Goal: Transaction & Acquisition: Purchase product/service

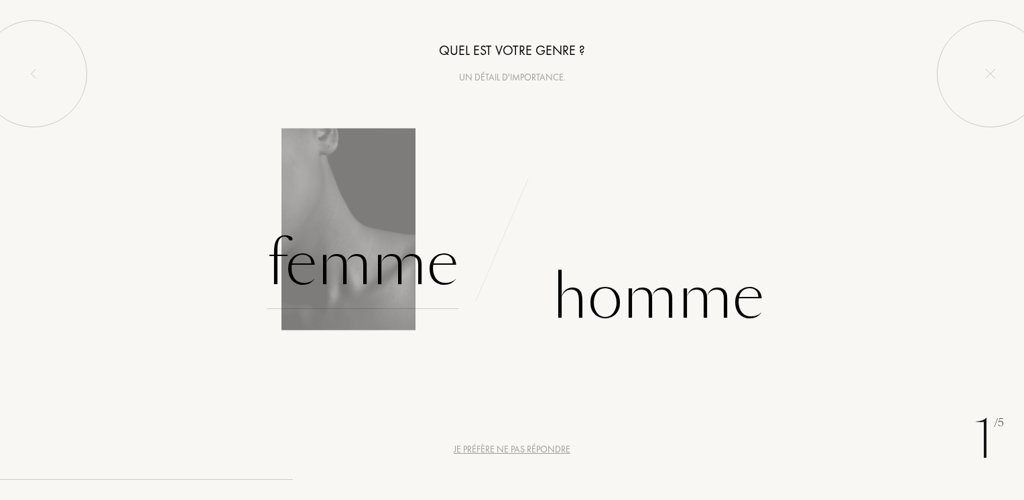
click at [362, 277] on div "Femme" at bounding box center [363, 263] width 192 height 90
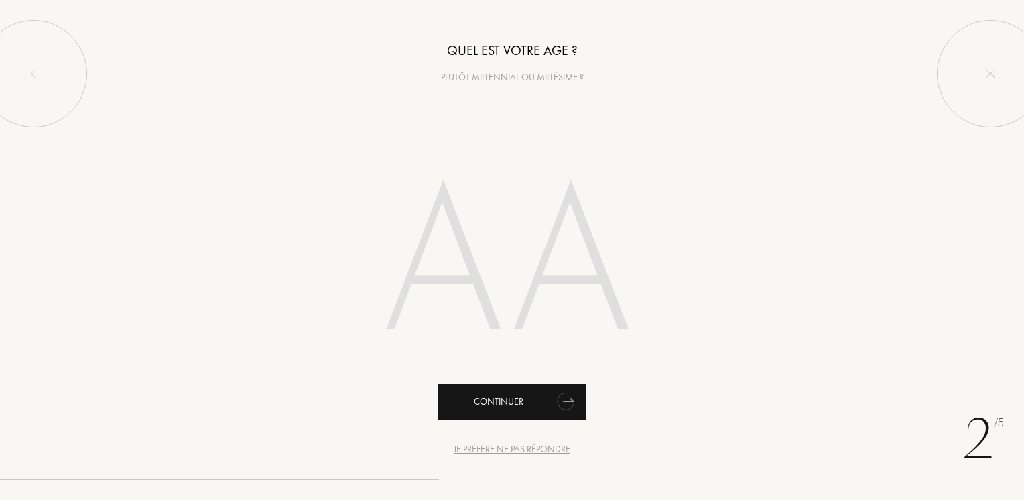
click at [493, 401] on div "Continuer" at bounding box center [511, 402] width 147 height 36
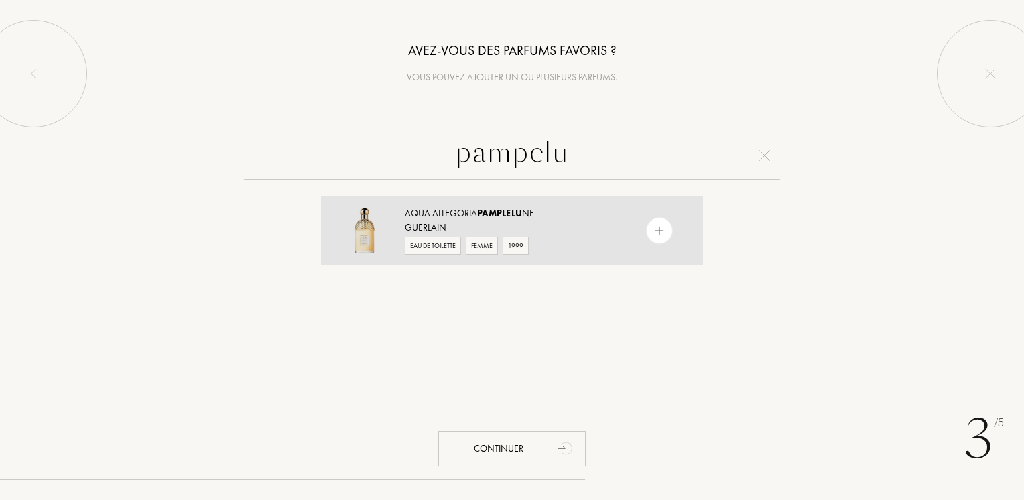
type input "pampelu"
click at [653, 228] on img at bounding box center [659, 230] width 13 height 13
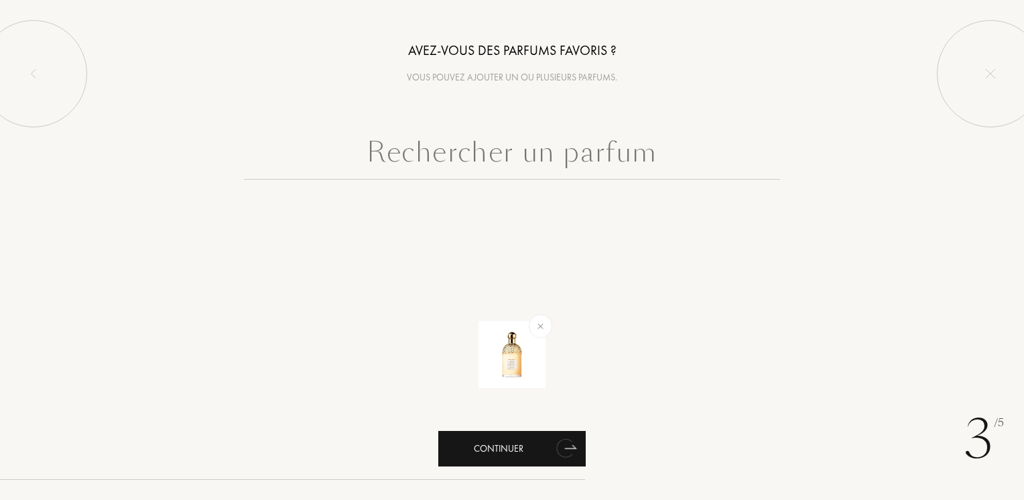
click at [499, 448] on div "Continuer" at bounding box center [511, 449] width 147 height 36
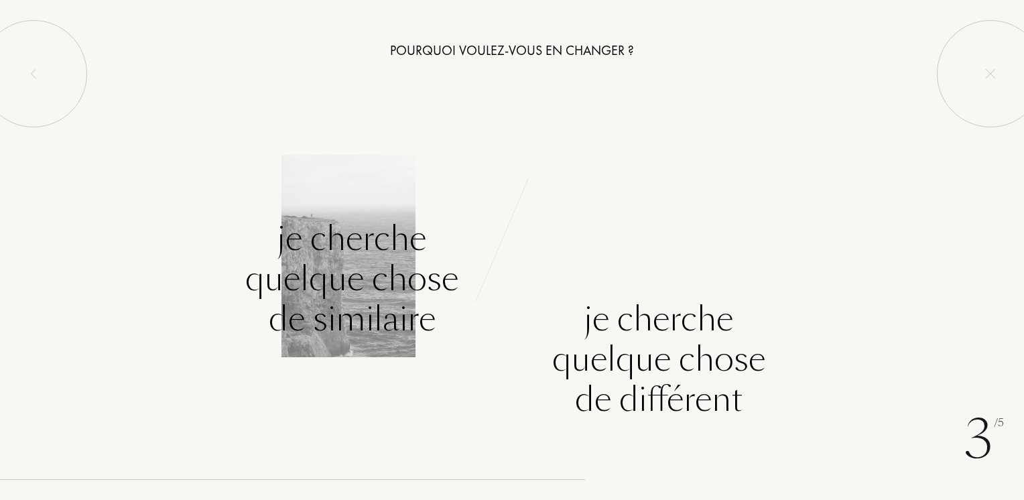
click at [395, 283] on div "Je cherche quelque chose de similaire" at bounding box center [351, 278] width 213 height 121
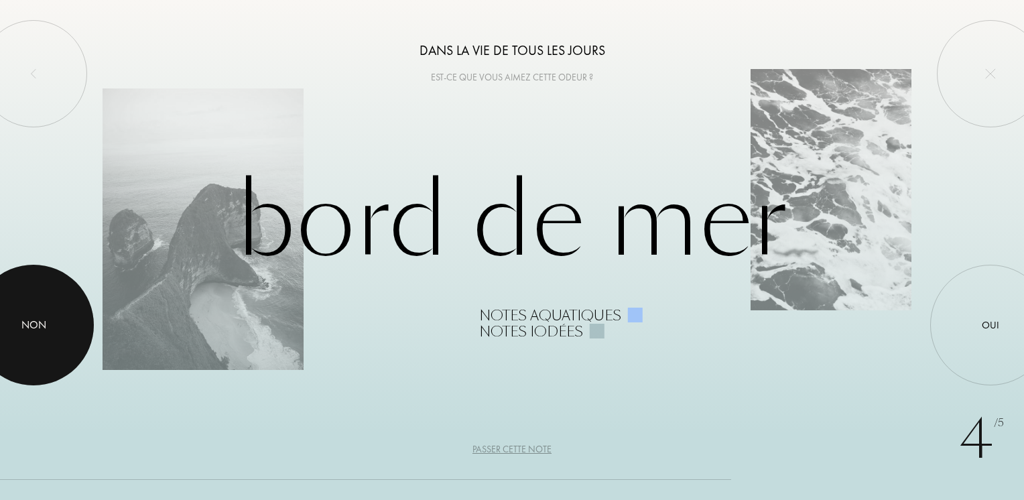
click at [33, 321] on div "Non" at bounding box center [33, 325] width 25 height 16
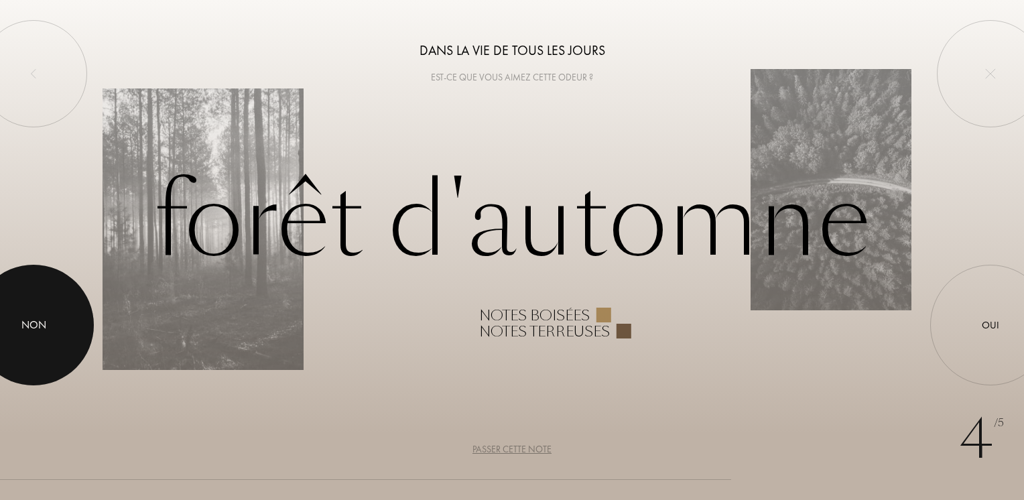
click at [33, 321] on div "Non" at bounding box center [33, 325] width 25 height 16
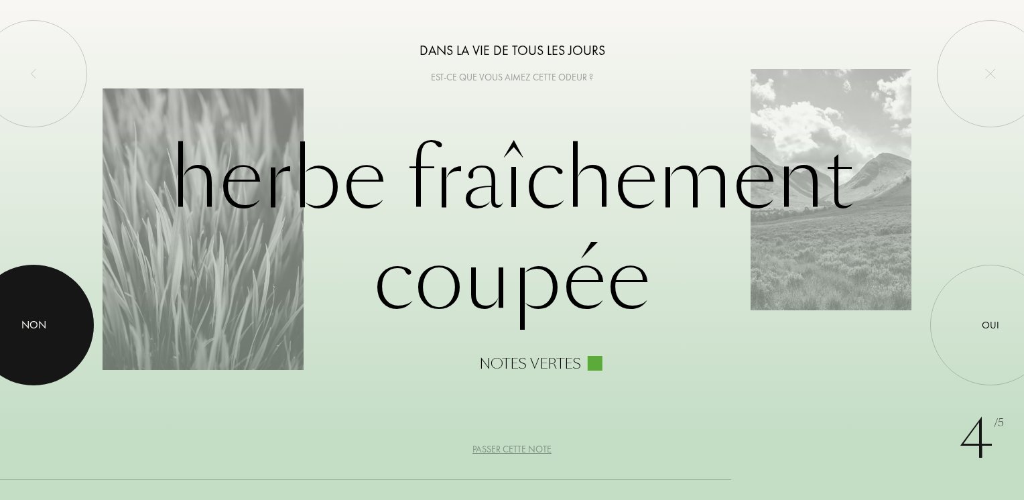
click at [33, 321] on div "Non" at bounding box center [33, 325] width 25 height 16
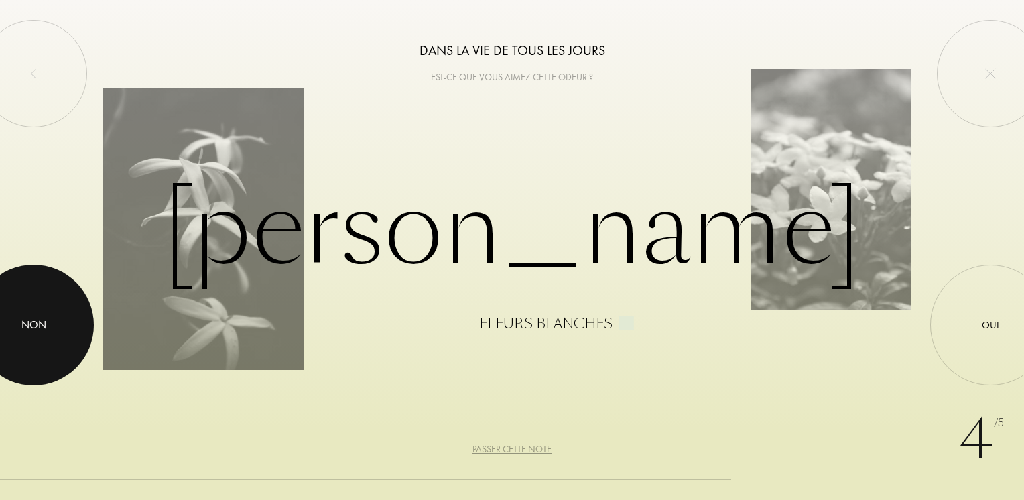
click at [33, 321] on div "Non" at bounding box center [33, 325] width 25 height 16
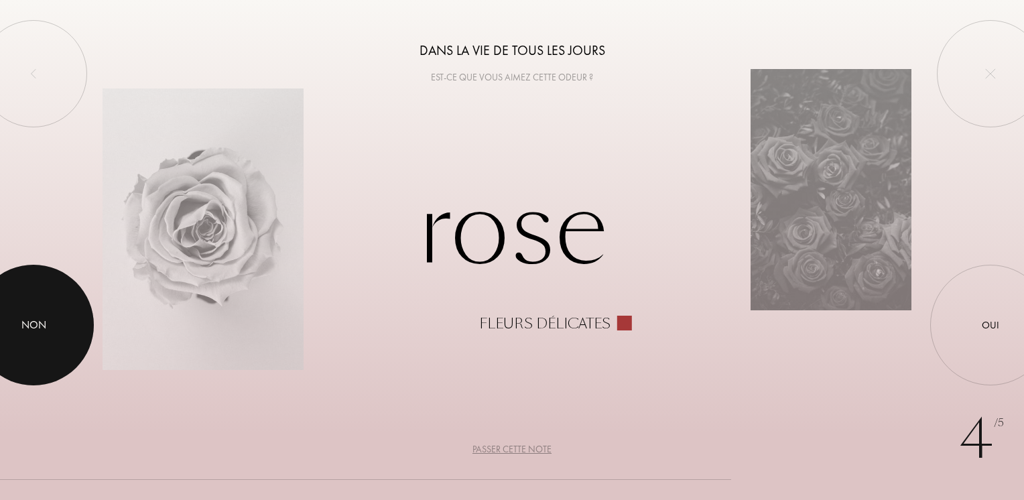
click at [33, 321] on div "Non" at bounding box center [33, 325] width 25 height 16
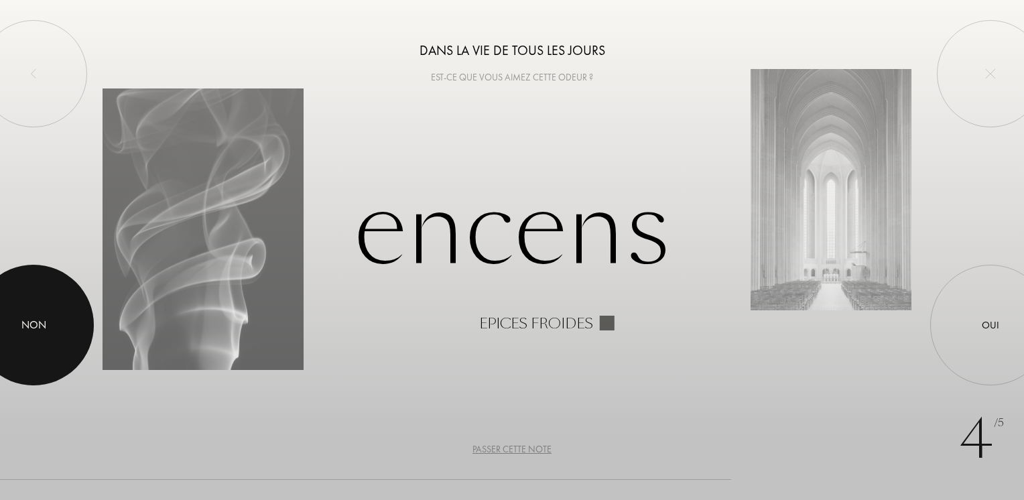
click at [33, 321] on div "Non" at bounding box center [33, 325] width 25 height 16
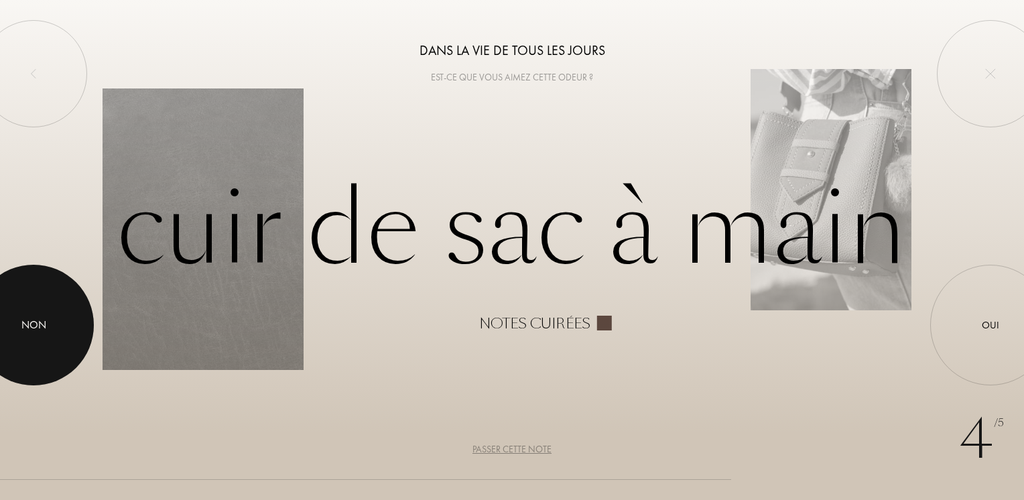
click at [33, 321] on div "Non" at bounding box center [33, 325] width 25 height 16
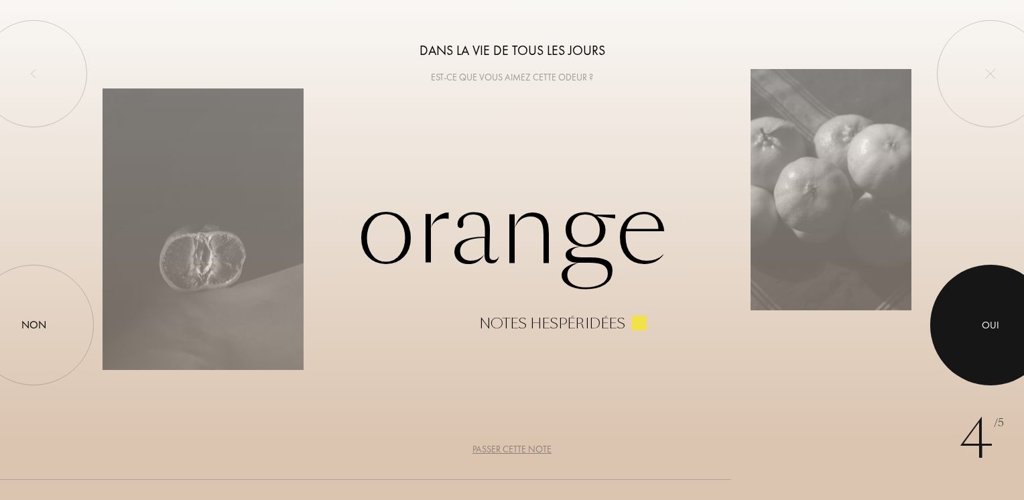
click at [988, 324] on div "Oui" at bounding box center [989, 325] width 17 height 15
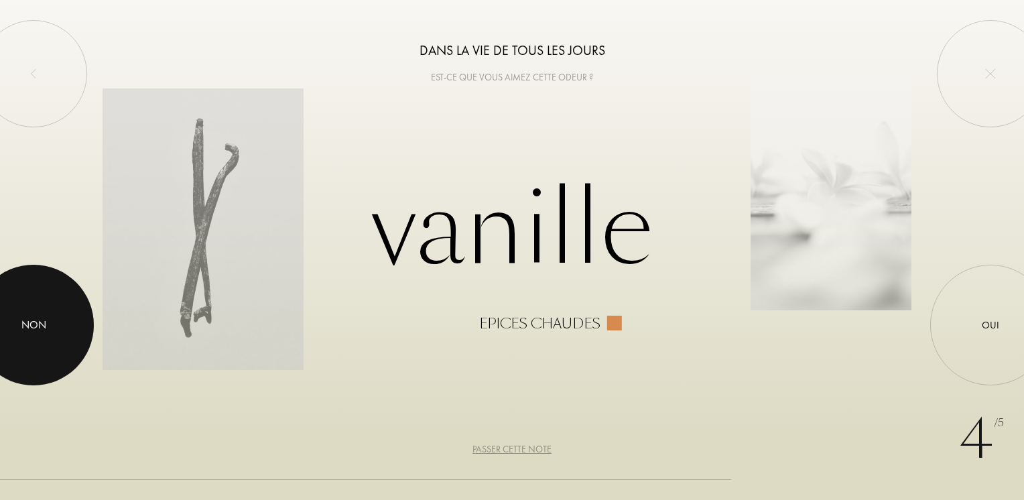
click at [56, 328] on div at bounding box center [33, 325] width 121 height 121
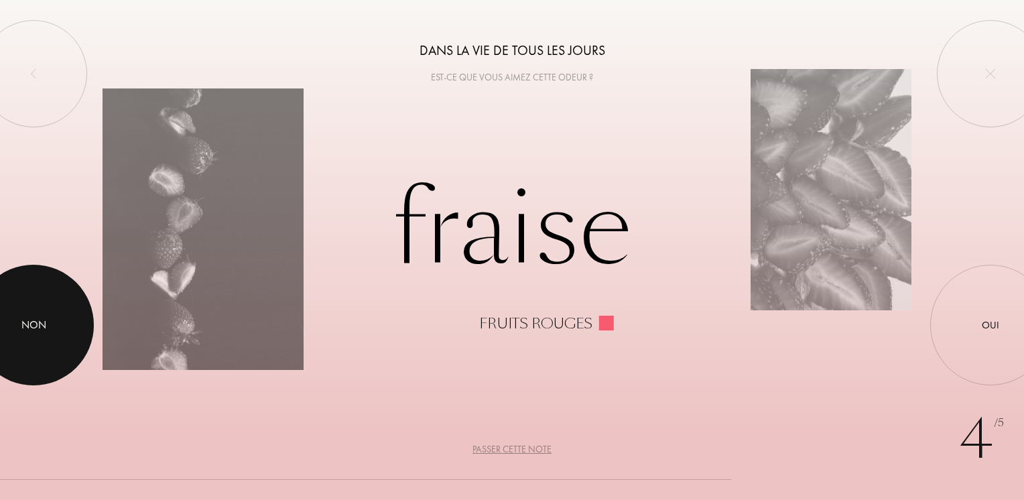
click at [56, 328] on div at bounding box center [33, 325] width 121 height 121
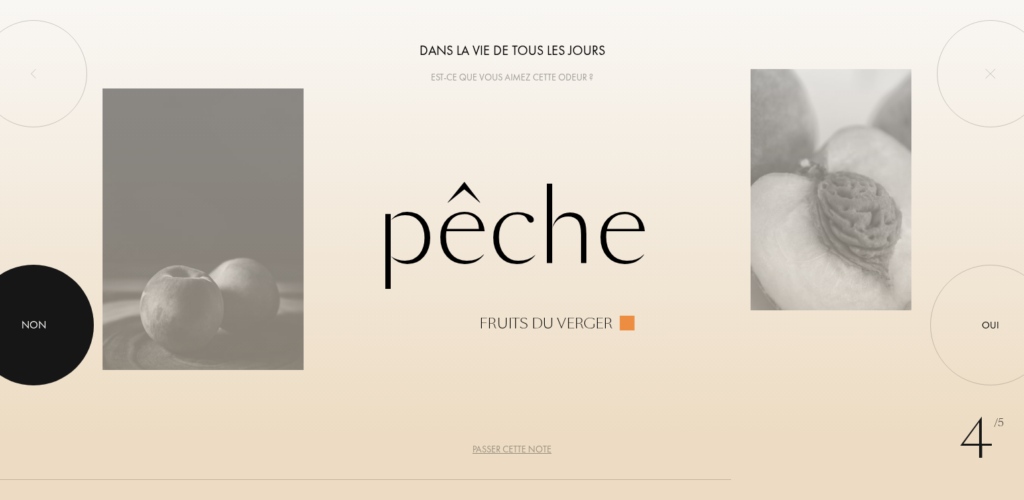
click at [56, 328] on div at bounding box center [33, 325] width 121 height 121
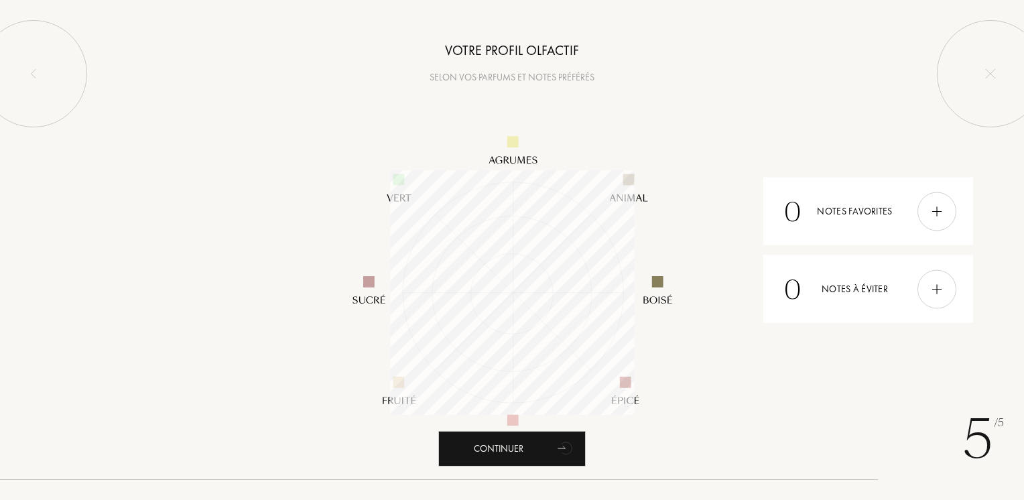
scroll to position [245, 245]
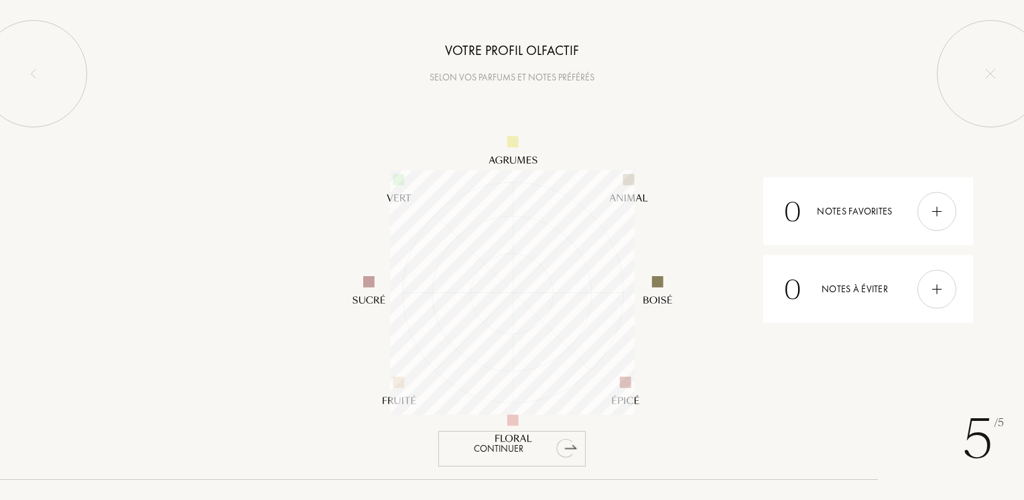
click at [480, 448] on div "Continuer" at bounding box center [511, 449] width 147 height 36
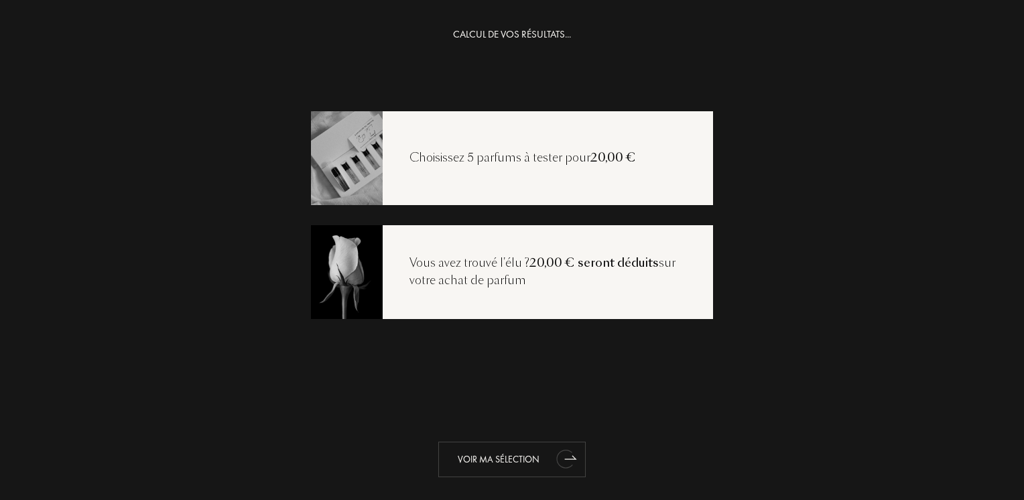
click at [499, 457] on div "Voir ma sélection" at bounding box center [511, 459] width 147 height 36
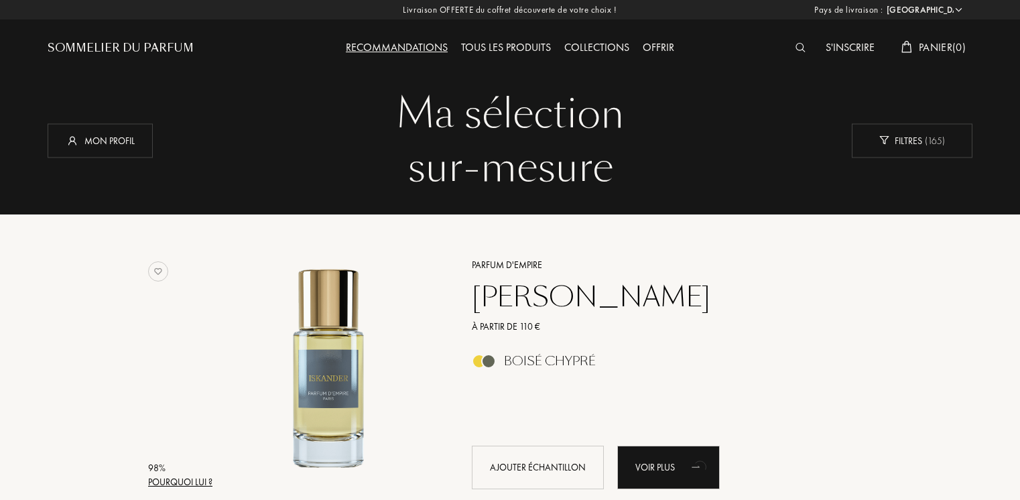
select select "FR"
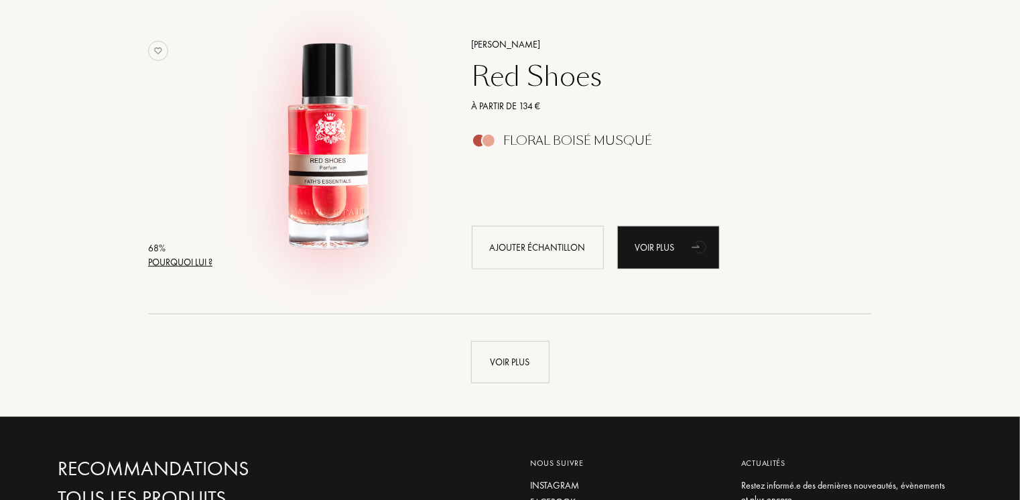
scroll to position [3216, 0]
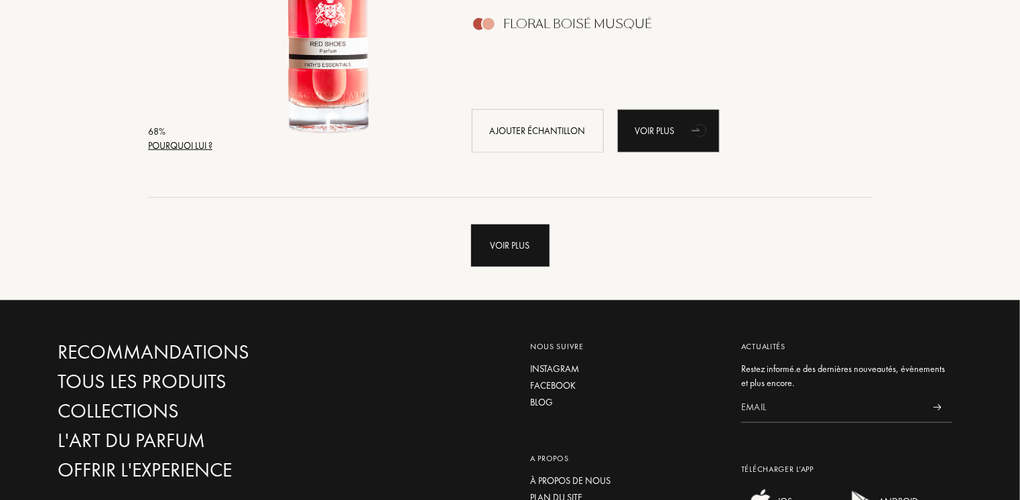
click at [512, 245] on div "Voir plus" at bounding box center [510, 245] width 78 height 42
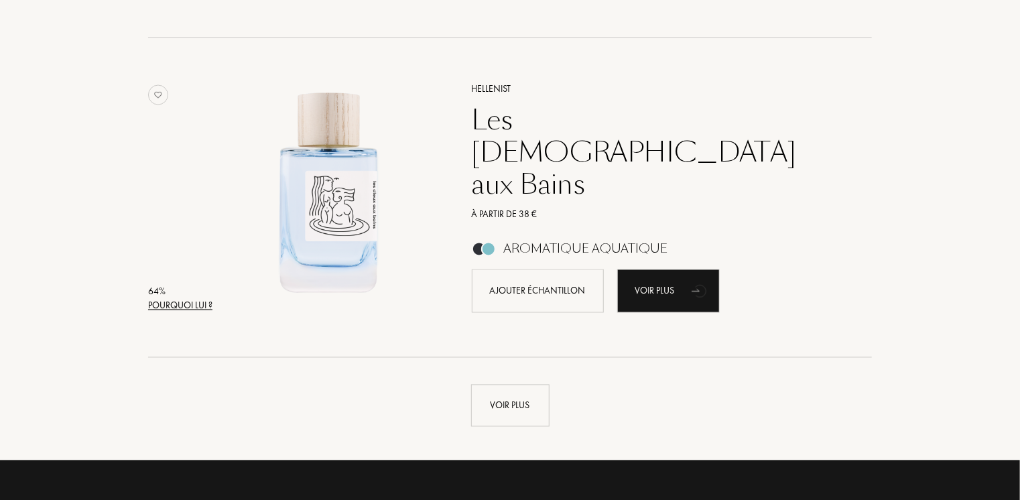
scroll to position [6364, 0]
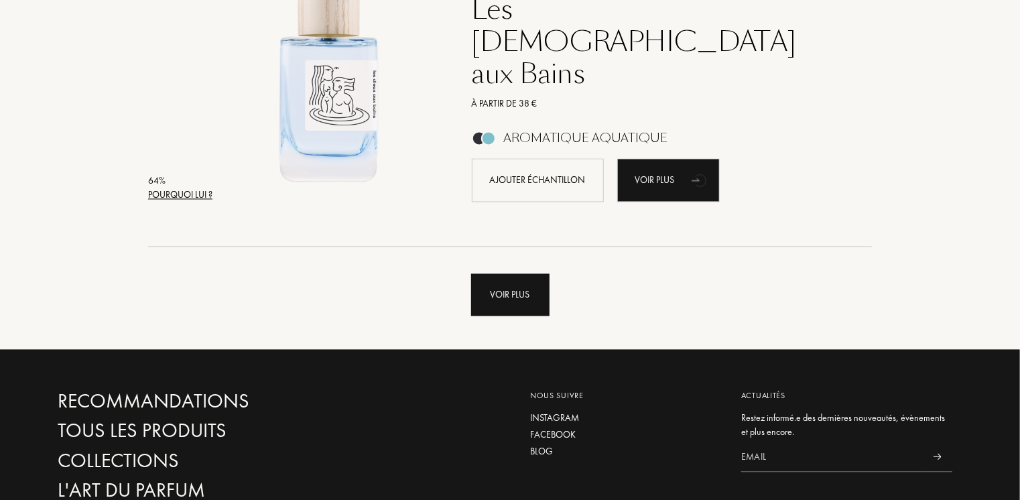
click at [504, 291] on div "Voir plus" at bounding box center [510, 295] width 78 height 42
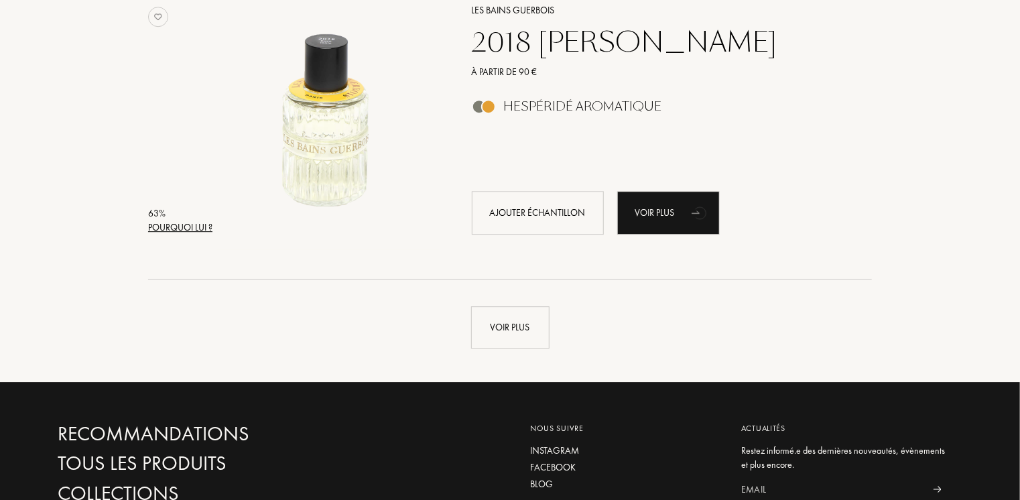
scroll to position [9647, 0]
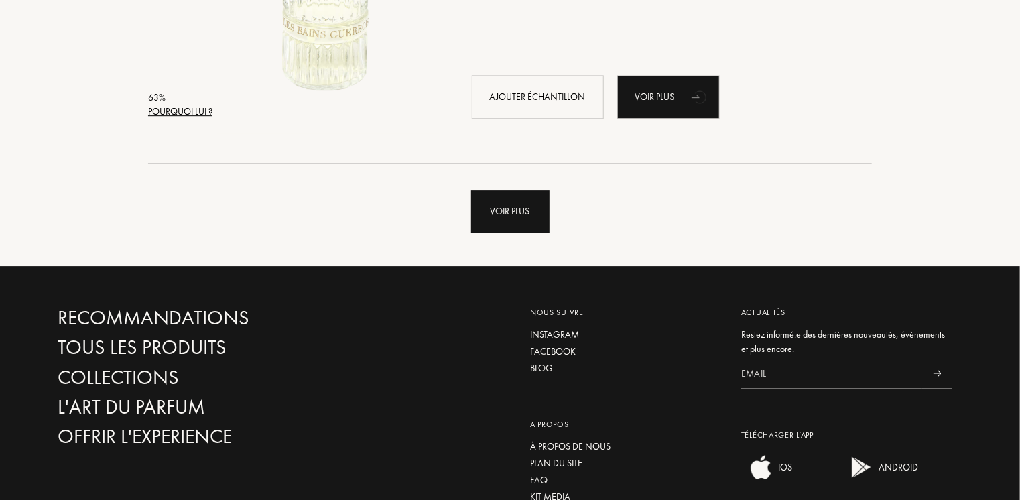
click at [501, 210] on div "Voir plus" at bounding box center [510, 211] width 78 height 42
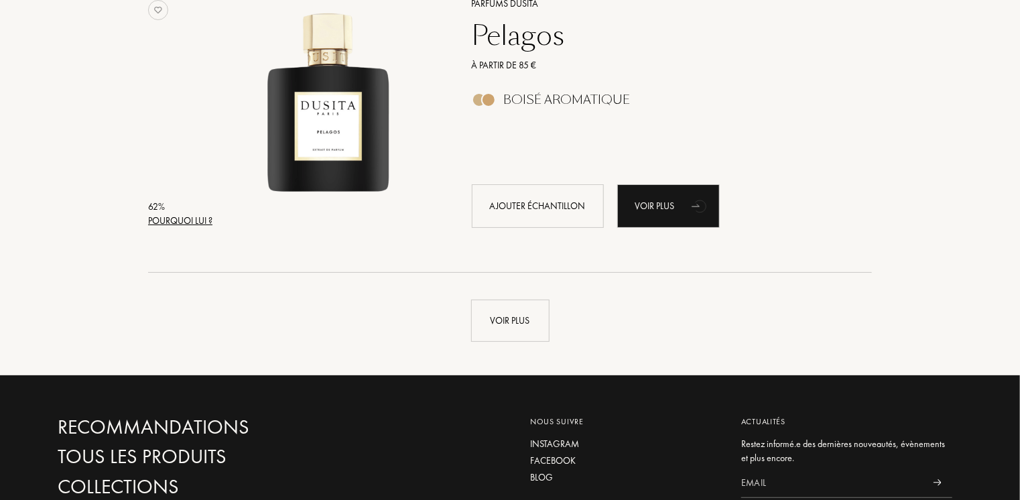
scroll to position [12795, 0]
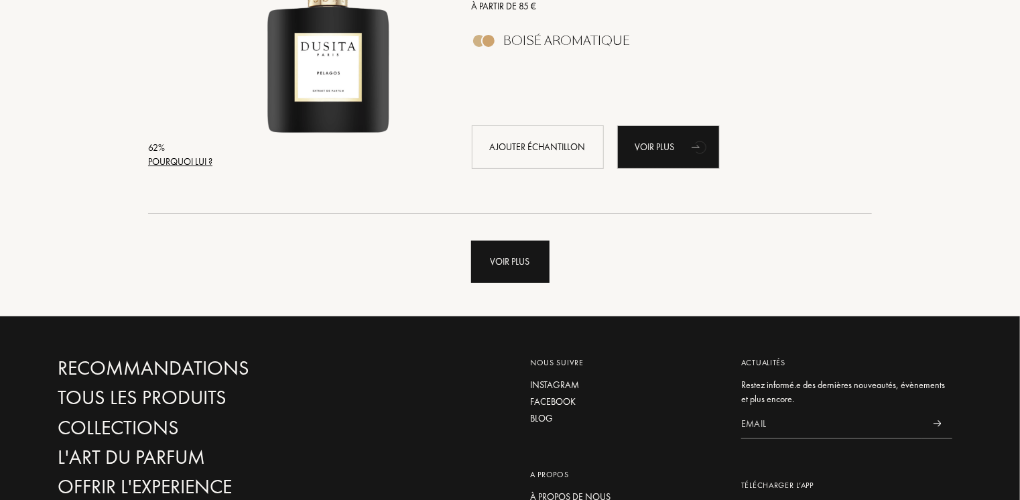
click at [513, 258] on div "Voir plus" at bounding box center [510, 261] width 78 height 42
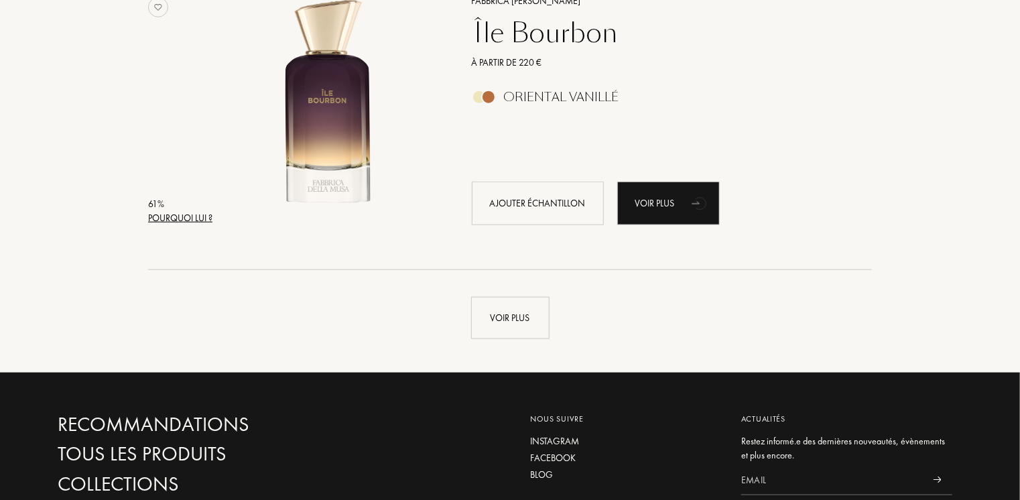
scroll to position [16011, 0]
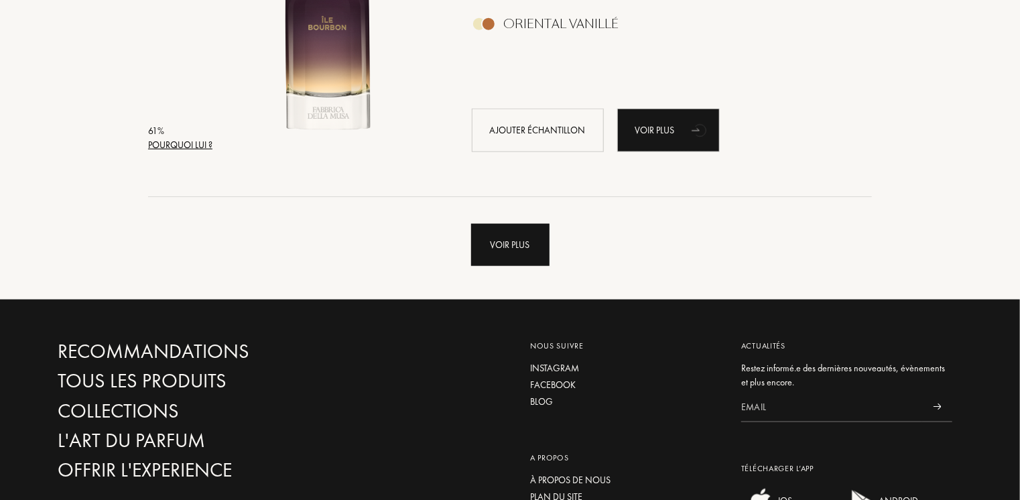
click at [496, 242] on div "Voir plus" at bounding box center [510, 245] width 78 height 42
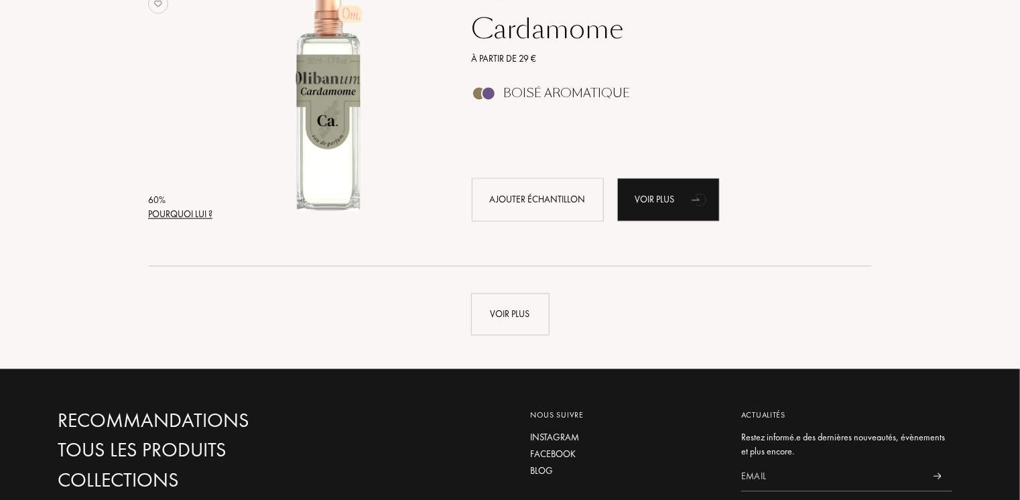
scroll to position [19160, 0]
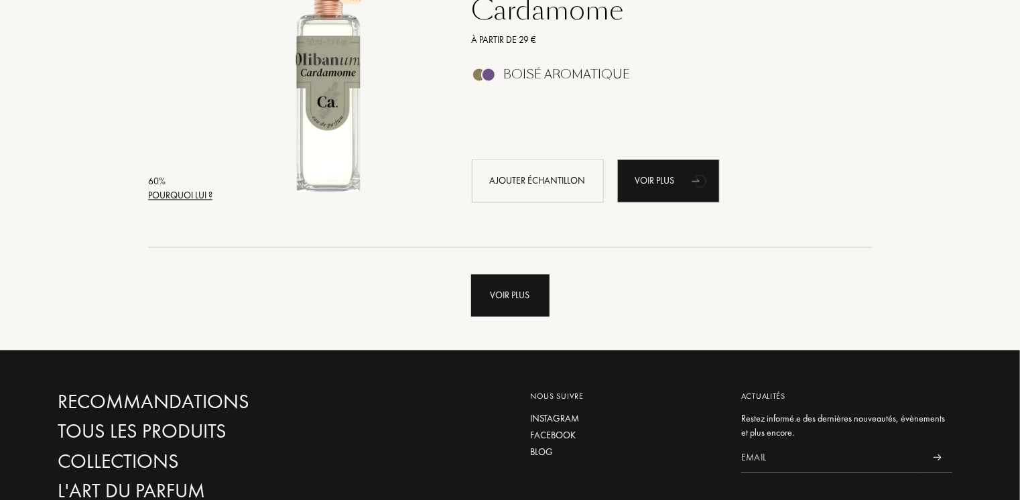
click at [495, 299] on div "Voir plus" at bounding box center [510, 295] width 78 height 42
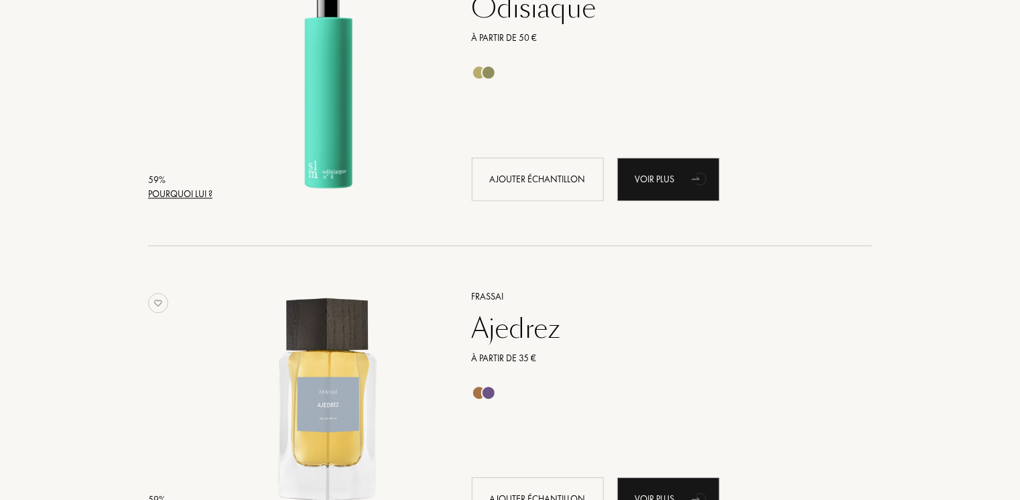
scroll to position [22308, 0]
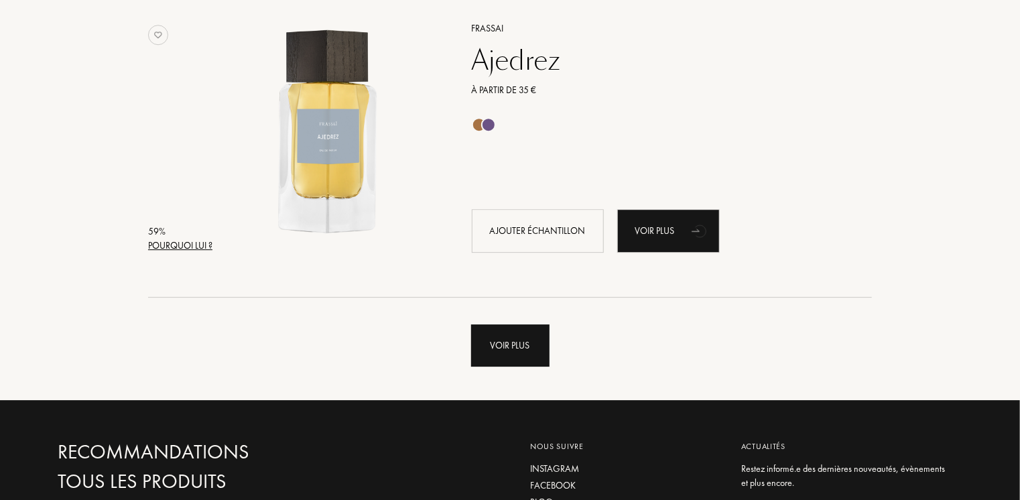
click at [521, 346] on div "Voir plus" at bounding box center [510, 345] width 78 height 42
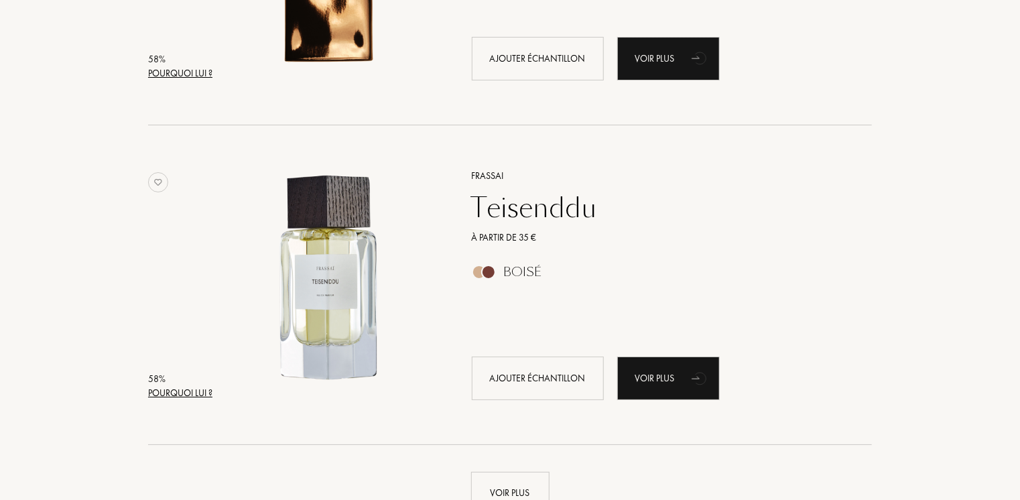
scroll to position [25457, 0]
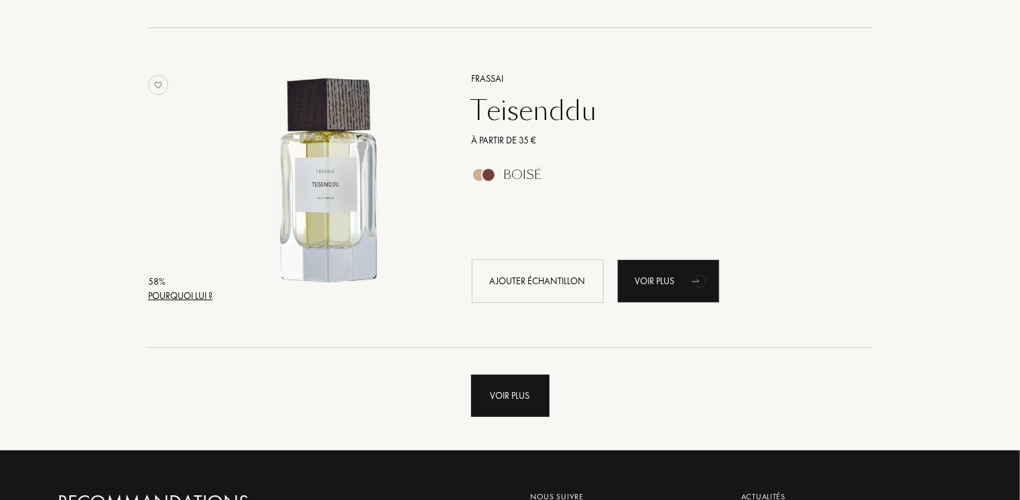
click at [498, 397] on div "Voir plus" at bounding box center [510, 395] width 78 height 42
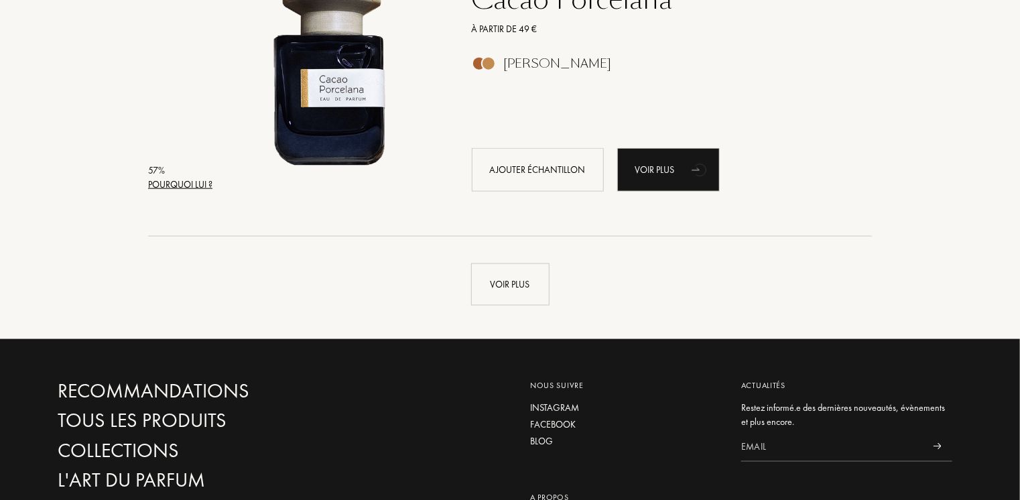
scroll to position [28605, 0]
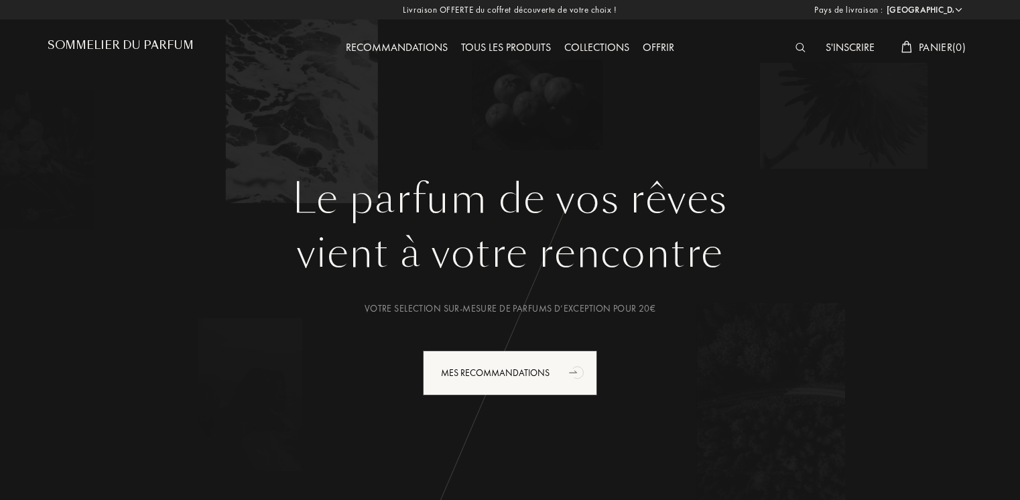
select select "FR"
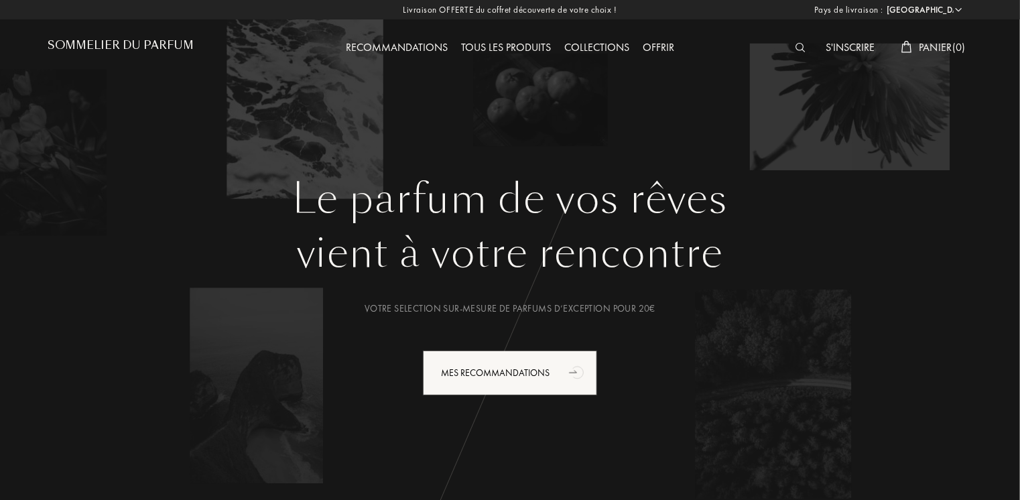
click at [797, 45] on img at bounding box center [800, 47] width 10 height 9
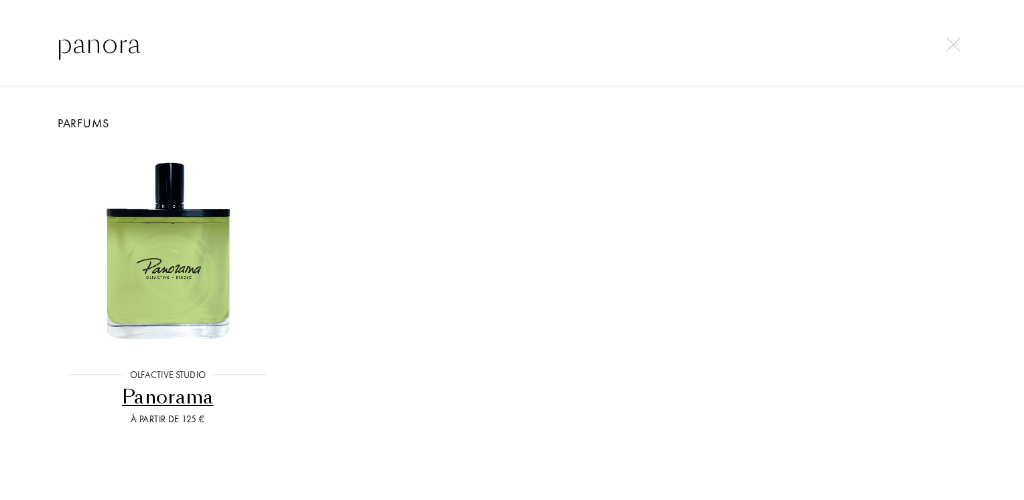
type input "panora"
click at [165, 278] on img at bounding box center [167, 250] width 206 height 206
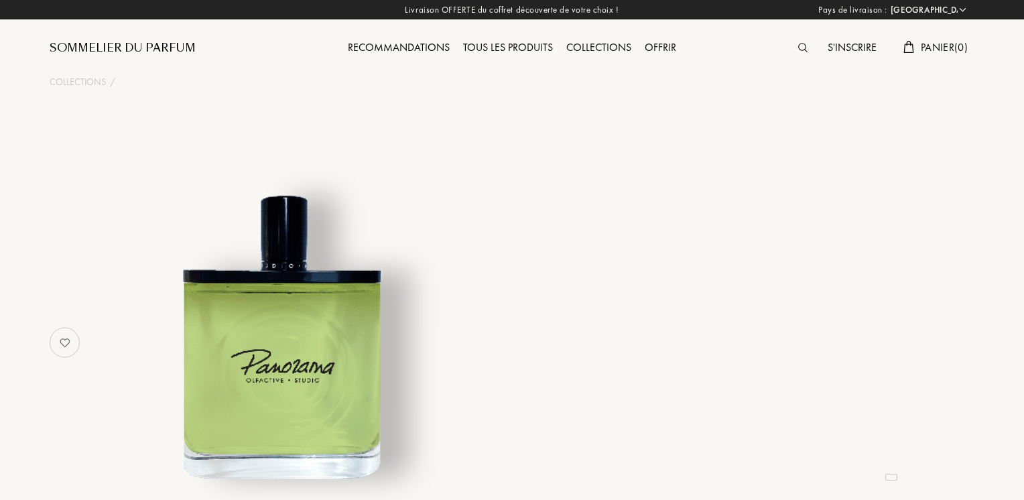
select select "FR"
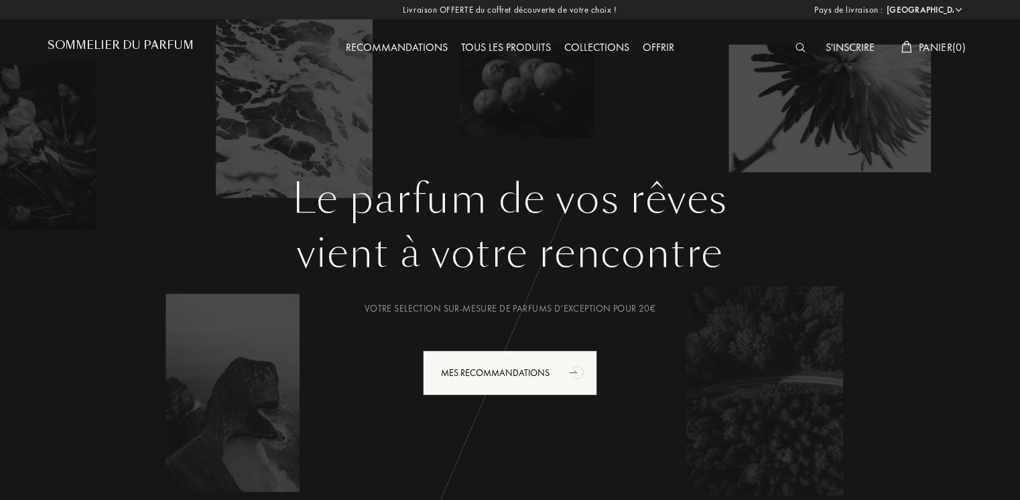
select select "FR"
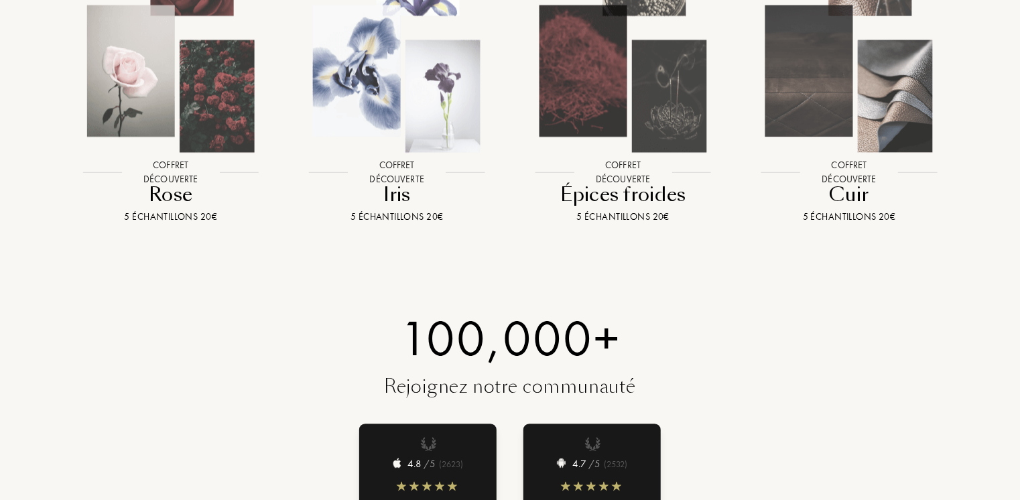
scroll to position [1340, 0]
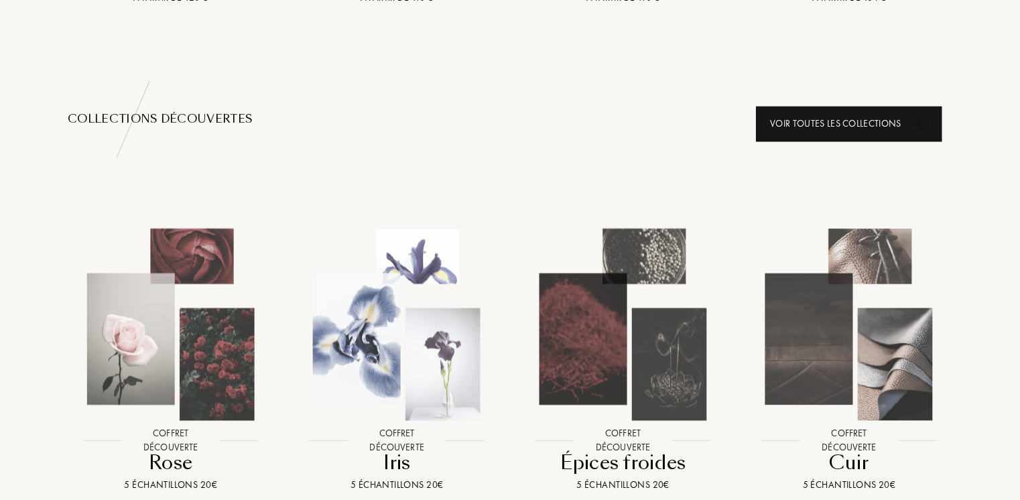
click at [845, 124] on div "Voir toutes les collections" at bounding box center [849, 124] width 186 height 36
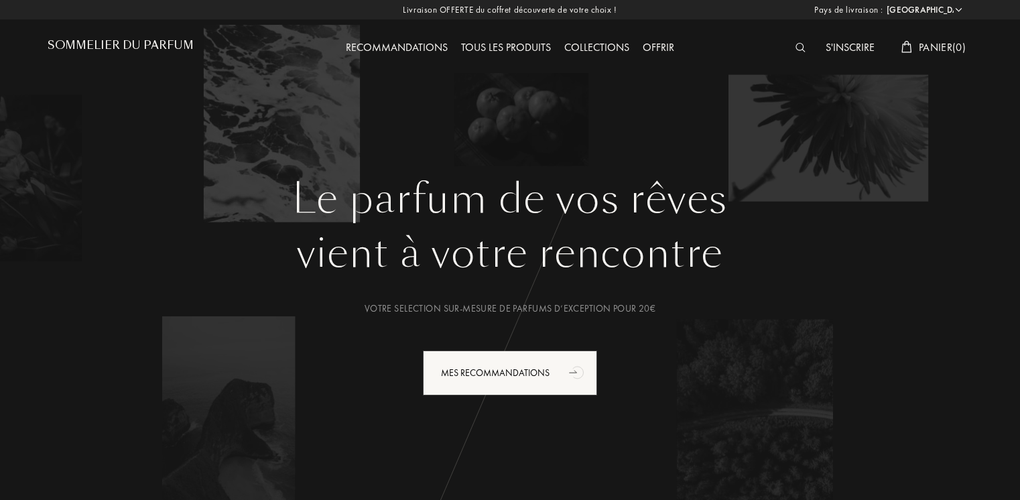
select select "FR"
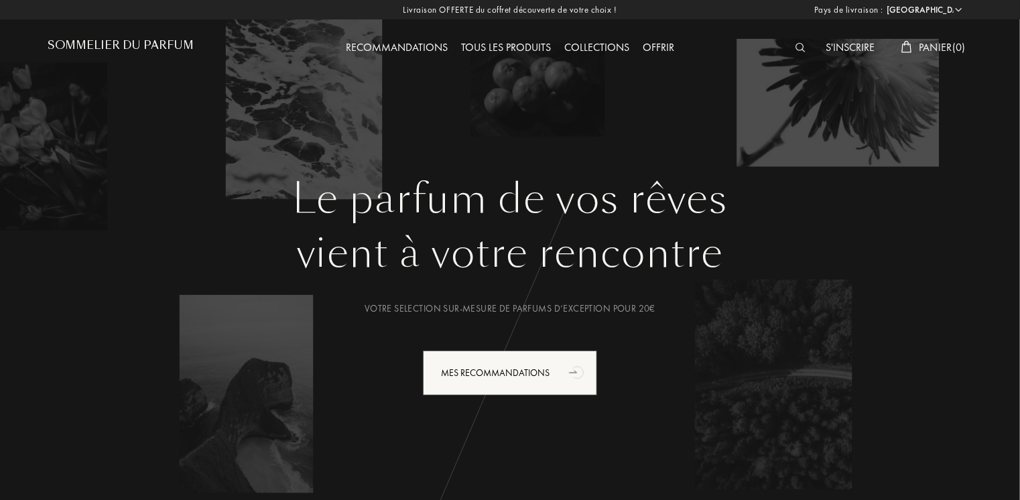
click at [654, 46] on div "Offrir" at bounding box center [658, 48] width 45 height 17
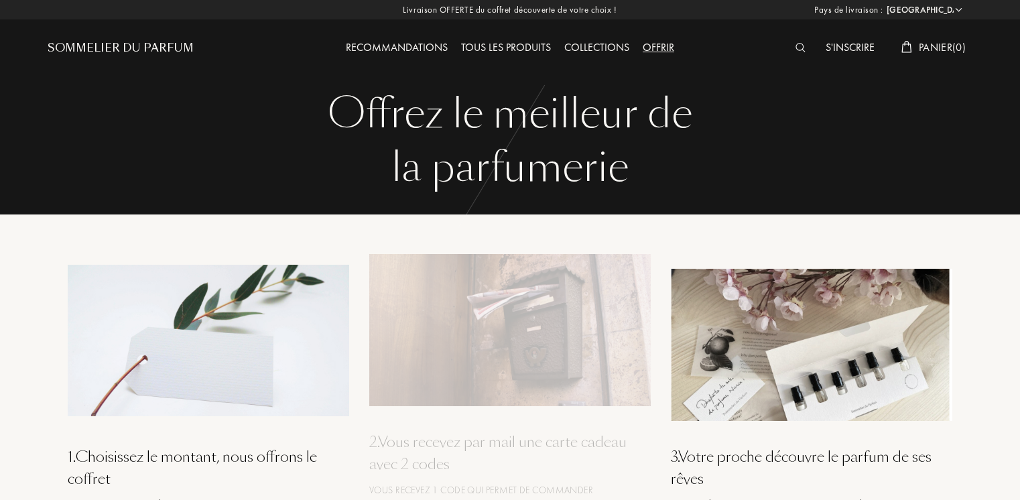
select select "FR"
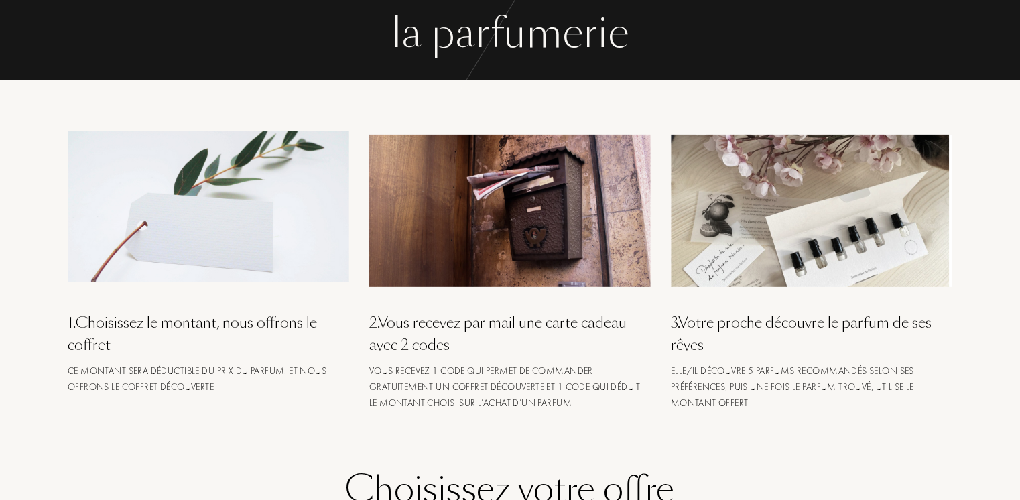
scroll to position [402, 0]
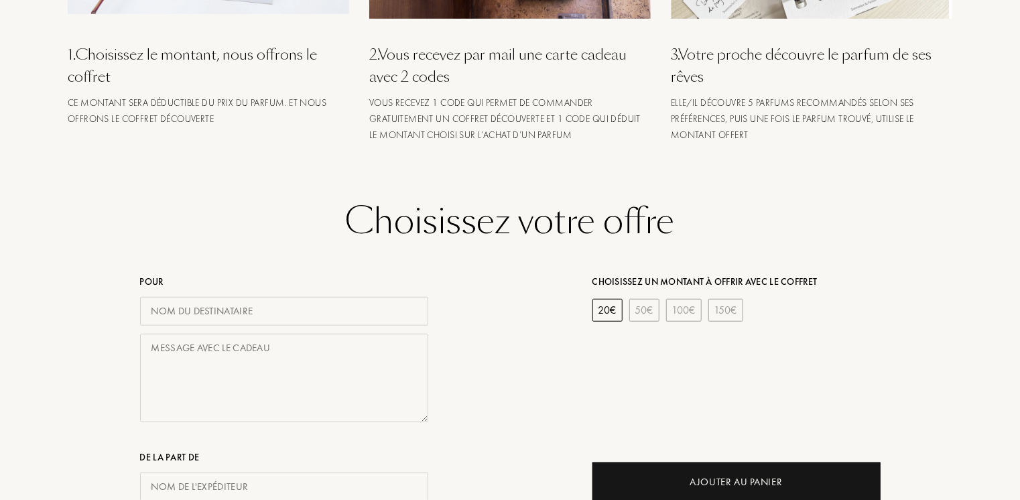
click at [600, 310] on div "20 €" at bounding box center [607, 310] width 30 height 23
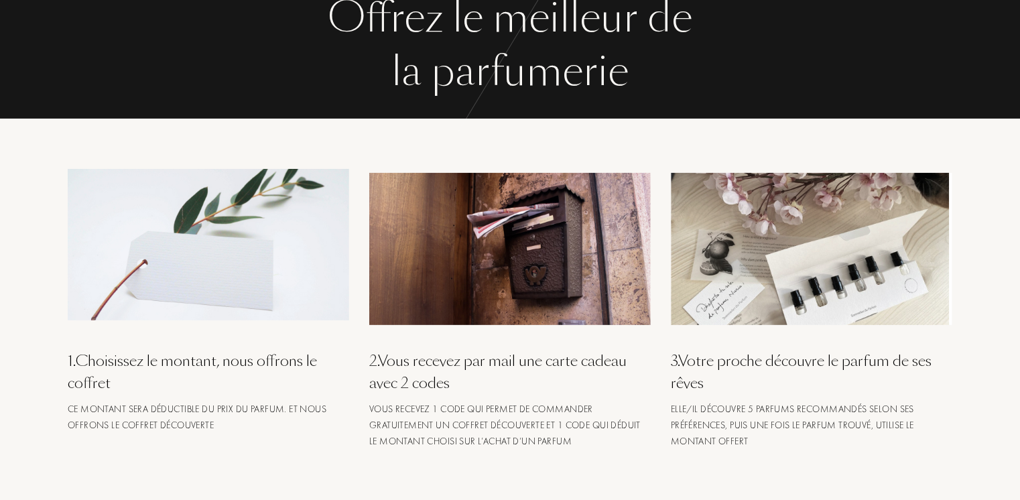
scroll to position [0, 0]
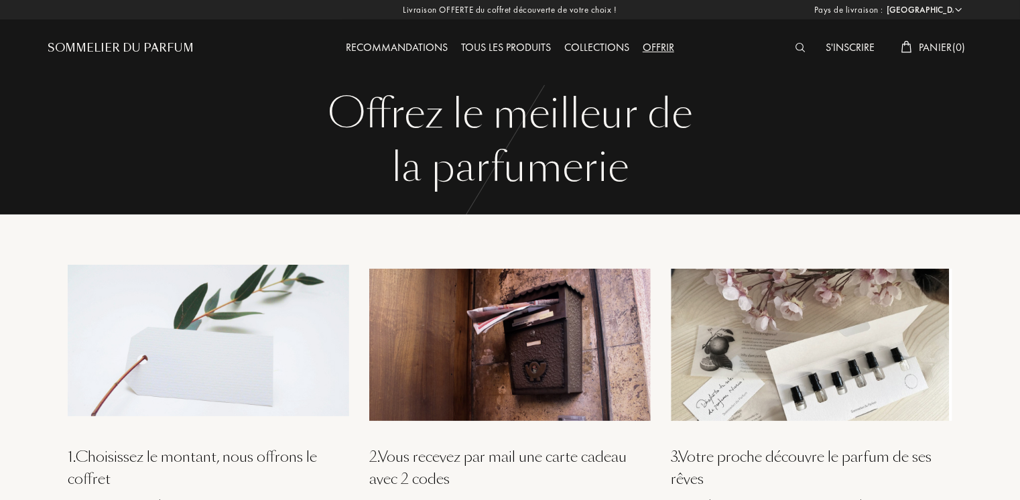
click at [583, 44] on div "Collections" at bounding box center [596, 48] width 78 height 17
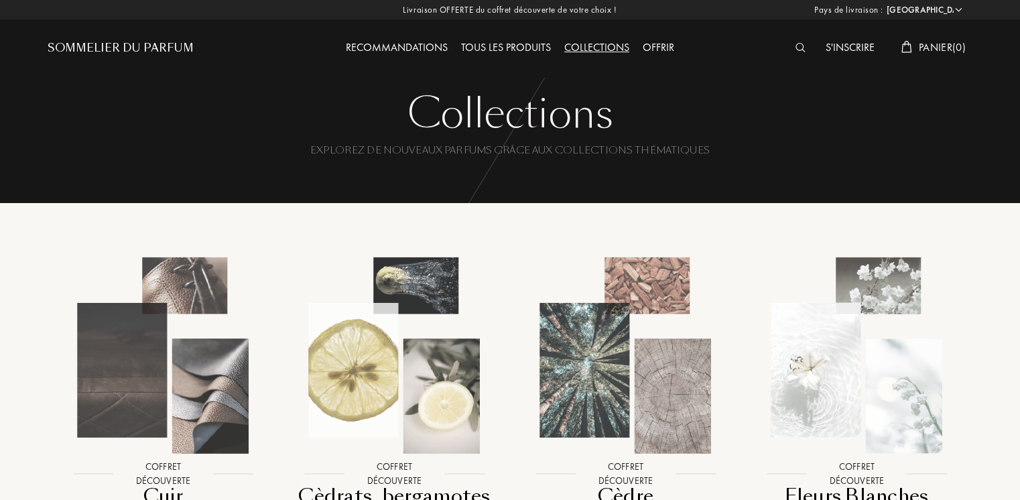
select select "FR"
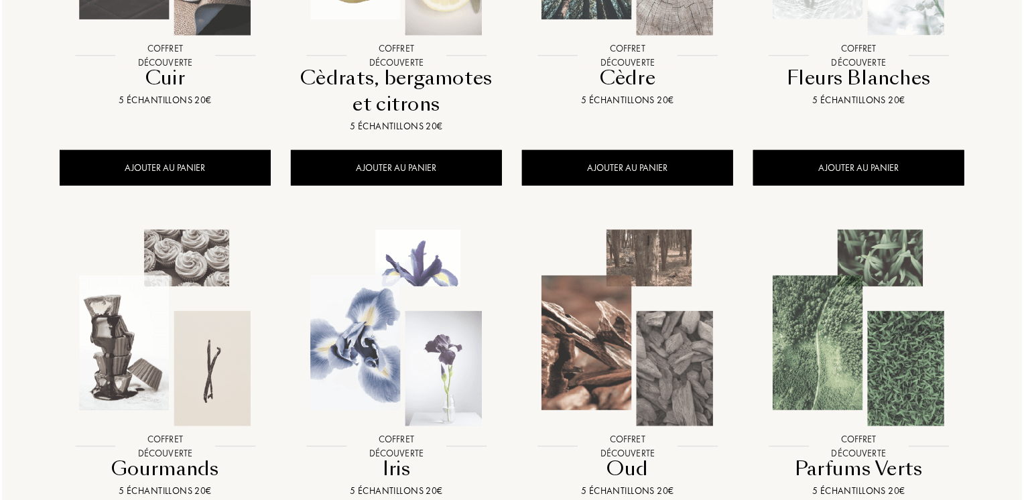
scroll to position [402, 0]
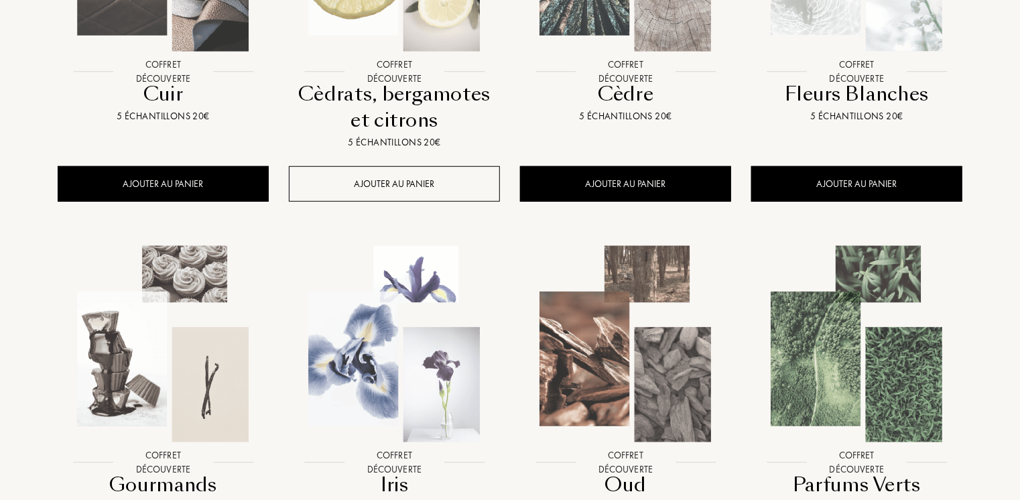
click at [385, 184] on div "AJOUTER AU PANIER" at bounding box center [394, 184] width 211 height 36
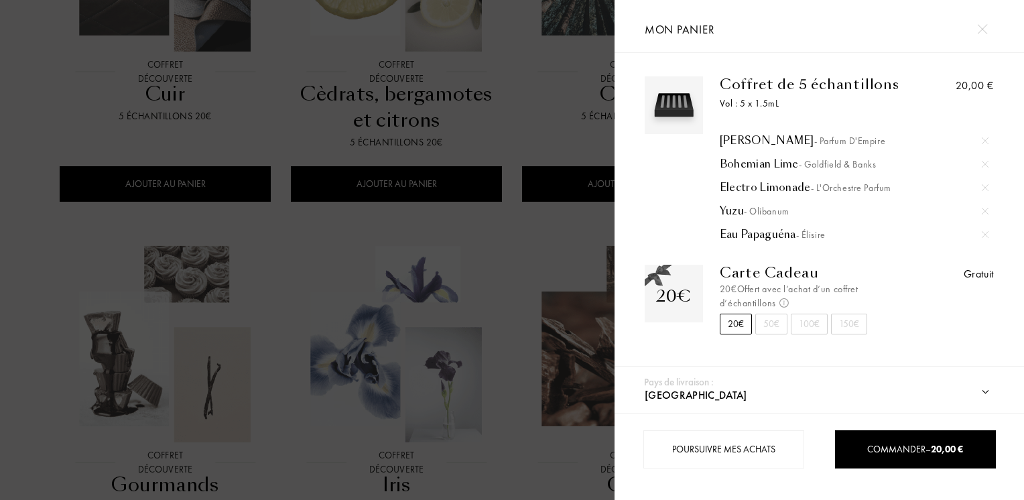
click at [978, 28] on img at bounding box center [982, 29] width 10 height 10
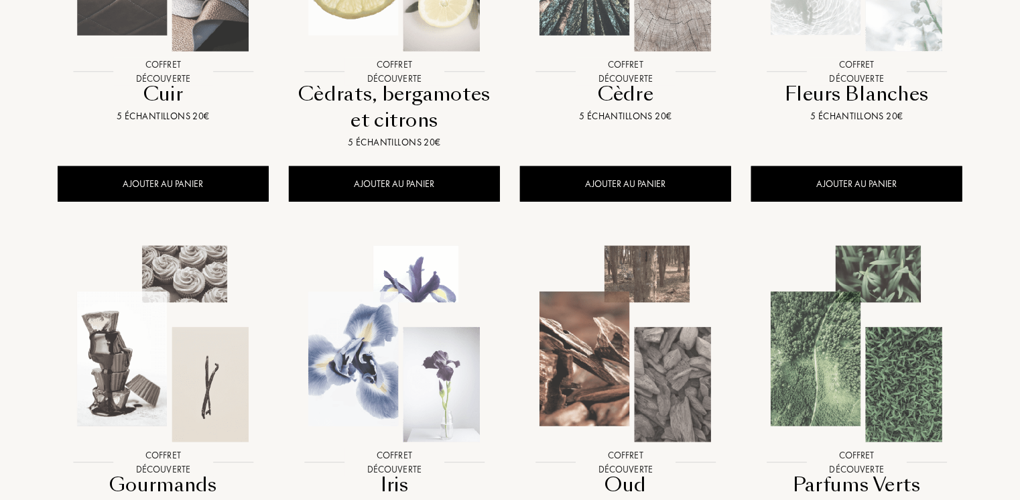
click at [882, 386] on img at bounding box center [856, 344] width 208 height 208
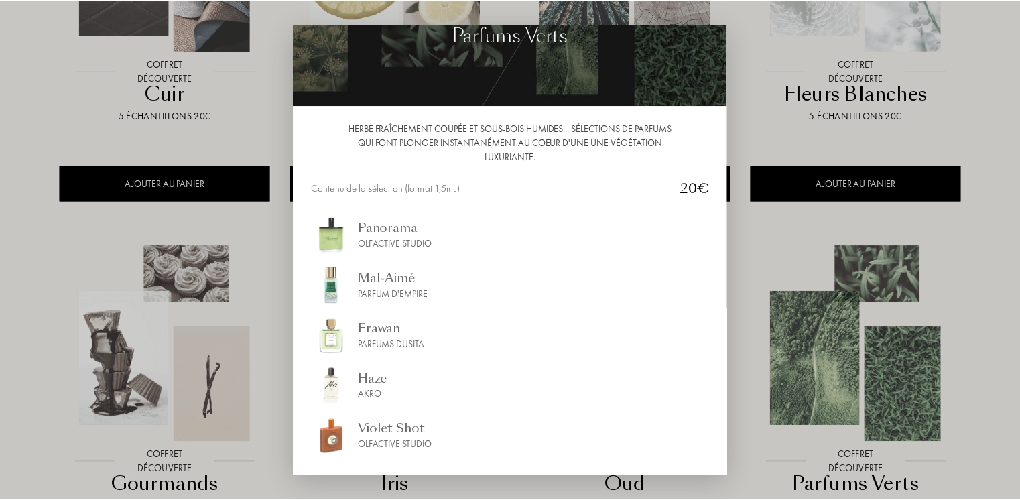
scroll to position [0, 0]
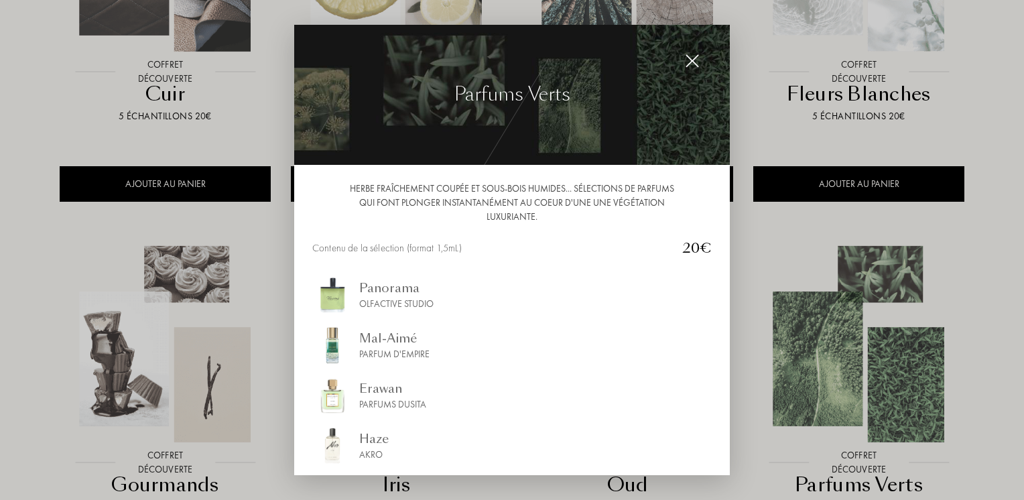
click at [696, 64] on img at bounding box center [692, 61] width 15 height 15
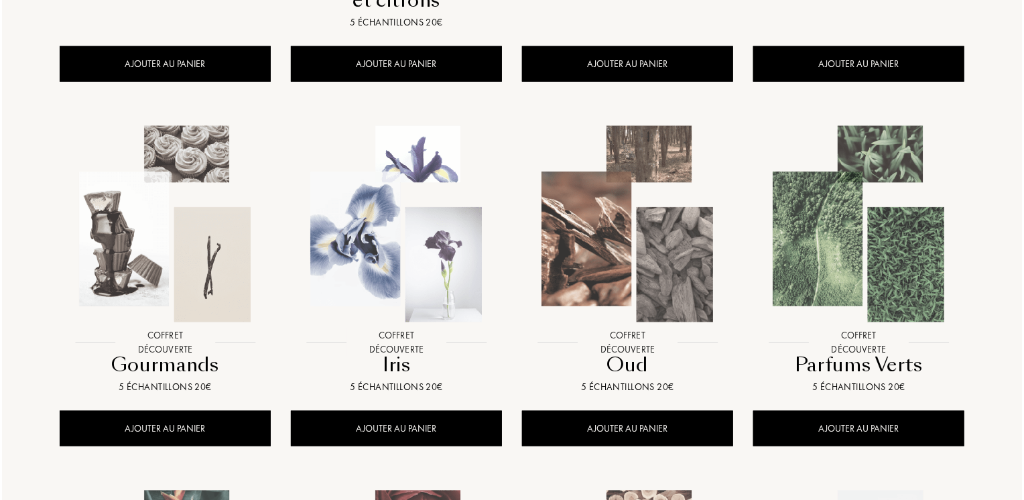
scroll to position [603, 0]
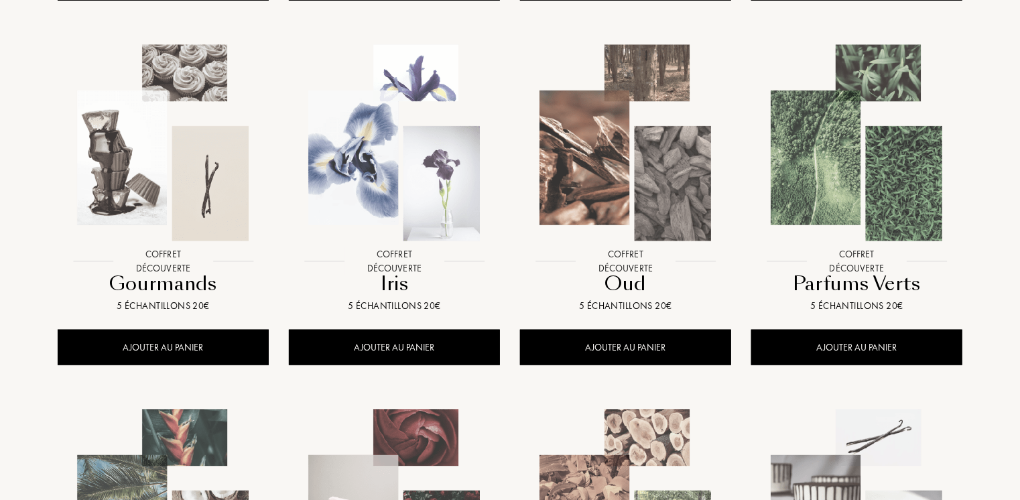
click at [884, 209] on img at bounding box center [856, 143] width 208 height 208
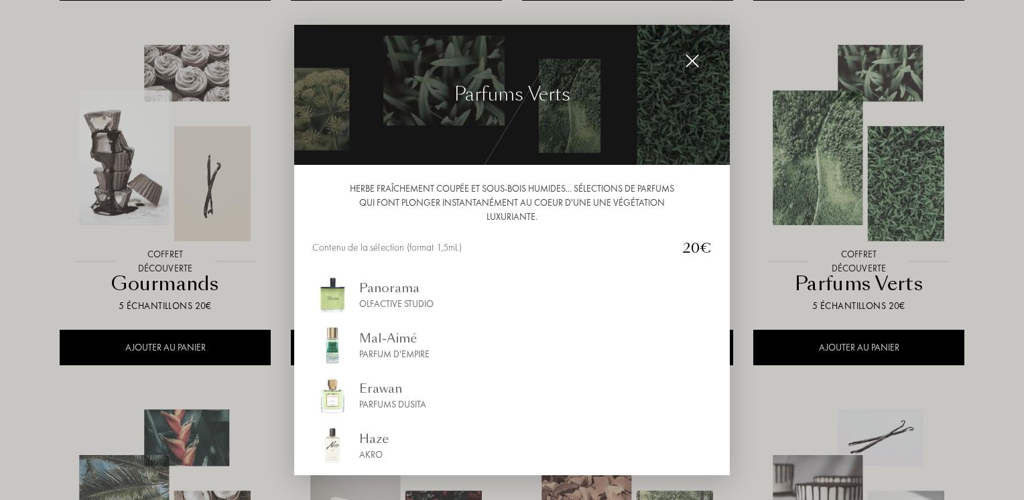
scroll to position [119, 0]
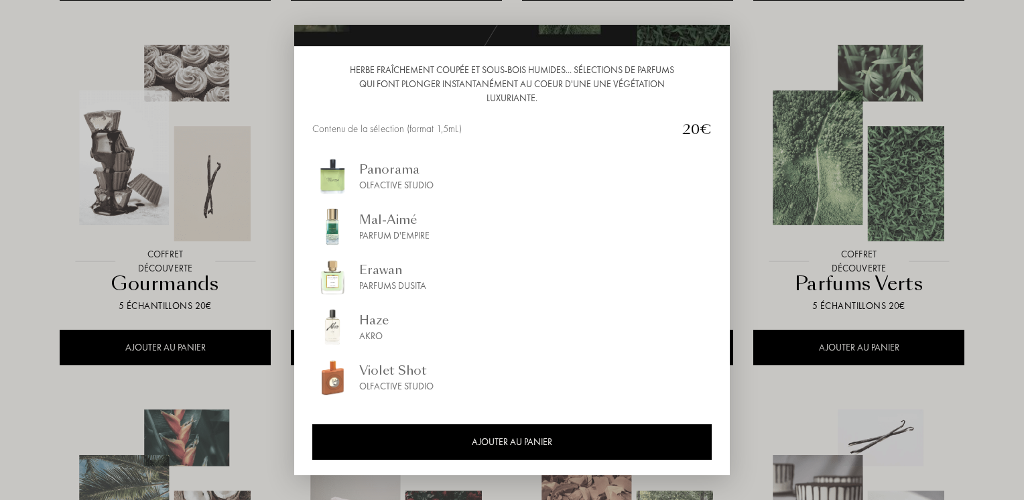
click at [362, 277] on div "Erawan" at bounding box center [392, 270] width 67 height 18
click at [372, 326] on div "Haze" at bounding box center [373, 320] width 29 height 18
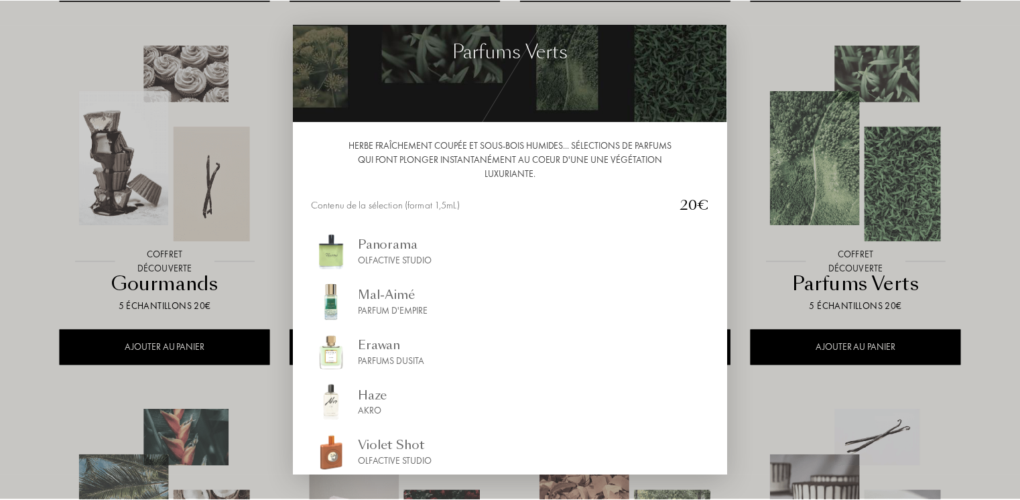
scroll to position [0, 0]
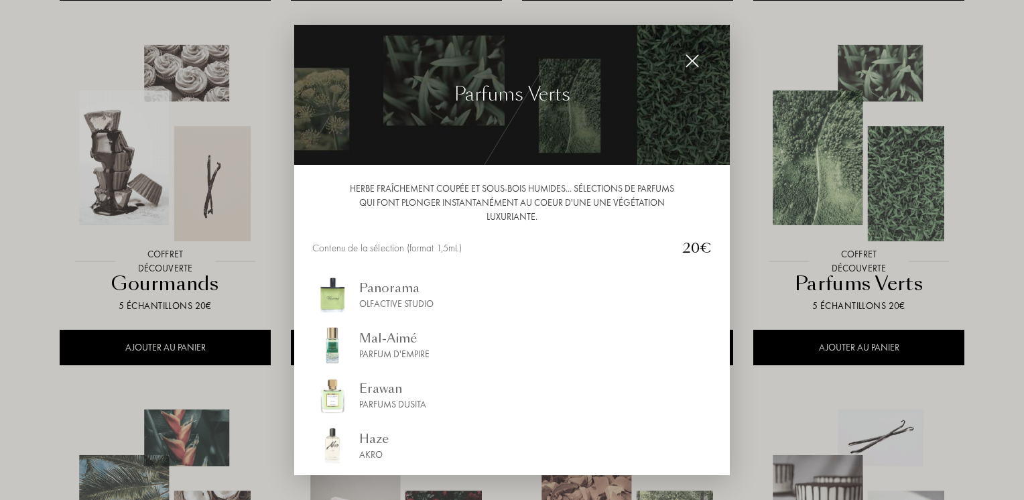
click at [691, 65] on img at bounding box center [692, 61] width 15 height 15
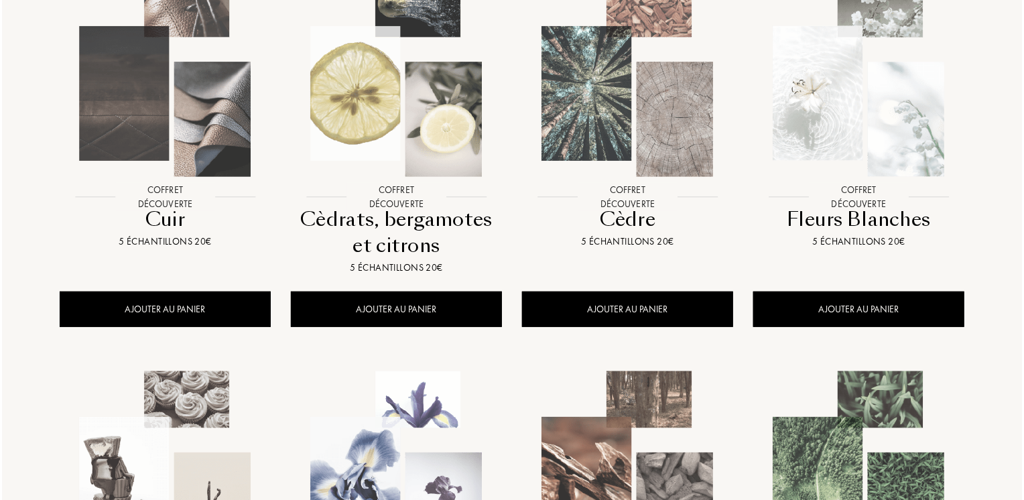
scroll to position [201, 0]
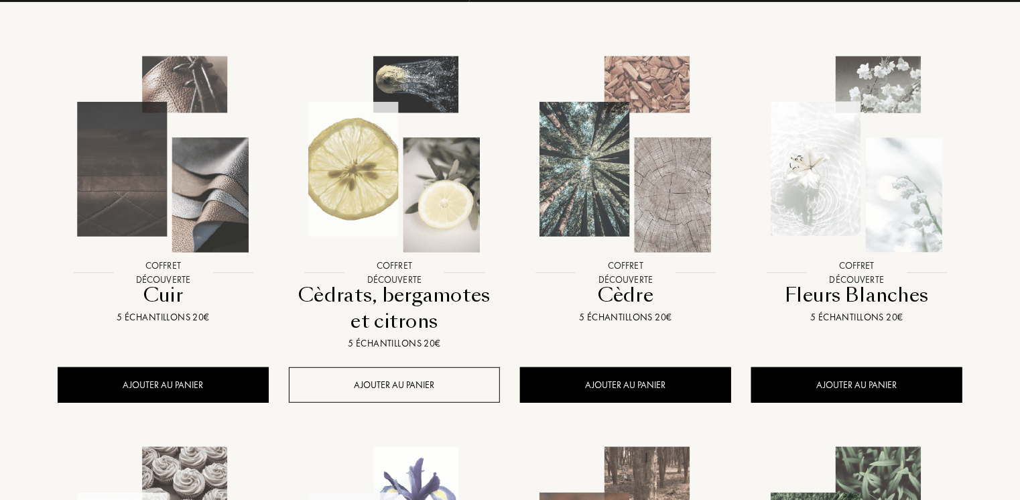
click at [397, 375] on div "AJOUTER AU PANIER" at bounding box center [394, 385] width 211 height 36
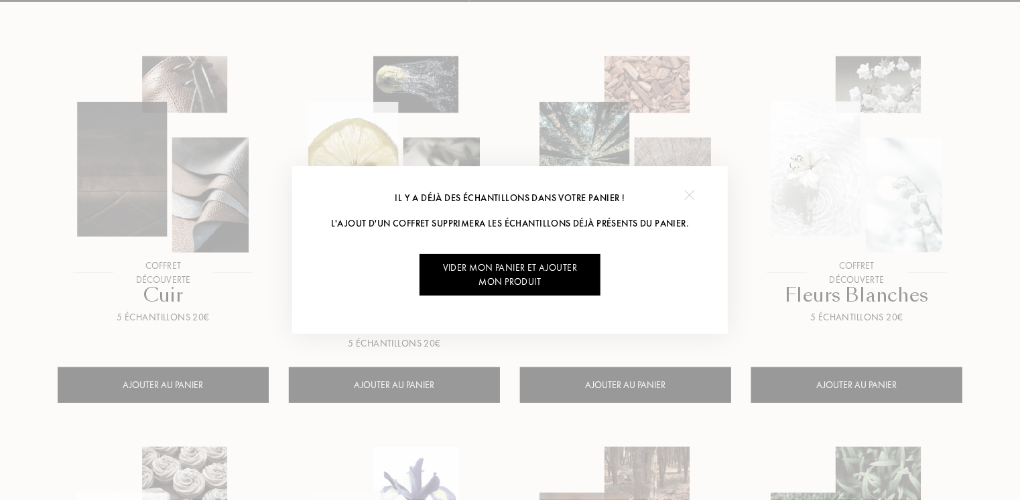
click at [686, 198] on img at bounding box center [689, 195] width 10 height 10
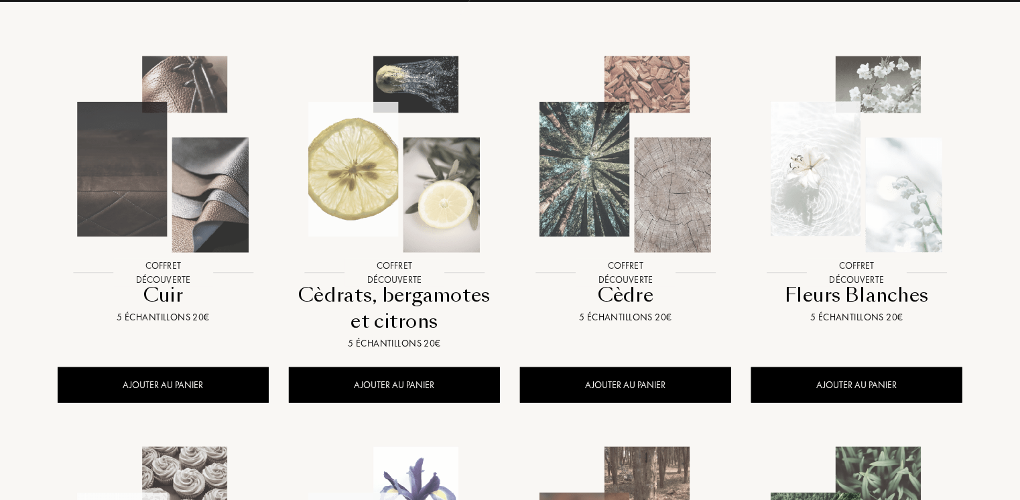
click at [356, 234] on img at bounding box center [394, 154] width 208 height 208
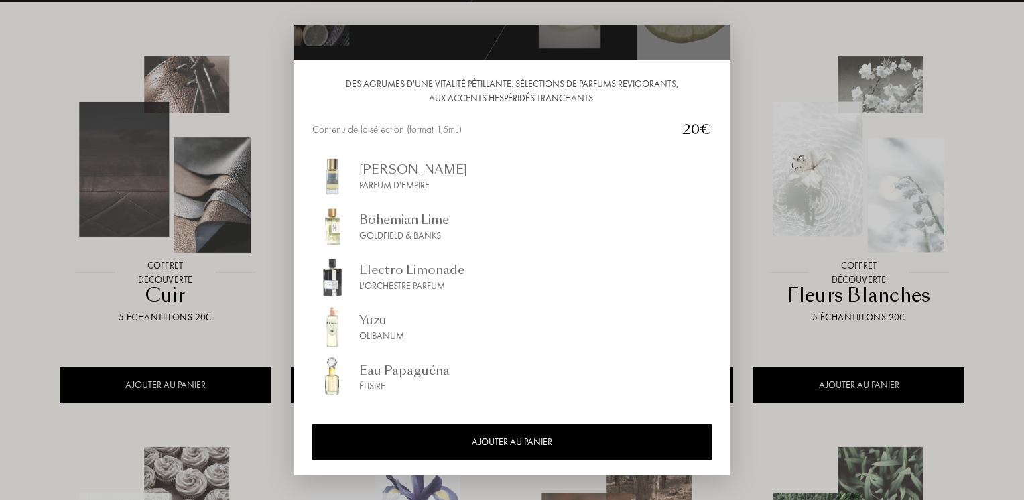
scroll to position [0, 0]
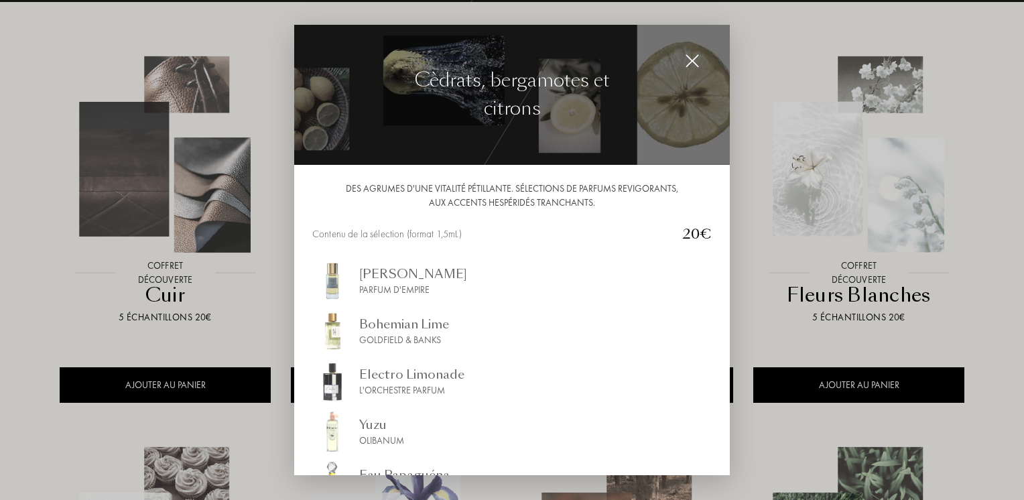
click at [689, 67] on img at bounding box center [692, 61] width 15 height 15
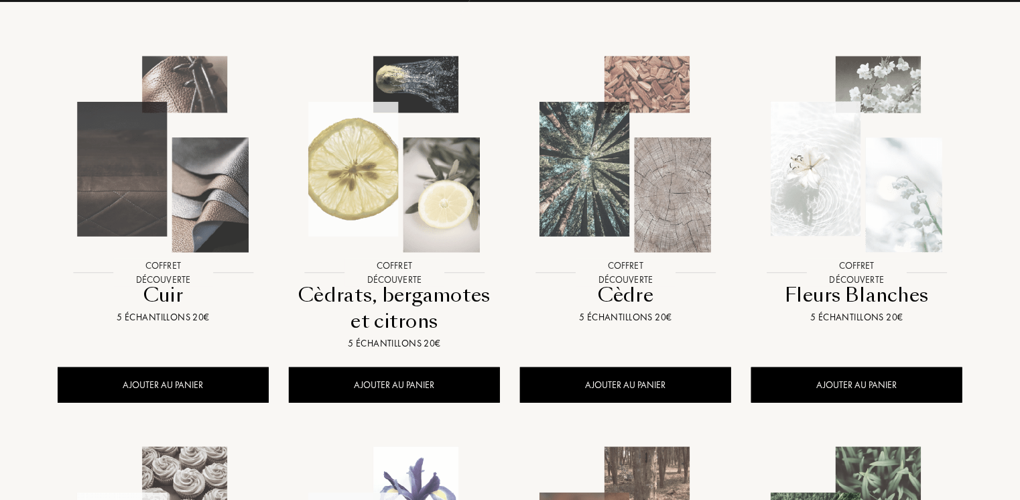
click at [638, 216] on img at bounding box center [625, 154] width 208 height 208
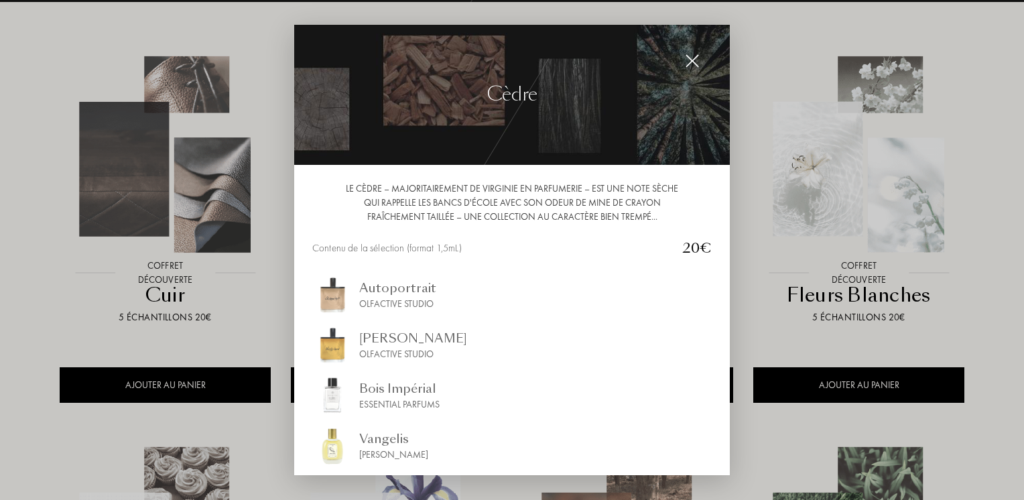
click at [694, 64] on img at bounding box center [692, 61] width 15 height 15
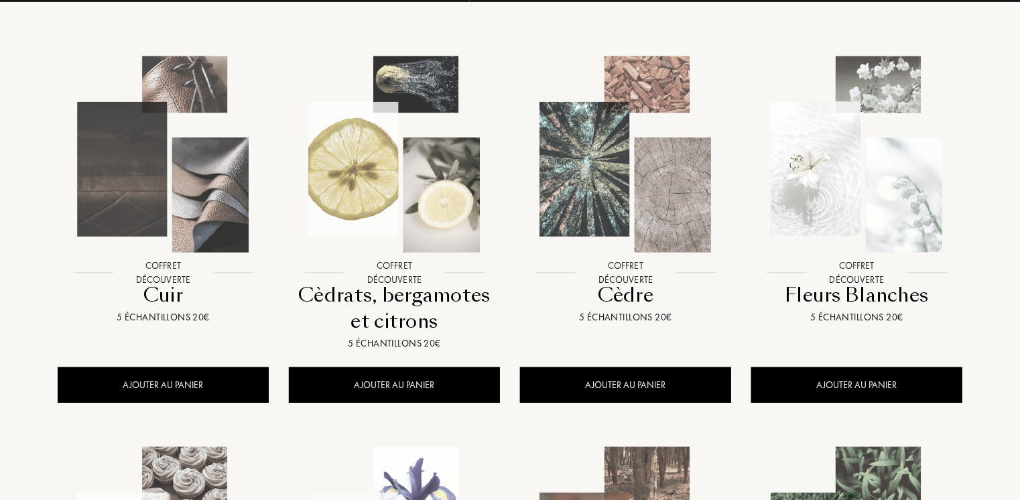
click at [855, 296] on div at bounding box center [856, 166] width 231 height 261
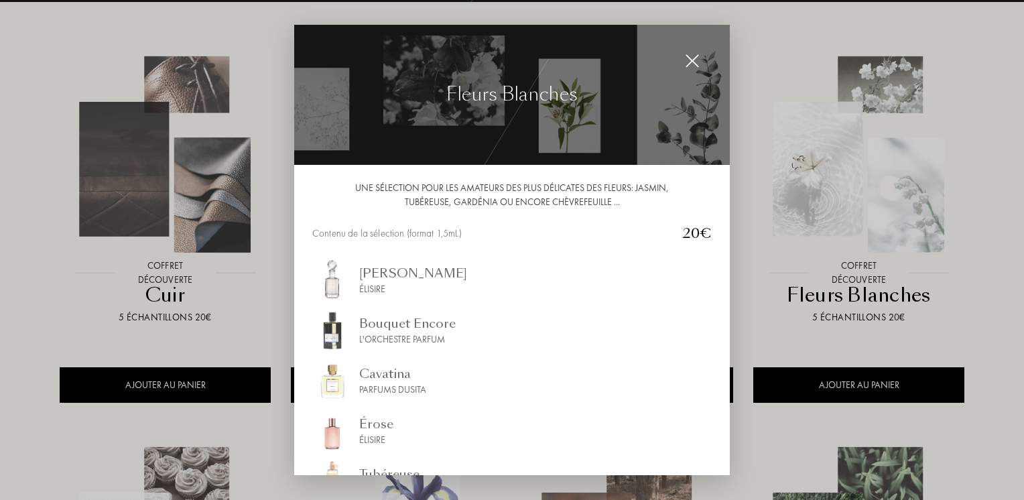
click at [691, 70] on div at bounding box center [692, 61] width 27 height 27
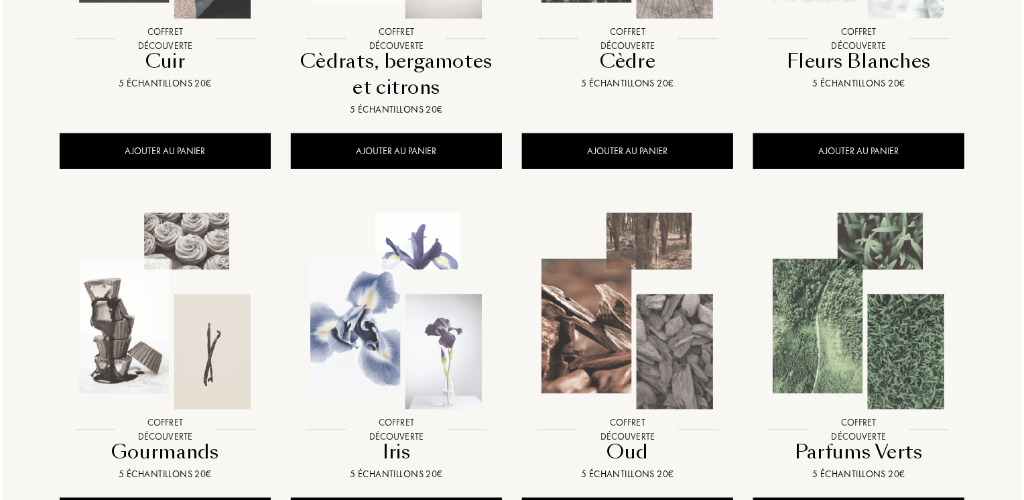
scroll to position [469, 0]
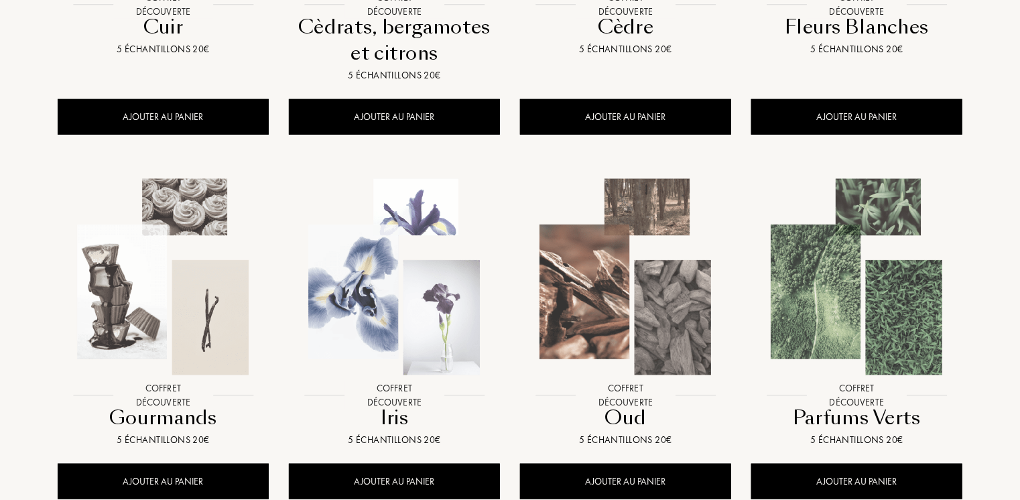
click at [401, 344] on img at bounding box center [394, 277] width 208 height 208
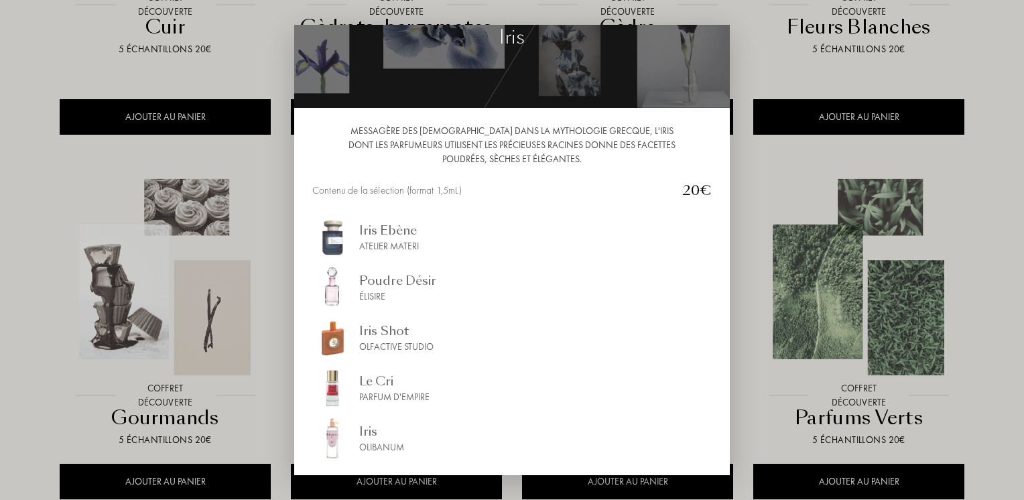
scroll to position [0, 0]
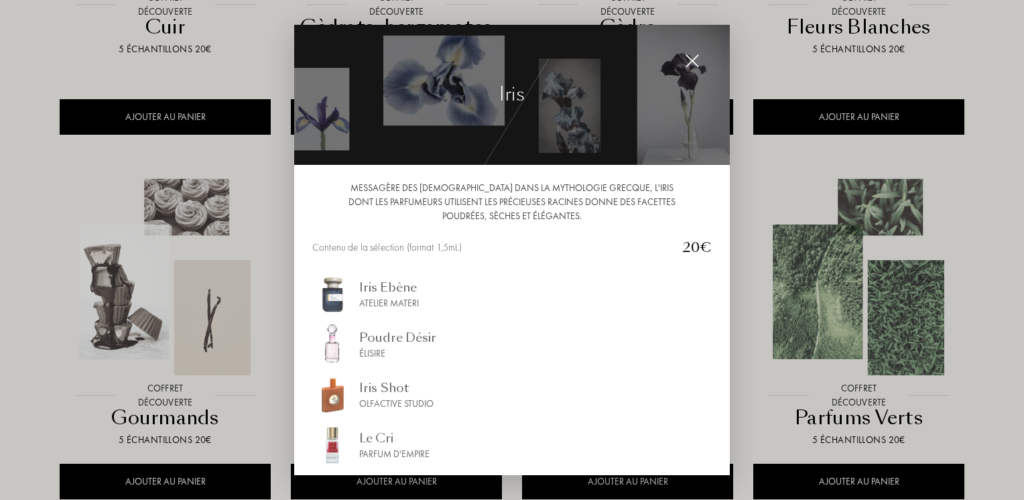
click at [694, 63] on img at bounding box center [692, 61] width 15 height 15
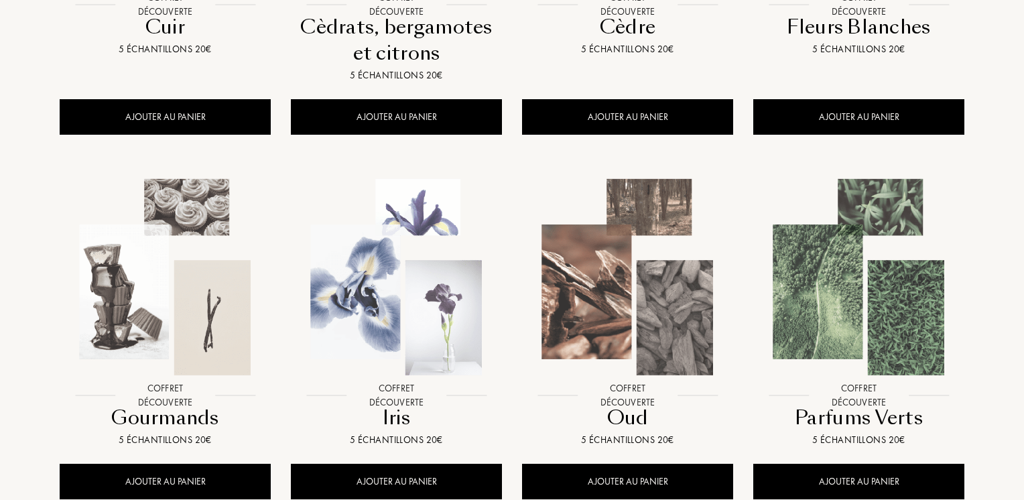
scroll to position [603, 0]
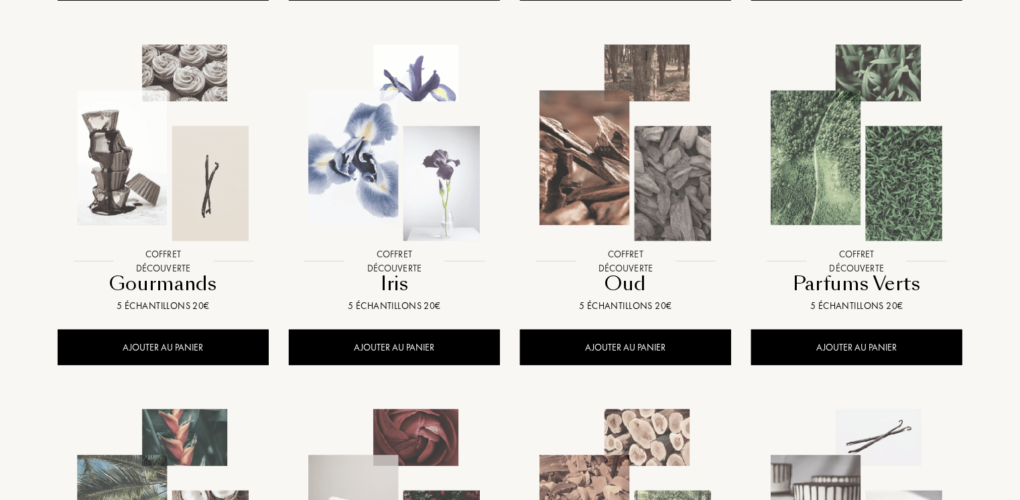
click at [158, 229] on img at bounding box center [163, 143] width 208 height 208
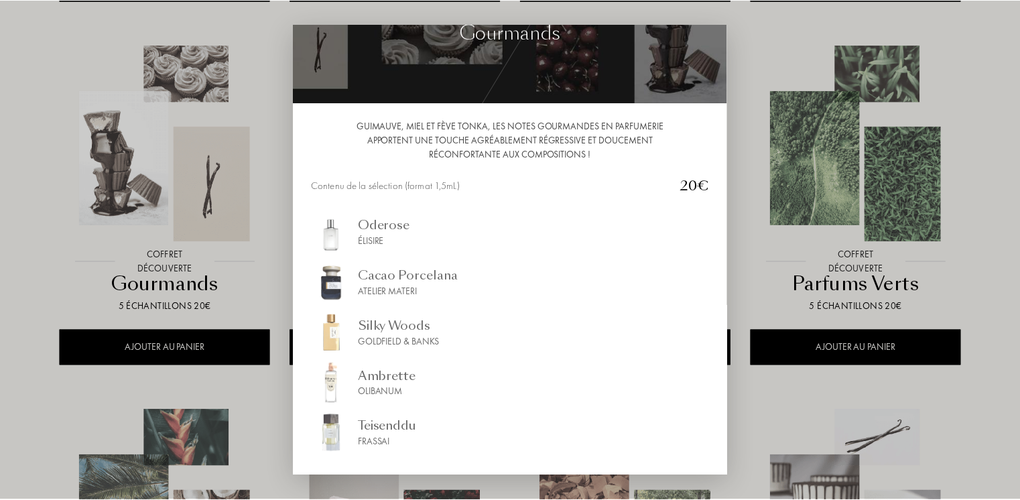
scroll to position [0, 0]
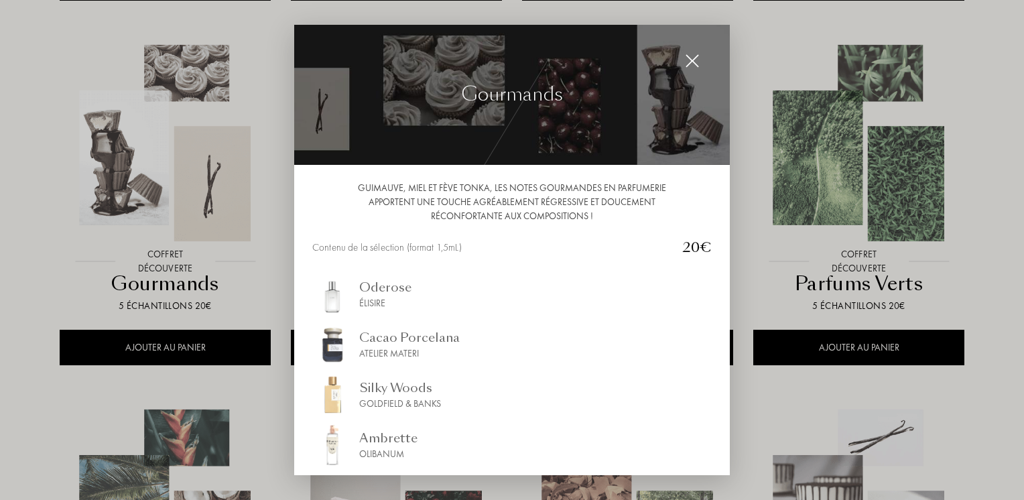
click at [695, 62] on img at bounding box center [692, 61] width 15 height 15
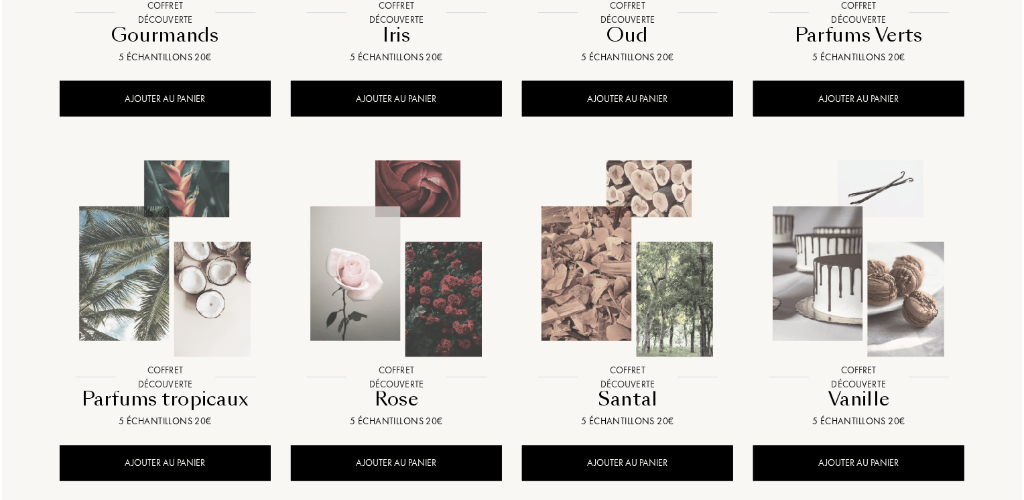
scroll to position [871, 0]
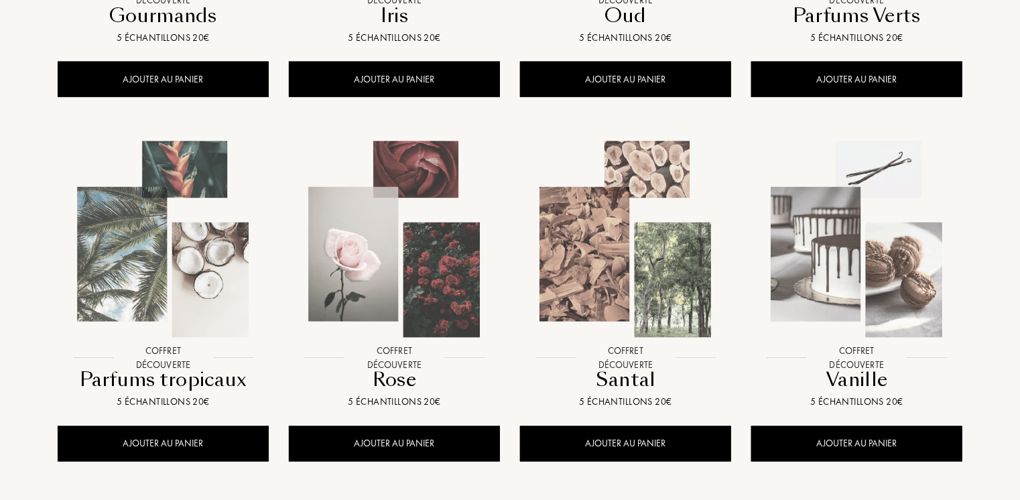
click at [169, 293] on img at bounding box center [163, 239] width 208 height 208
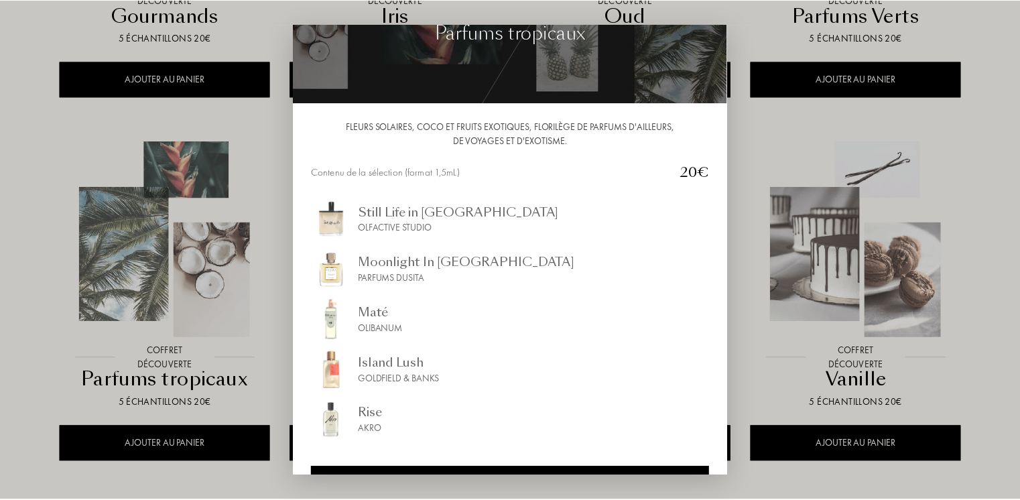
scroll to position [0, 0]
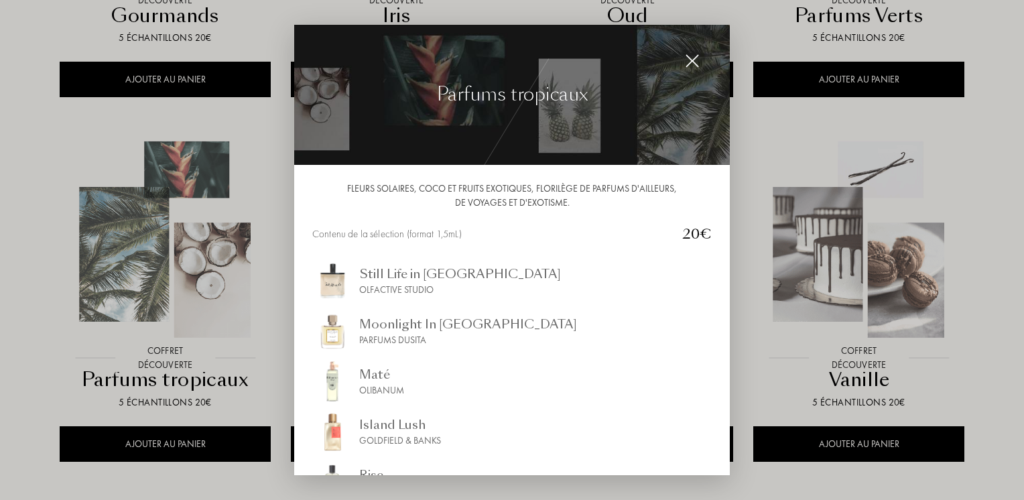
click at [698, 58] on img at bounding box center [692, 61] width 15 height 15
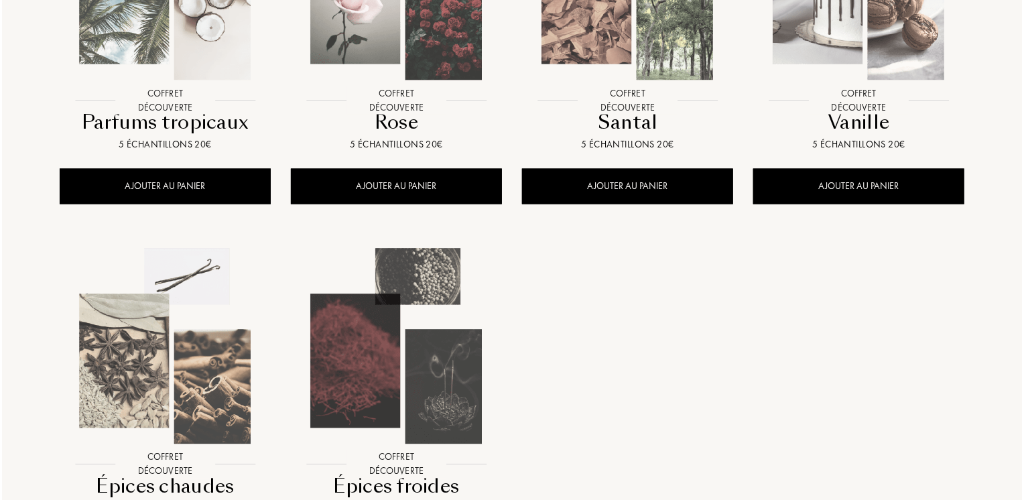
scroll to position [1139, 0]
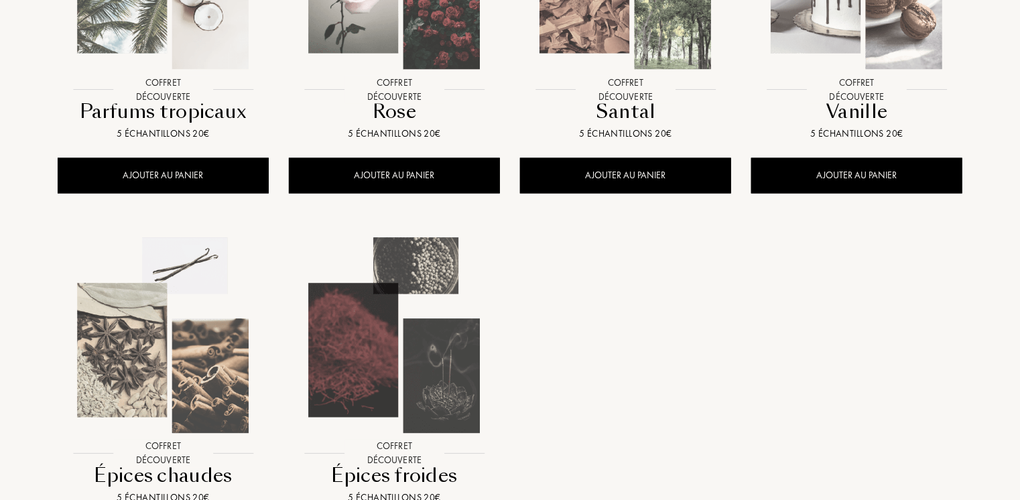
click at [385, 374] on img at bounding box center [394, 336] width 208 height 208
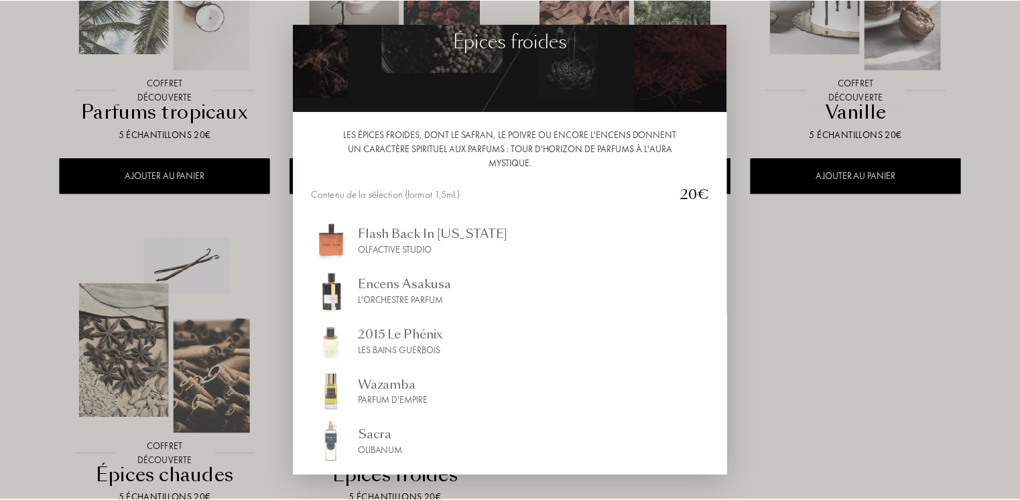
scroll to position [0, 0]
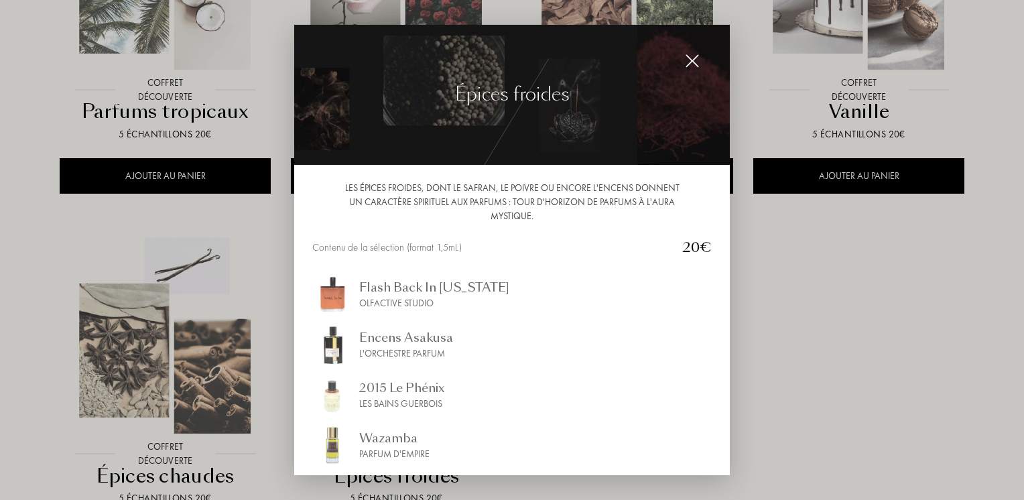
click at [697, 62] on img at bounding box center [692, 61] width 15 height 15
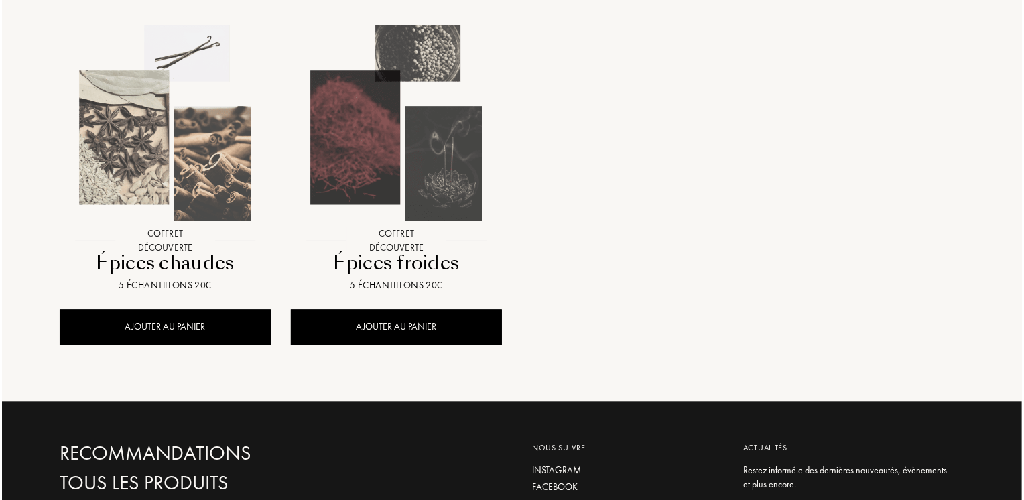
scroll to position [1407, 0]
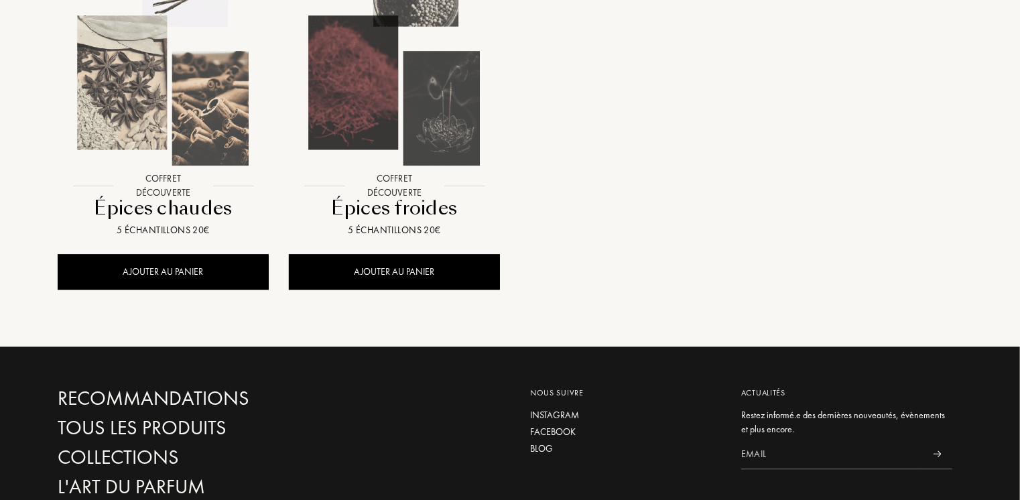
click at [179, 154] on img at bounding box center [163, 68] width 208 height 208
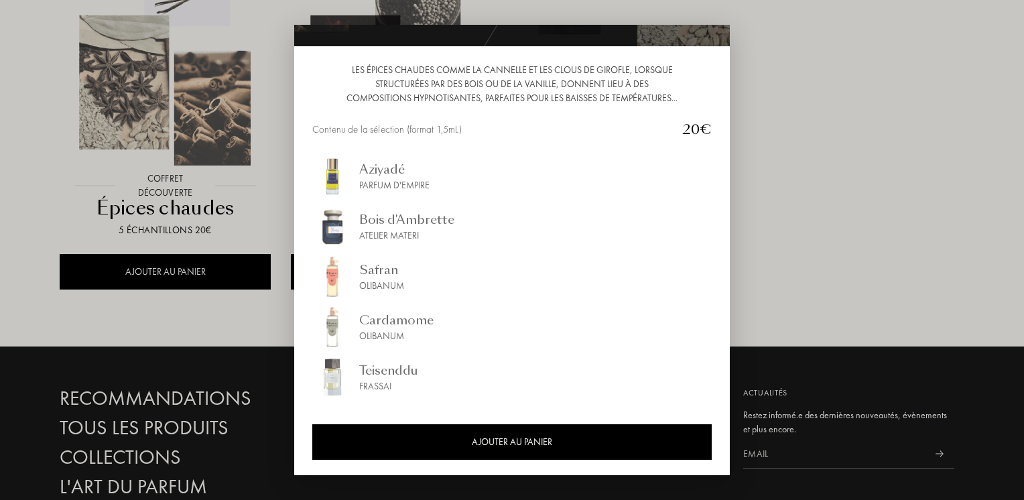
scroll to position [0, 0]
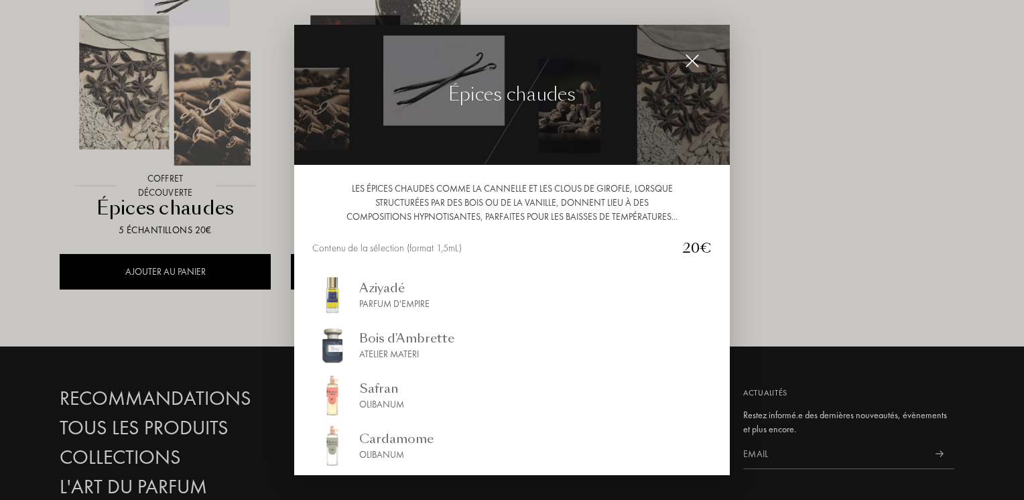
click at [693, 64] on img at bounding box center [692, 61] width 15 height 15
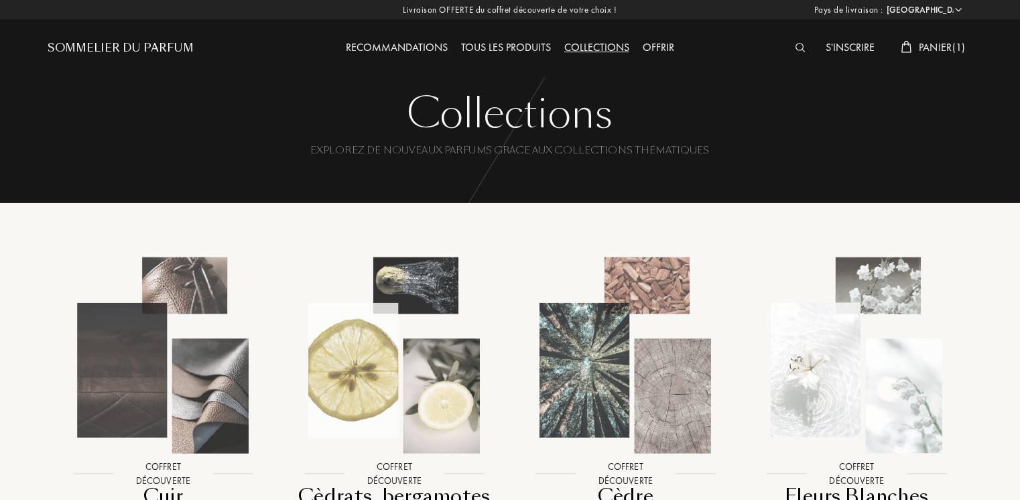
click at [799, 46] on img at bounding box center [800, 47] width 10 height 9
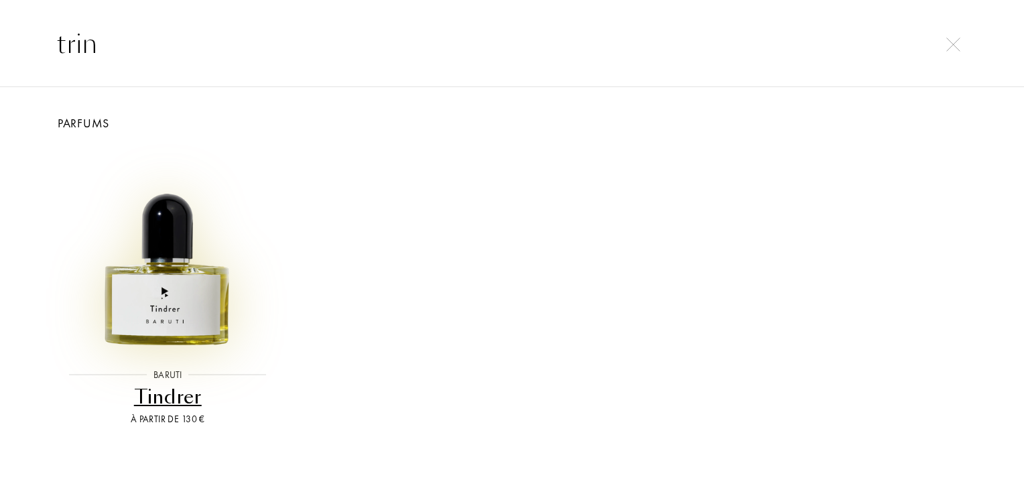
type input "trin"
click at [192, 304] on img at bounding box center [167, 250] width 206 height 206
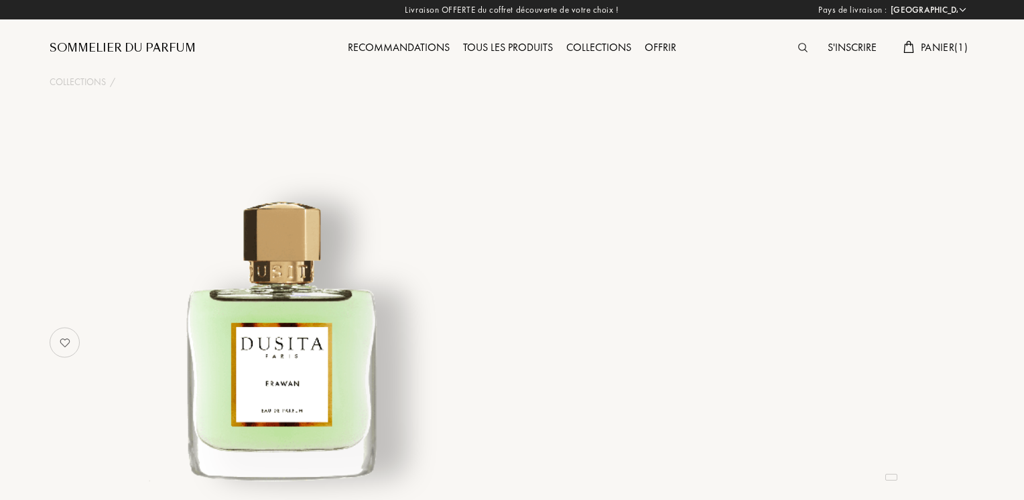
select select "FR"
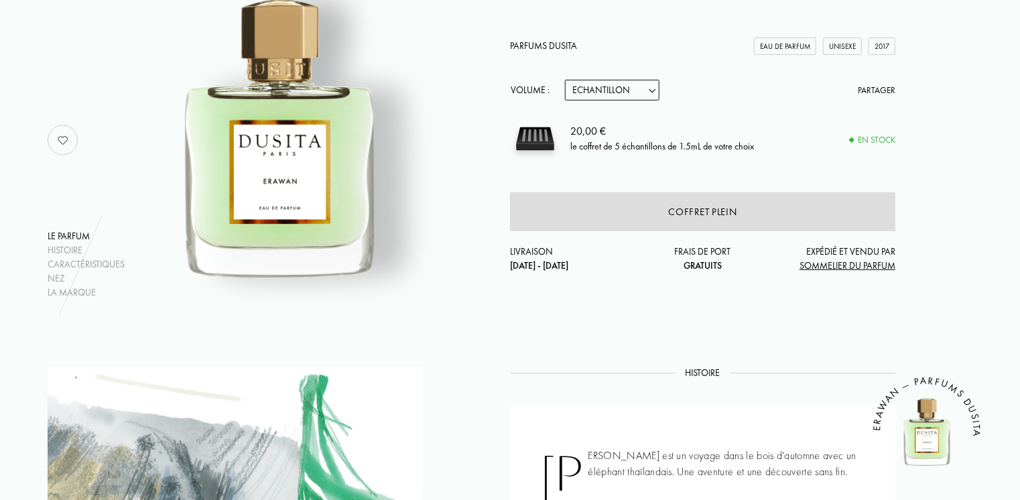
scroll to position [134, 0]
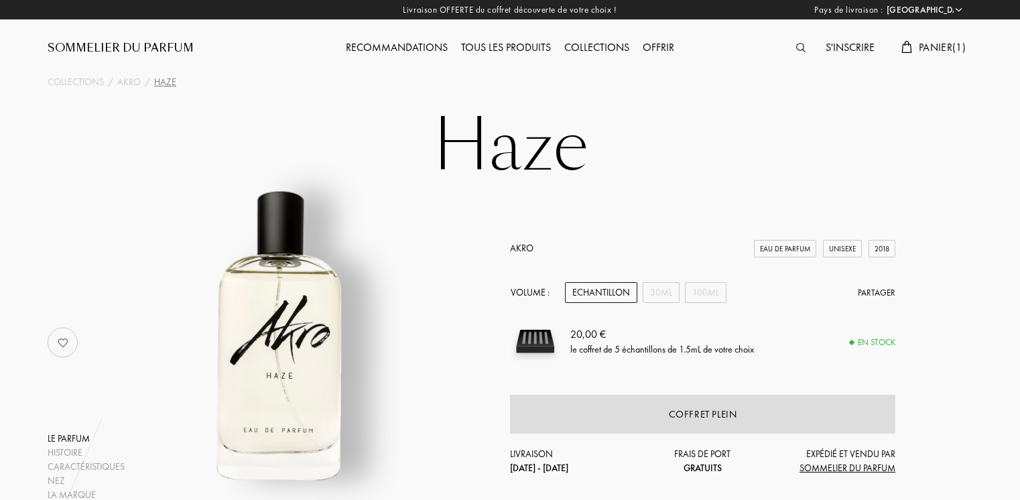
select select "FR"
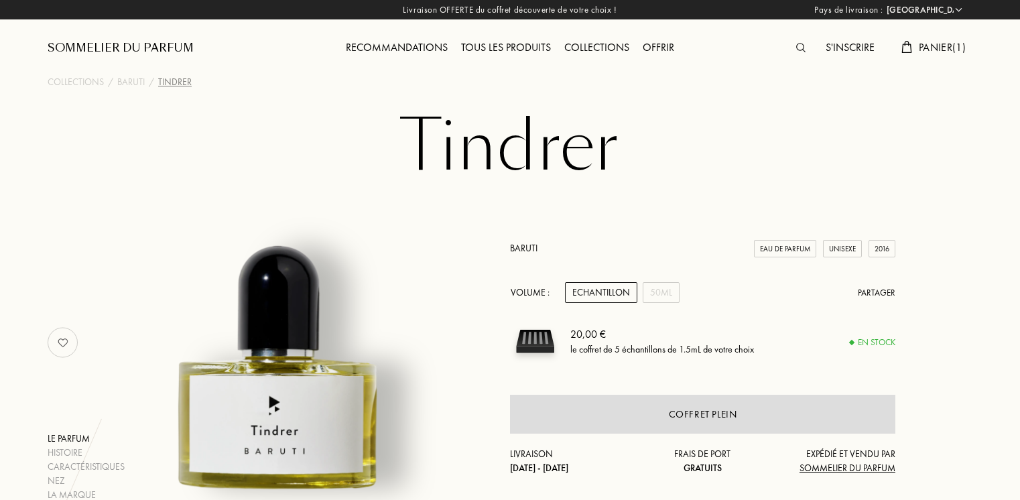
select select "FR"
click at [130, 82] on div "Baruti" at bounding box center [130, 82] width 27 height 14
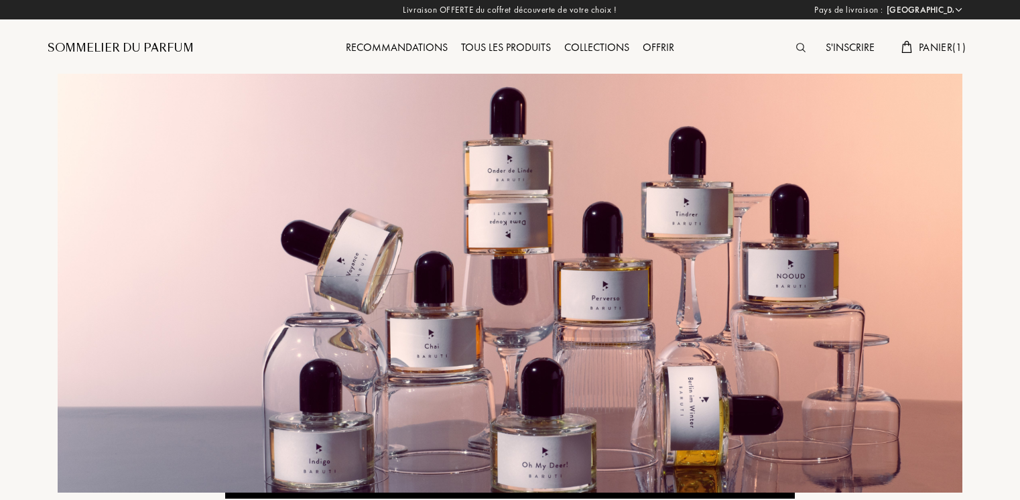
select select "FR"
click at [528, 51] on div "Tous les produits" at bounding box center [505, 48] width 103 height 17
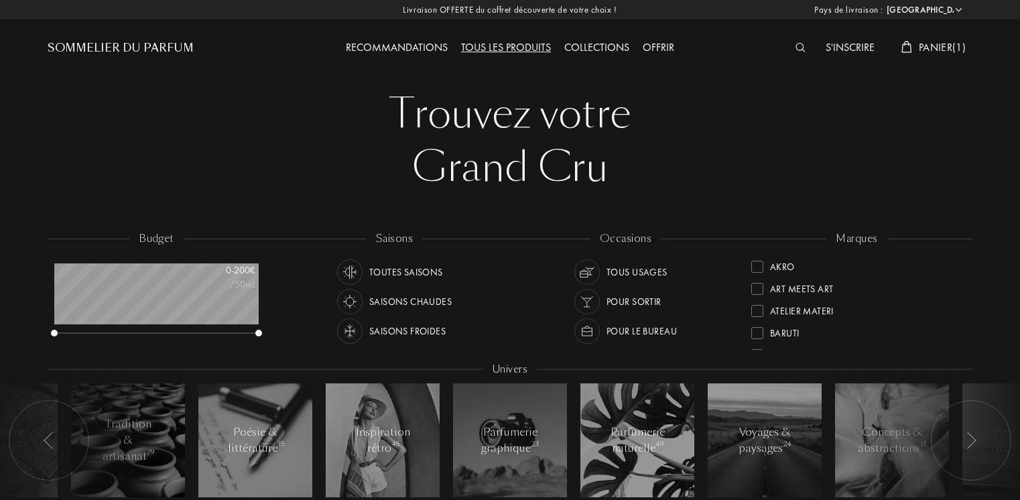
select select "FR"
click at [403, 299] on div "Saisons chaudes" at bounding box center [410, 301] width 82 height 25
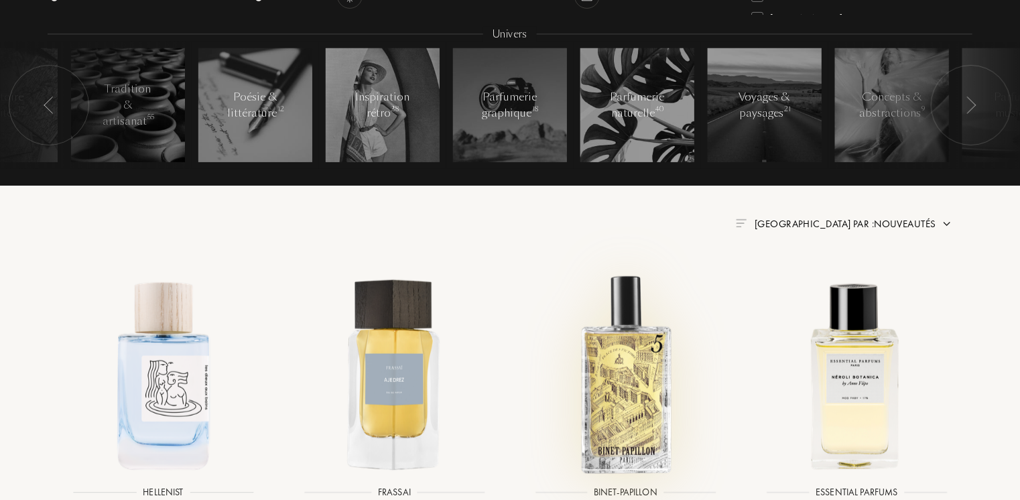
scroll to position [603, 0]
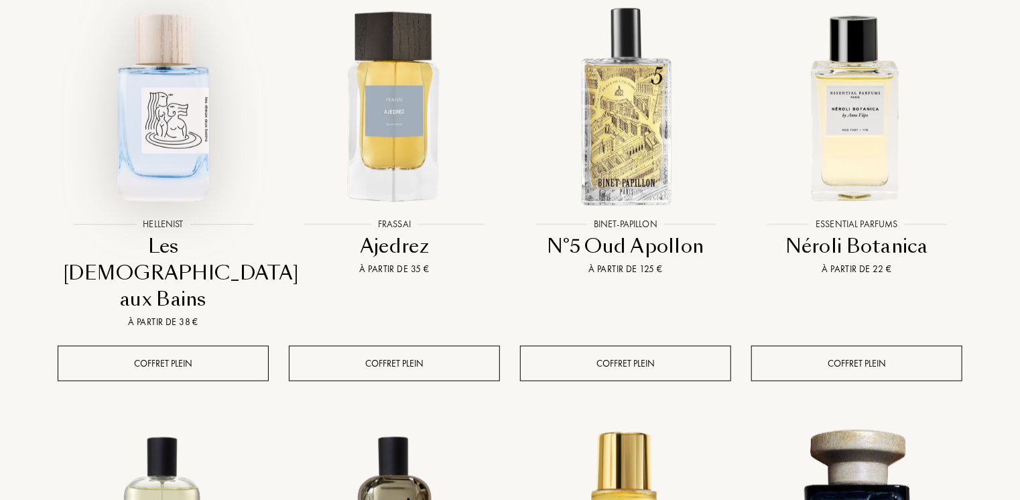
click at [163, 142] on img at bounding box center [163, 106] width 208 height 208
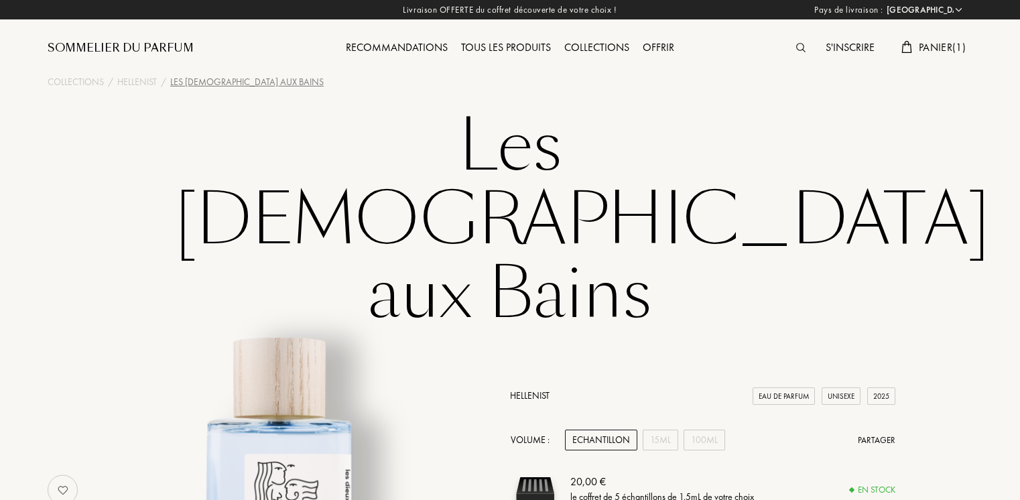
select select "FR"
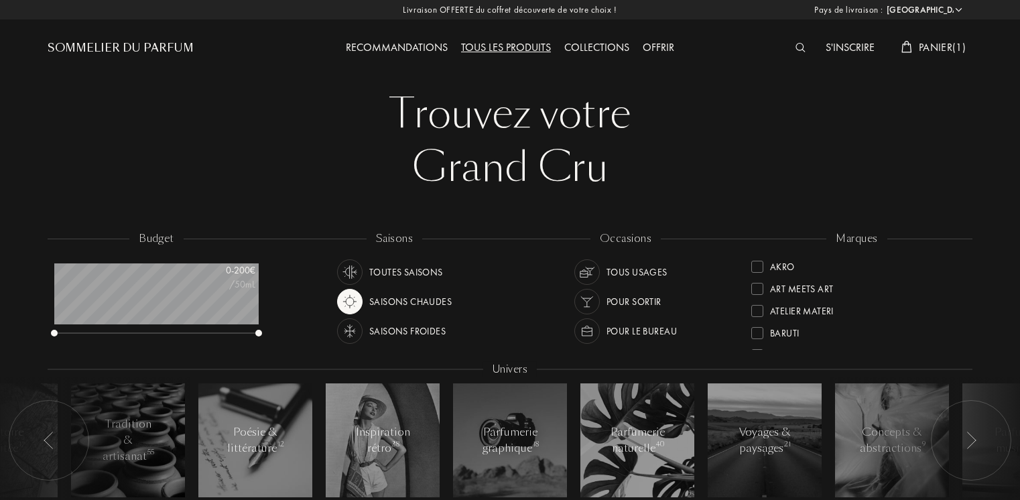
select select "FR"
click at [397, 50] on div "Recommandations" at bounding box center [396, 48] width 115 height 17
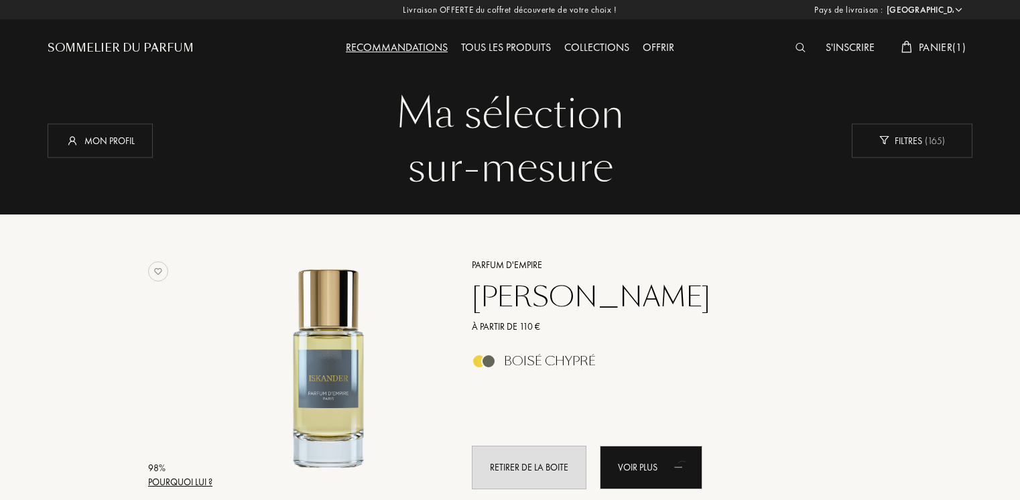
select select "FR"
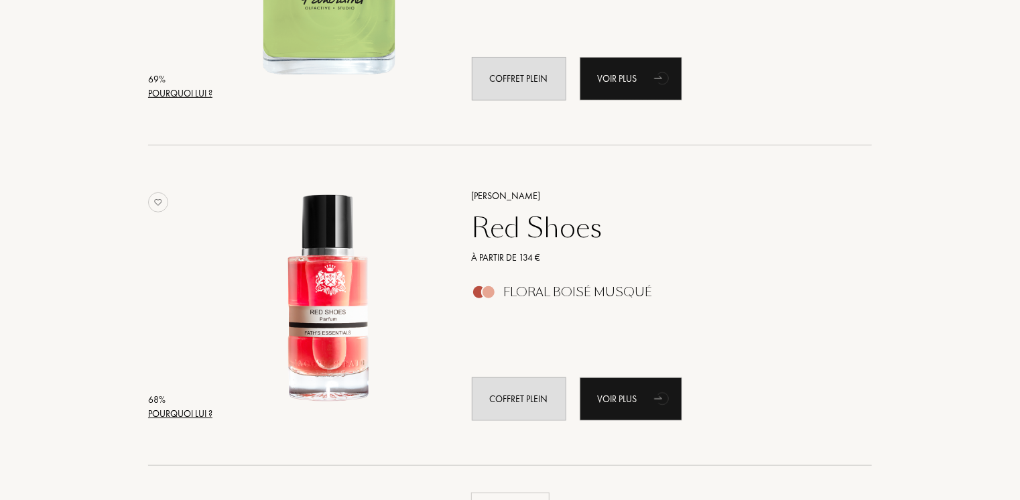
scroll to position [3216, 0]
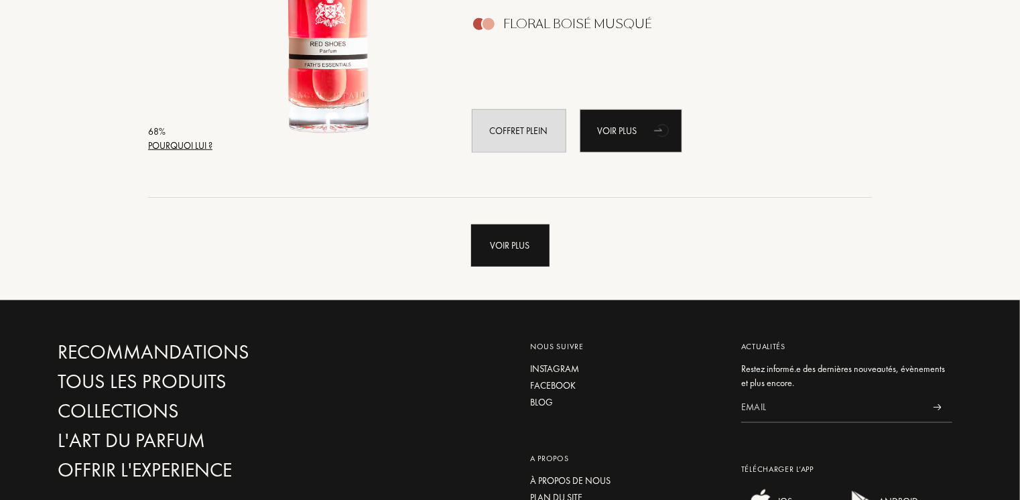
click at [515, 248] on div "Voir plus" at bounding box center [510, 245] width 78 height 42
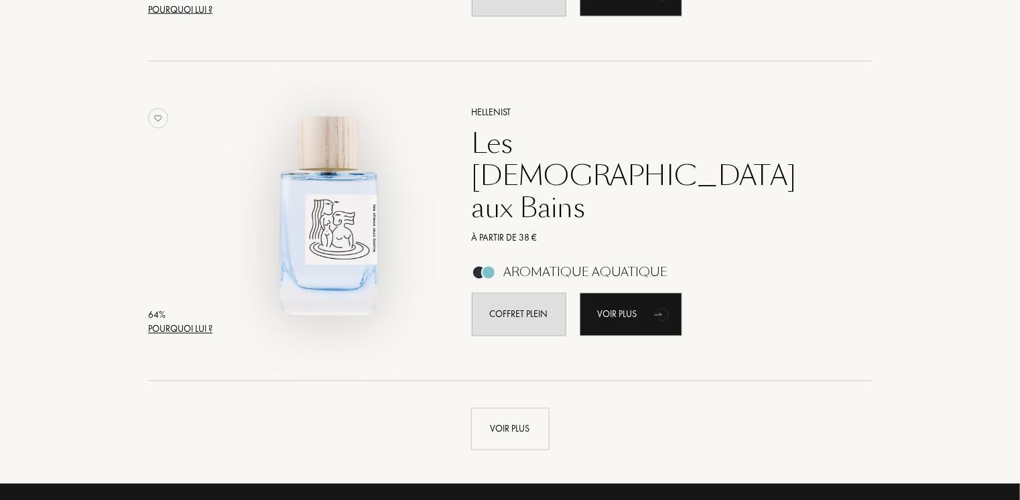
scroll to position [6565, 0]
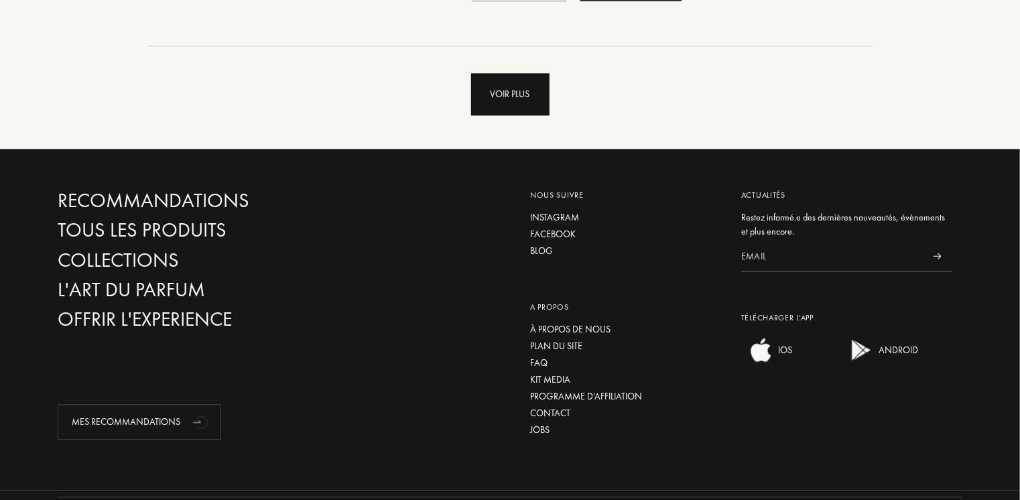
click at [516, 103] on div "Voir plus" at bounding box center [510, 94] width 78 height 42
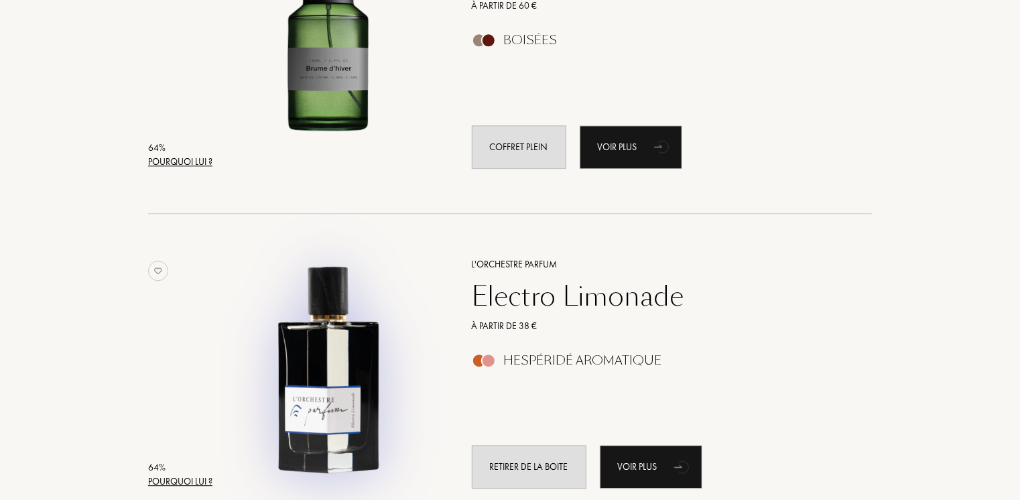
scroll to position [6766, 0]
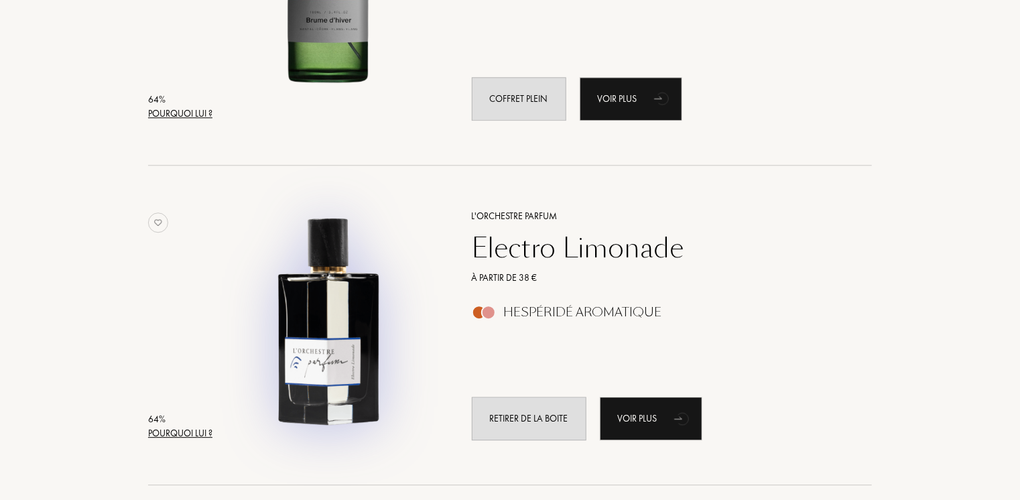
click at [324, 358] on img at bounding box center [328, 318] width 223 height 223
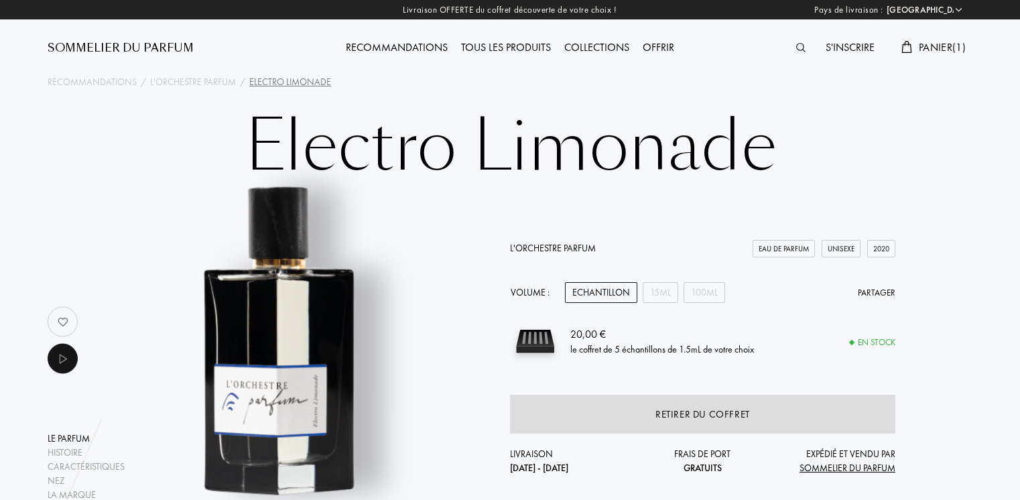
select select "FR"
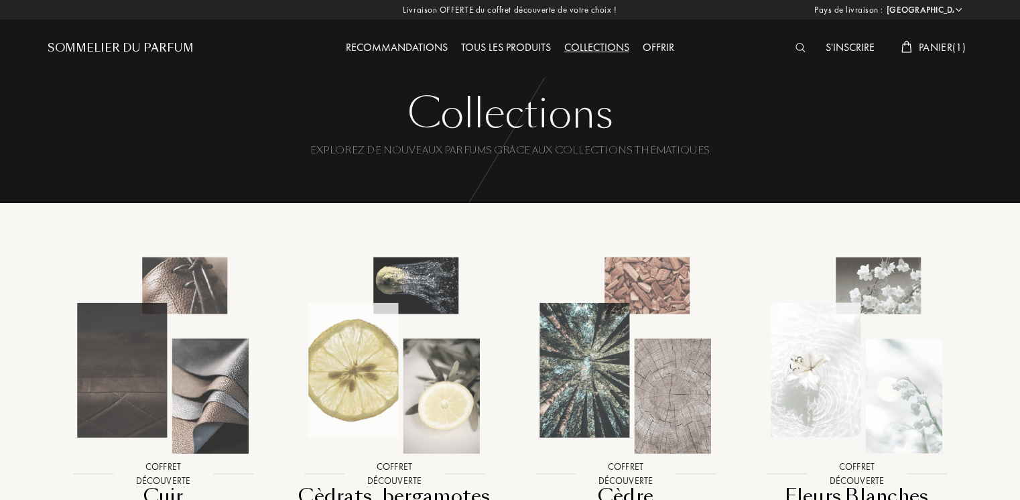
select select "FR"
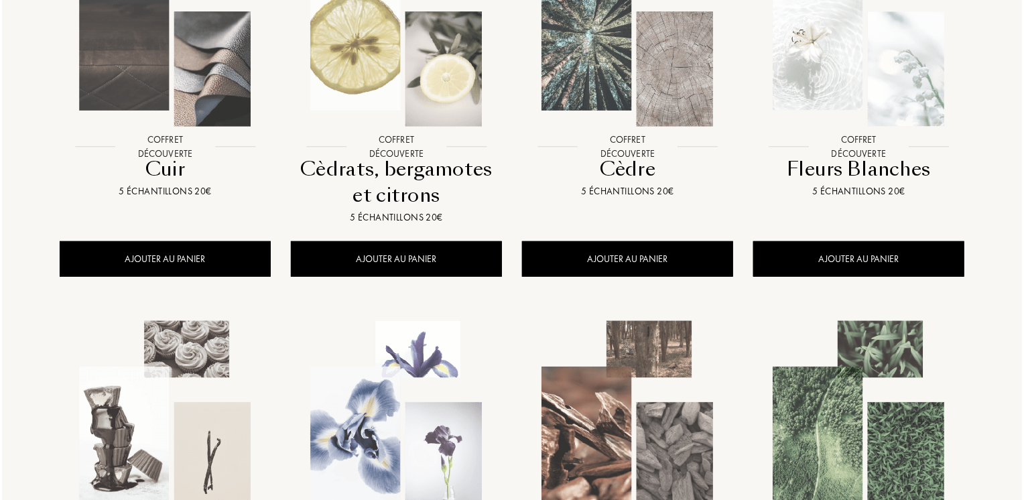
scroll to position [201, 0]
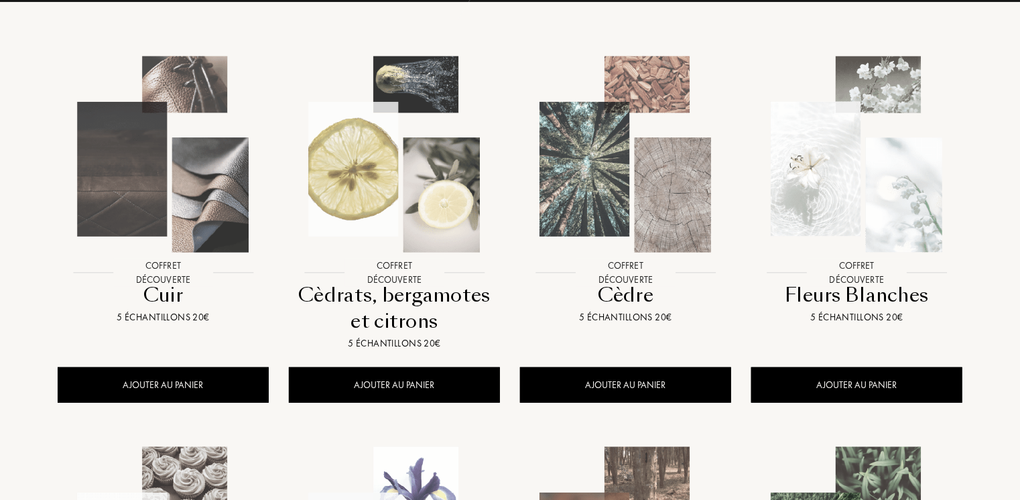
click at [431, 202] on img at bounding box center [394, 154] width 208 height 208
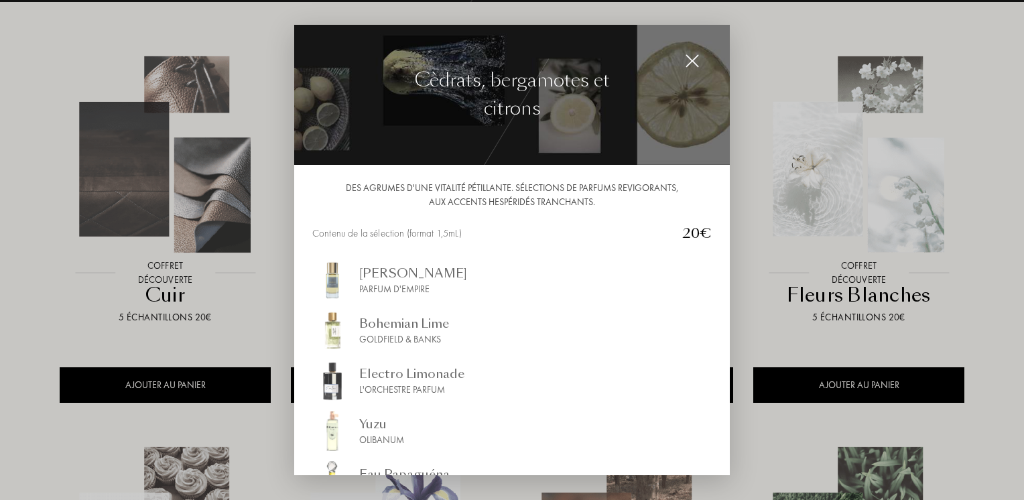
scroll to position [105, 0]
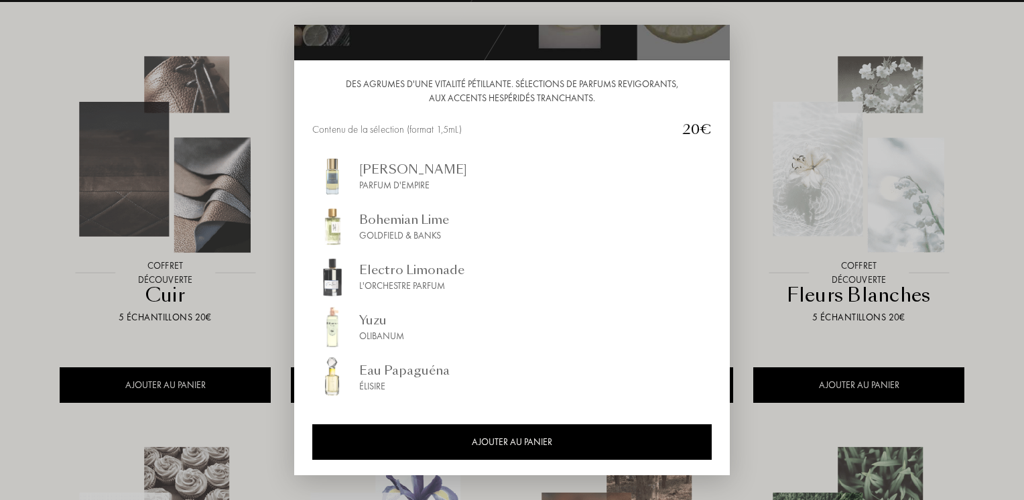
click at [384, 372] on div "Eau Papaguéna" at bounding box center [404, 370] width 90 height 18
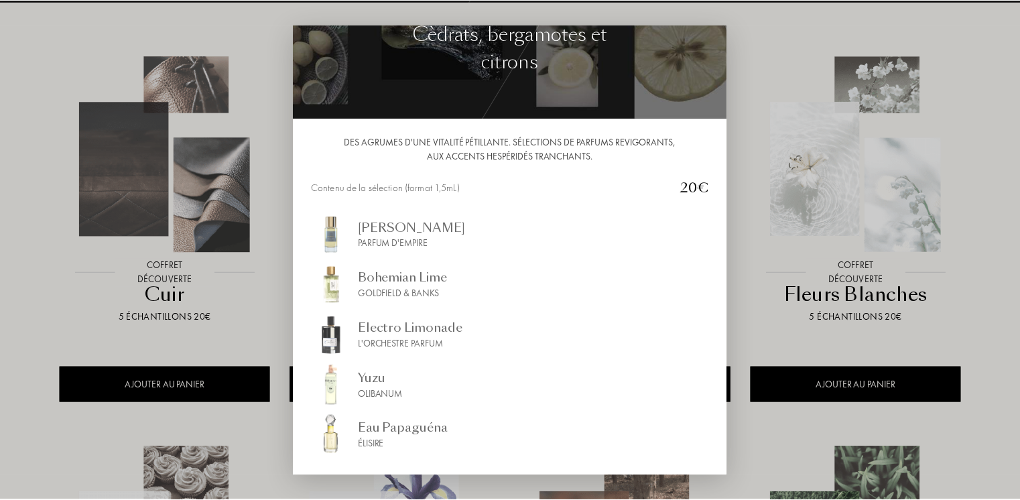
scroll to position [0, 0]
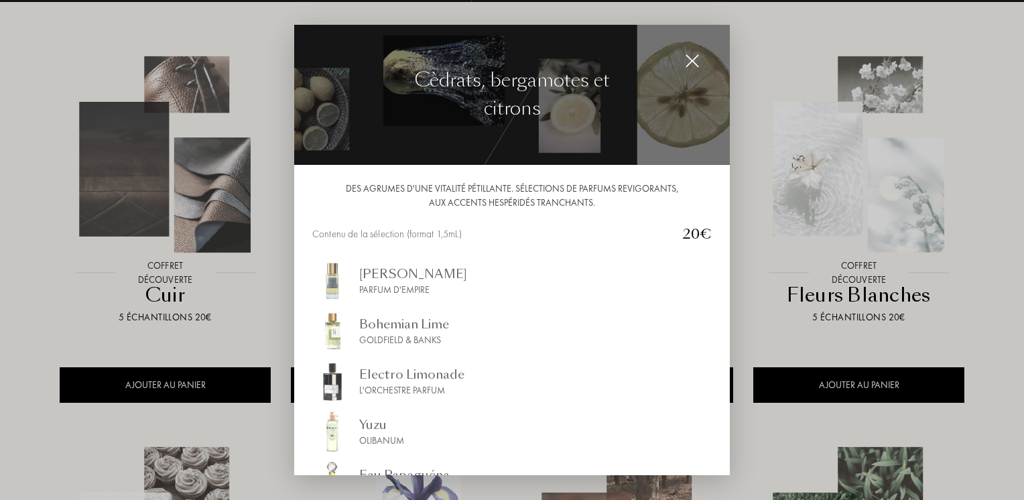
click at [693, 66] on img at bounding box center [692, 61] width 15 height 15
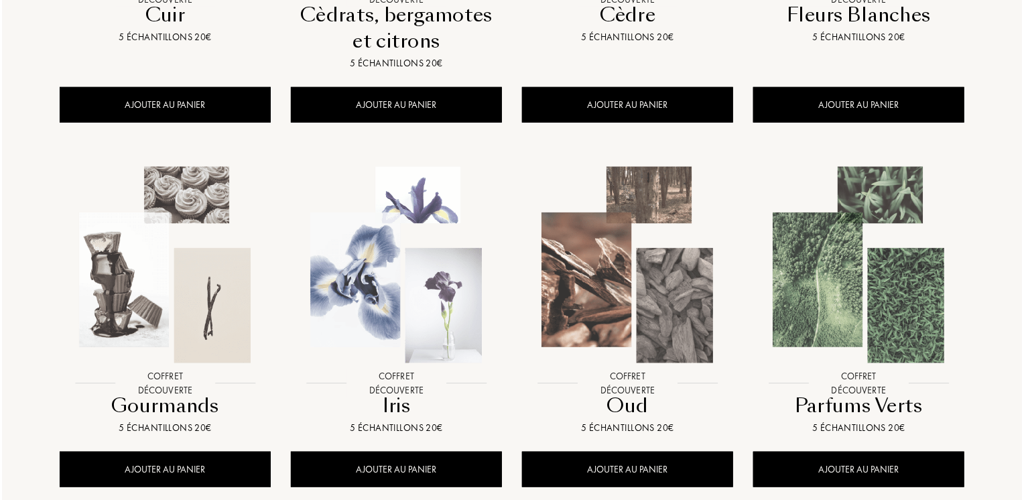
scroll to position [536, 0]
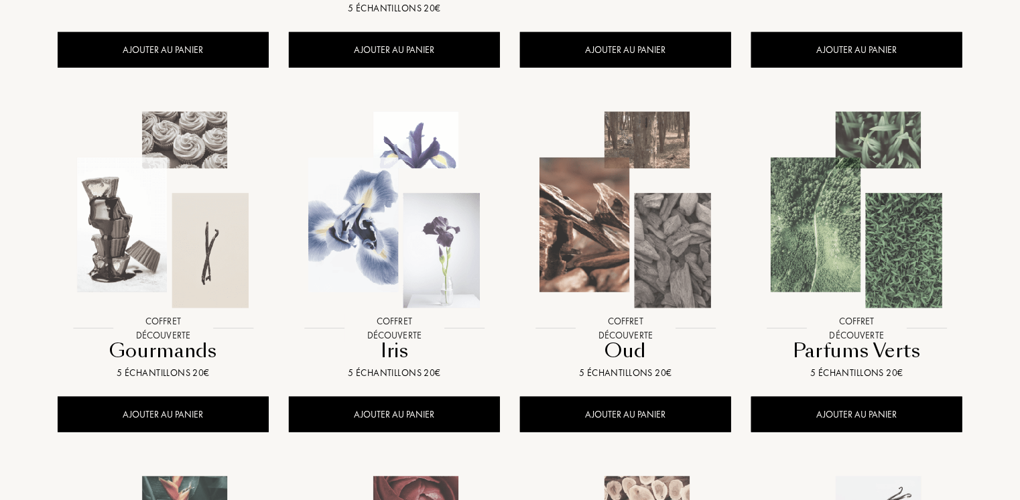
click at [879, 328] on div at bounding box center [856, 221] width 231 height 261
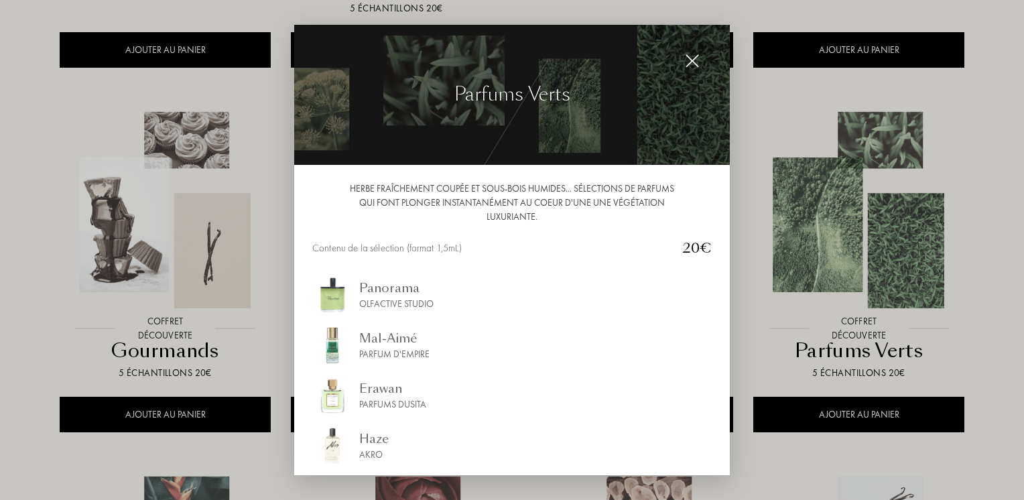
scroll to position [119, 0]
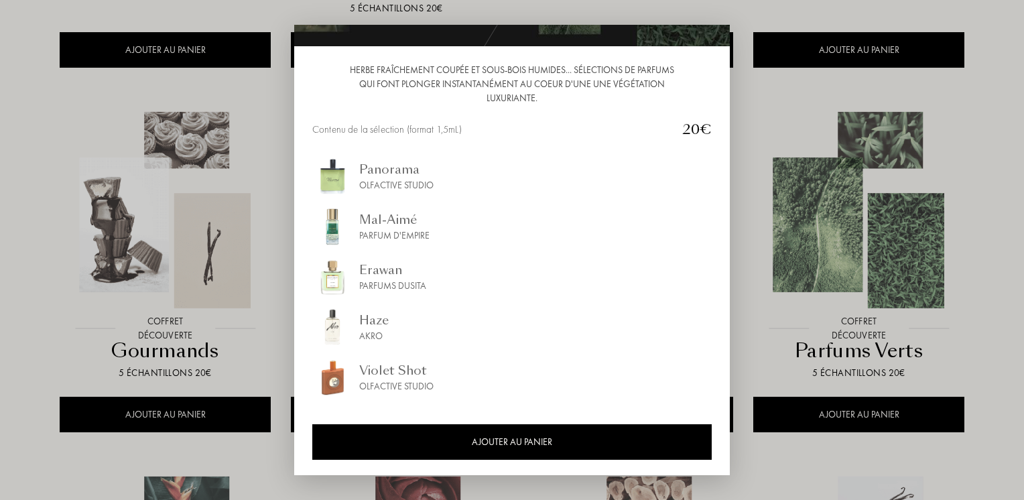
click at [369, 281] on div "Parfums Dusita" at bounding box center [392, 286] width 67 height 14
click at [371, 330] on div "Akro" at bounding box center [373, 336] width 29 height 14
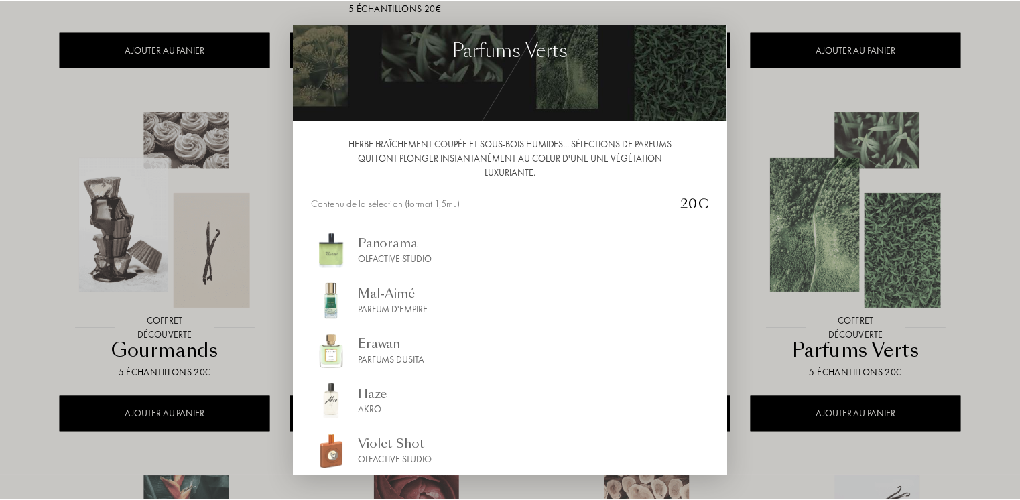
scroll to position [0, 0]
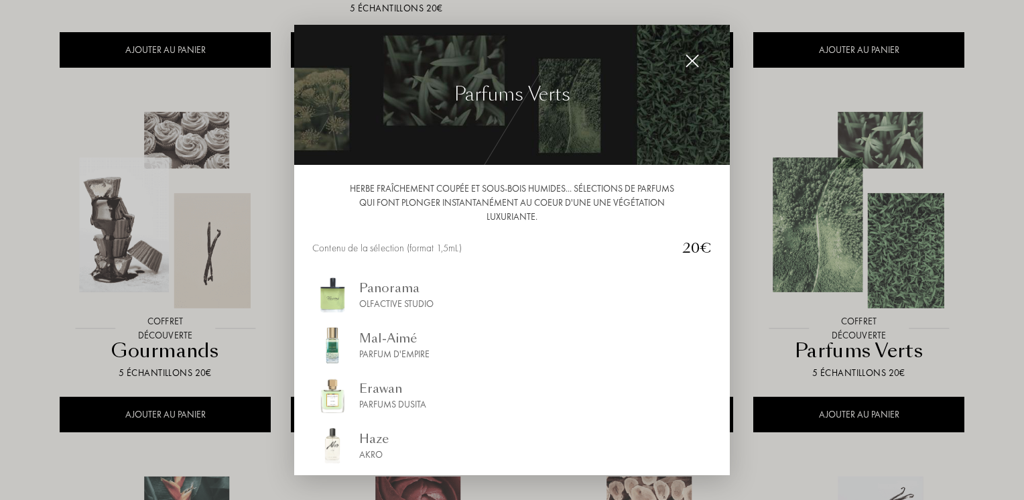
drag, startPoint x: 698, startPoint y: 60, endPoint x: 697, endPoint y: 69, distance: 8.8
click at [698, 60] on img at bounding box center [692, 61] width 15 height 15
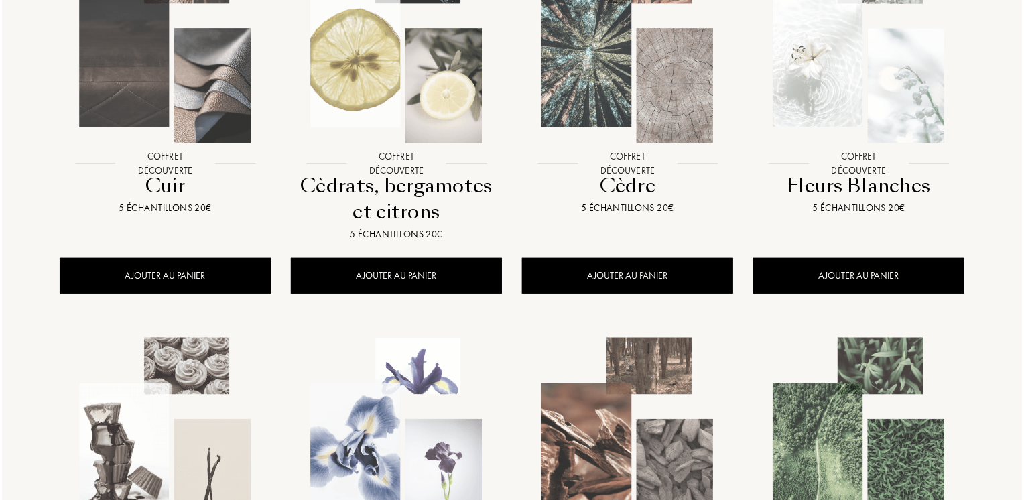
scroll to position [268, 0]
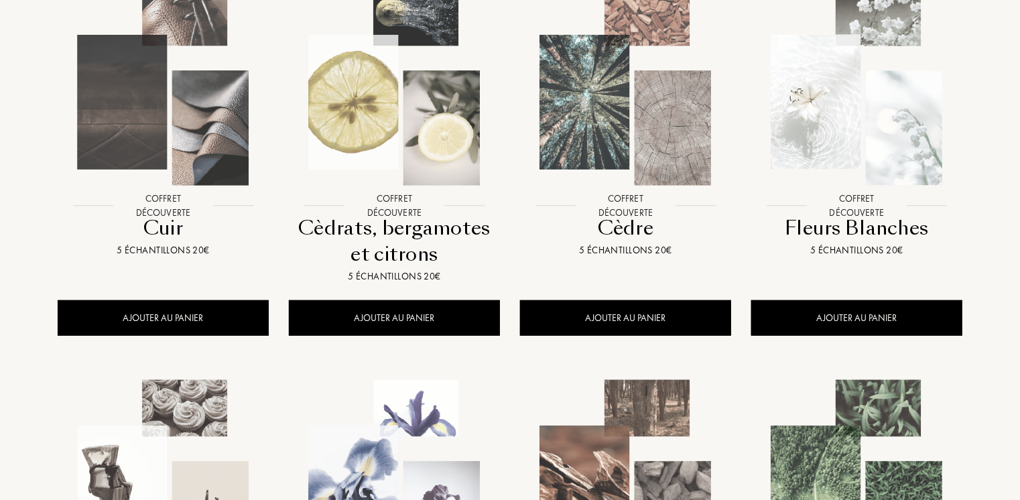
click at [394, 167] on img at bounding box center [394, 87] width 208 height 208
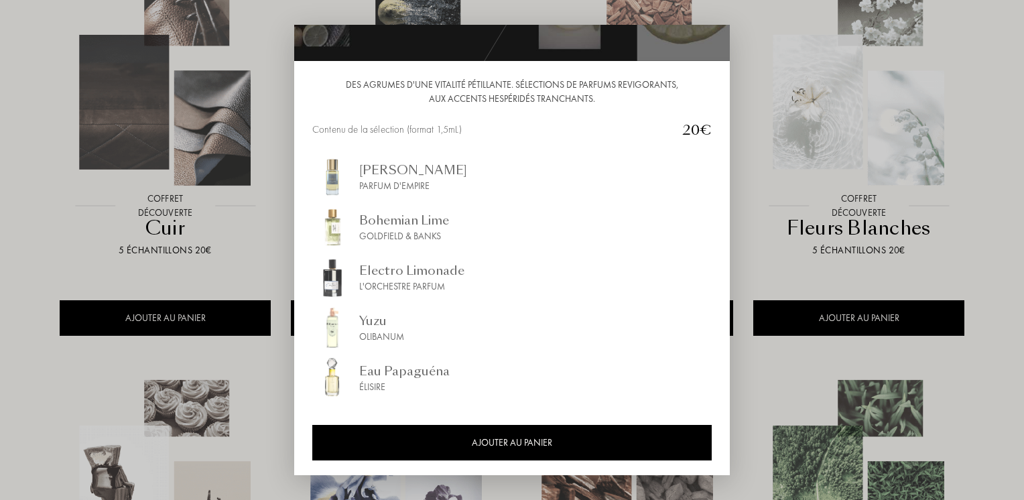
scroll to position [105, 0]
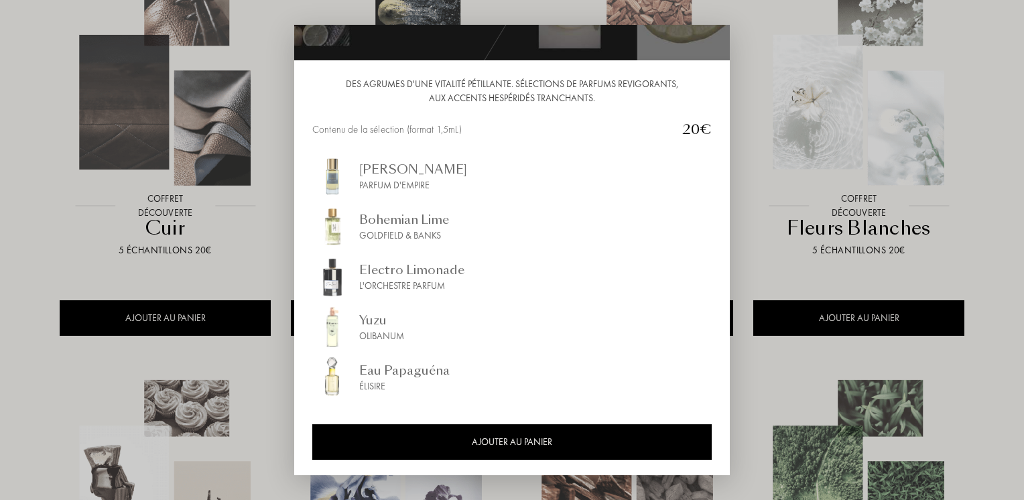
click at [378, 329] on div "Olibanum" at bounding box center [381, 336] width 45 height 14
click at [397, 228] on div "Goldfield & Banks" at bounding box center [404, 235] width 90 height 14
click at [396, 275] on div "Electro Limonade" at bounding box center [411, 270] width 105 height 18
click at [409, 370] on div "Eau Papaguéna" at bounding box center [404, 370] width 90 height 18
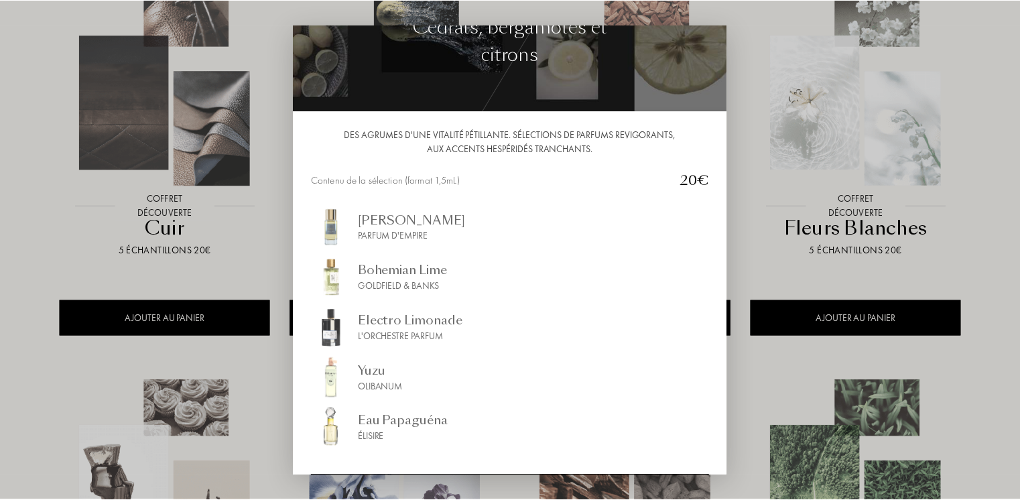
scroll to position [0, 0]
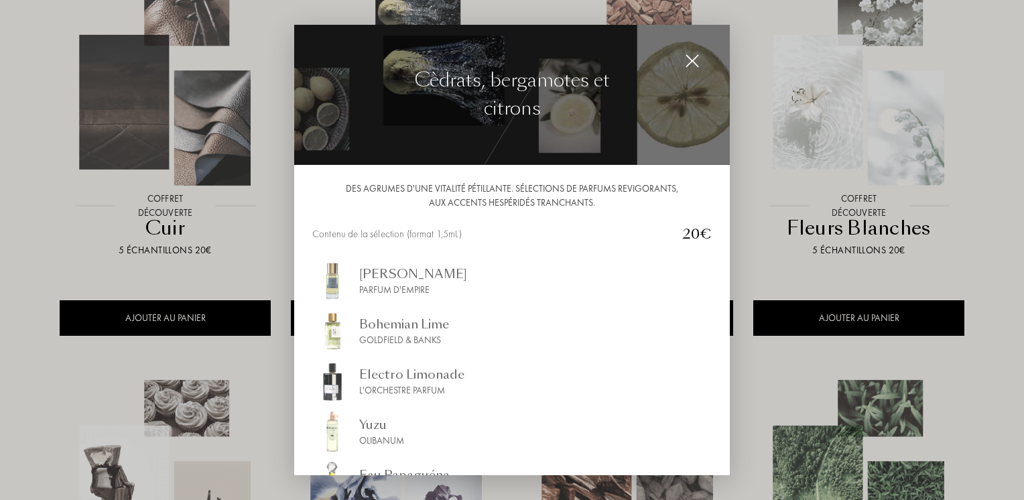
click at [697, 61] on img at bounding box center [692, 61] width 15 height 15
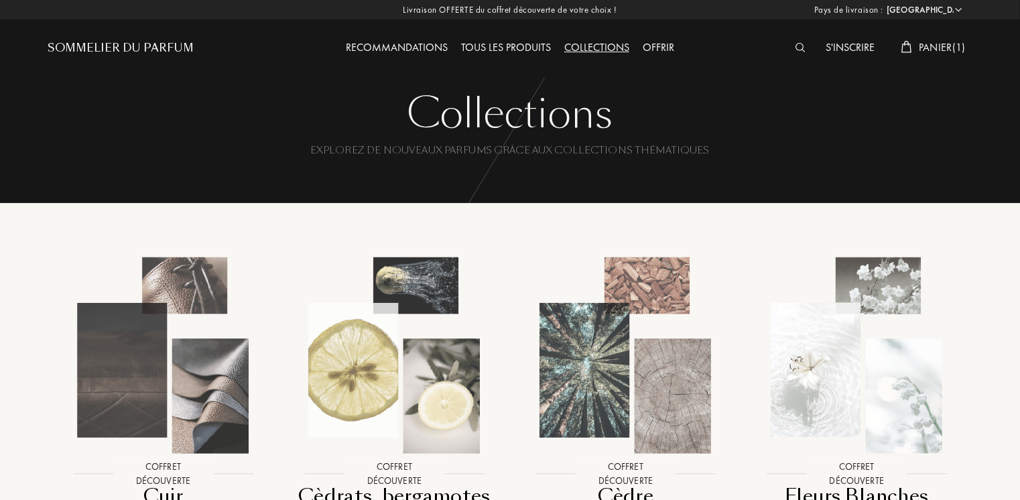
click at [523, 47] on div "Tous les produits" at bounding box center [505, 48] width 103 height 17
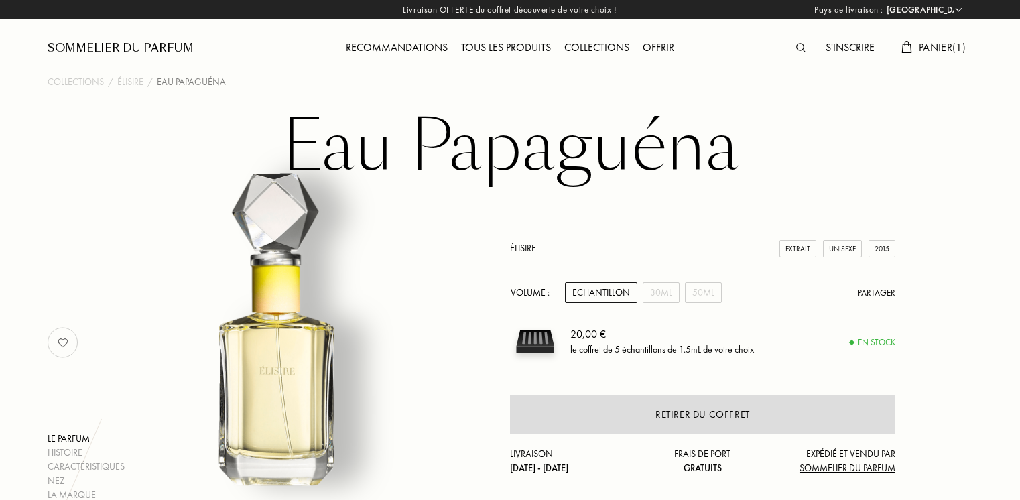
select select "FR"
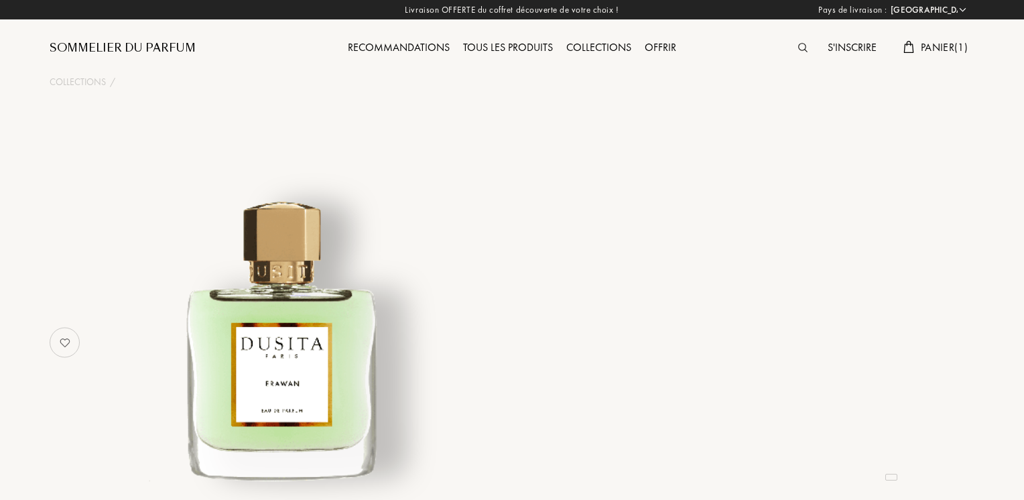
select select "FR"
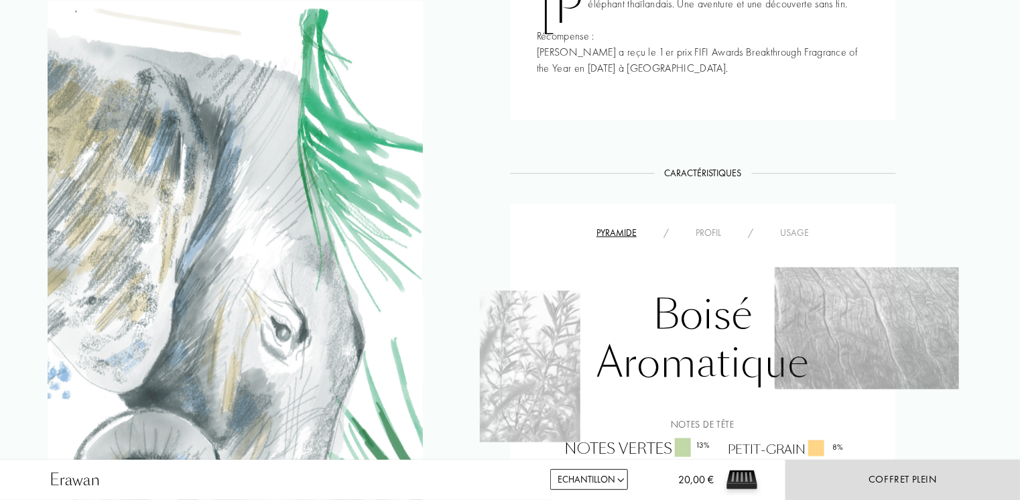
scroll to position [268, 0]
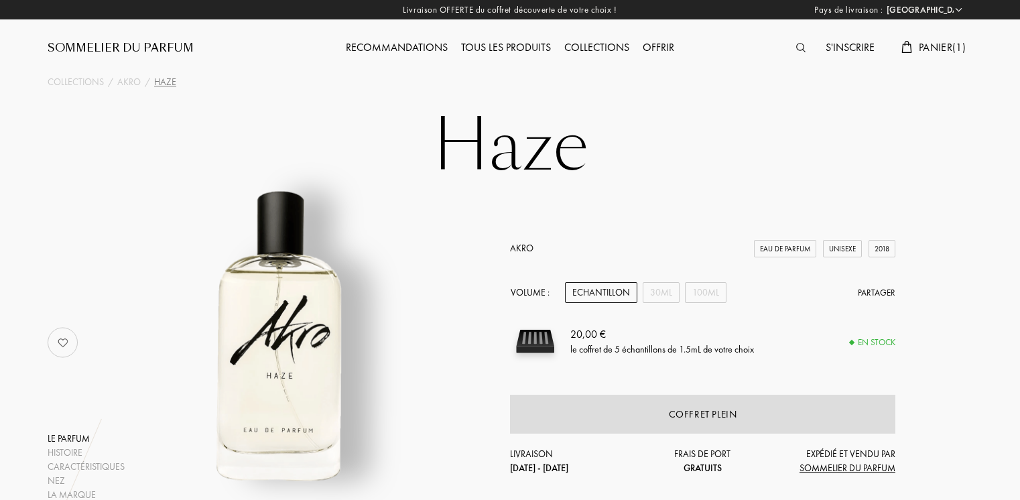
select select "FR"
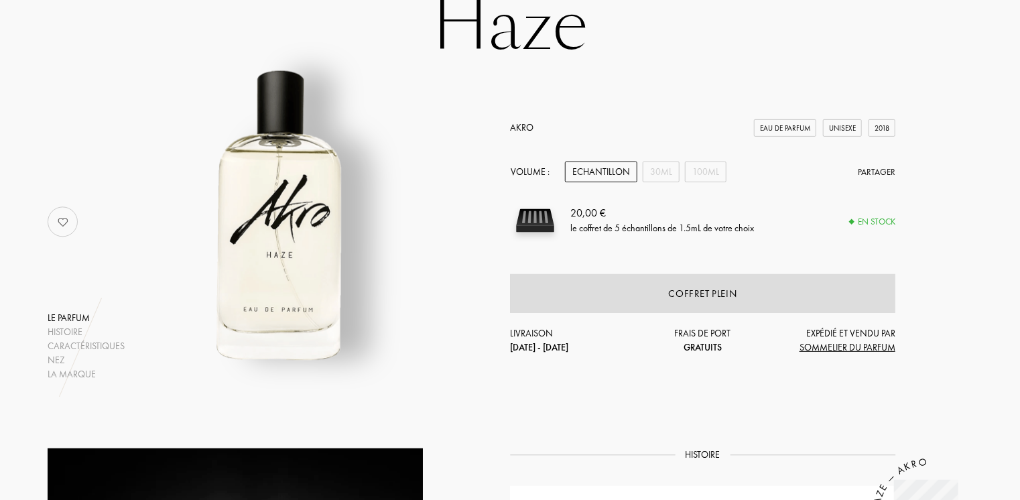
scroll to position [67, 0]
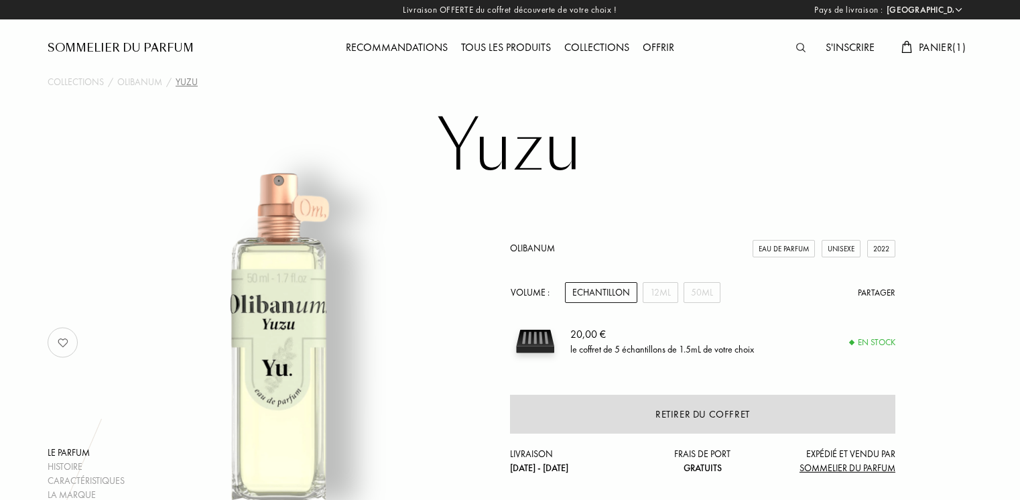
select select "FR"
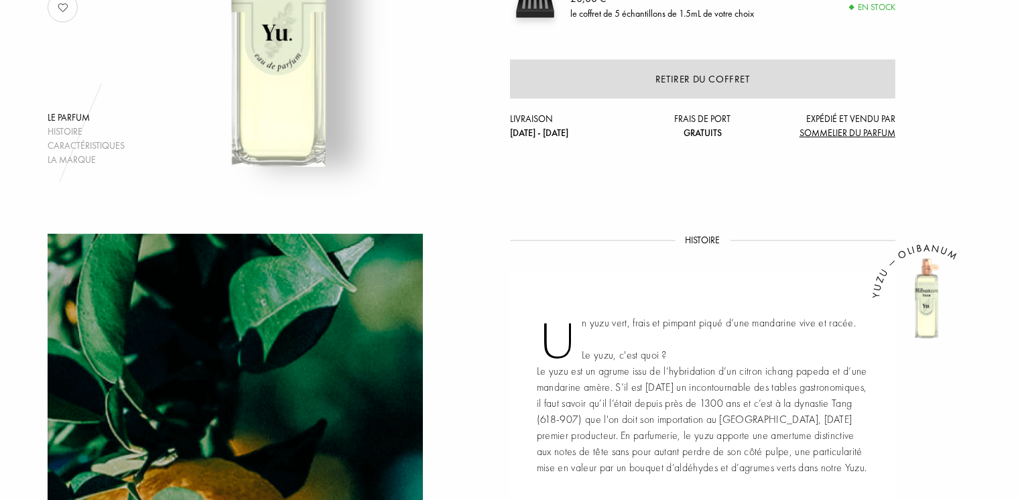
scroll to position [67, 0]
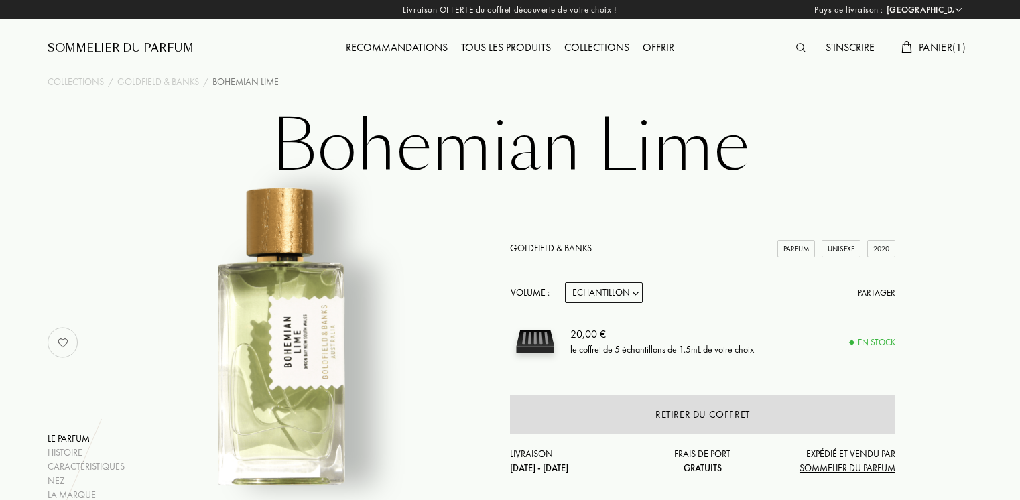
select select "FR"
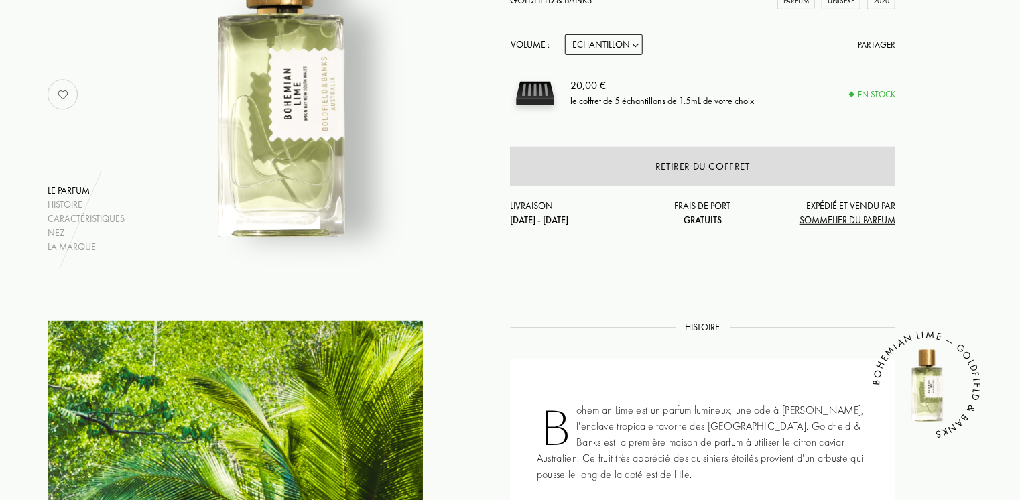
scroll to position [134, 0]
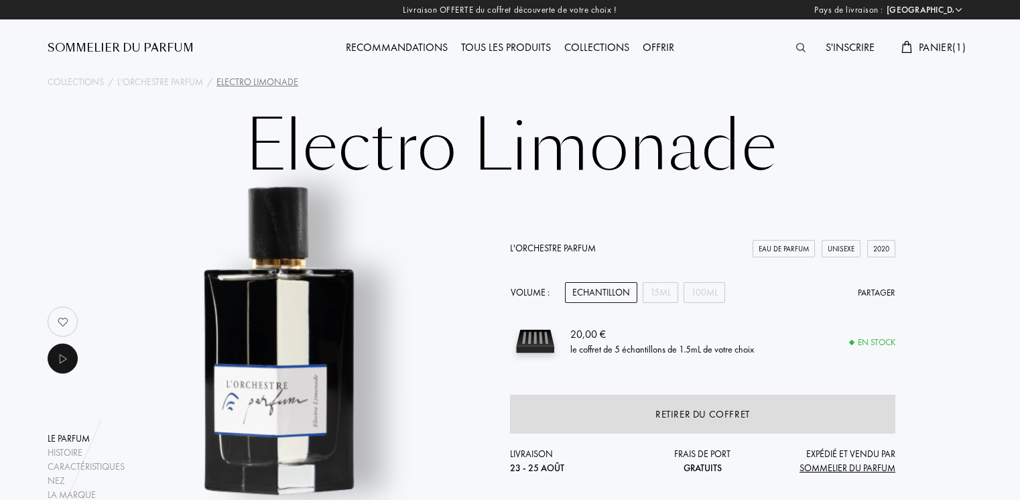
select select "FR"
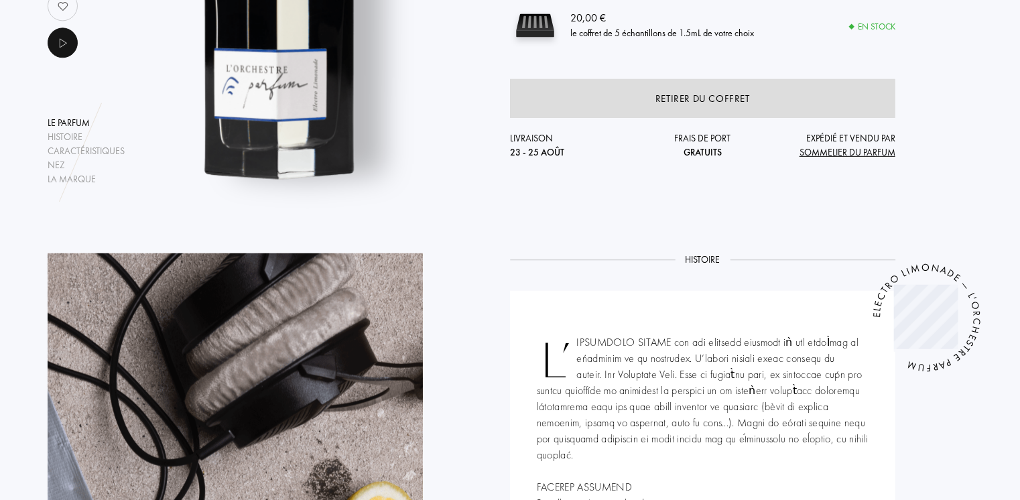
scroll to position [201, 0]
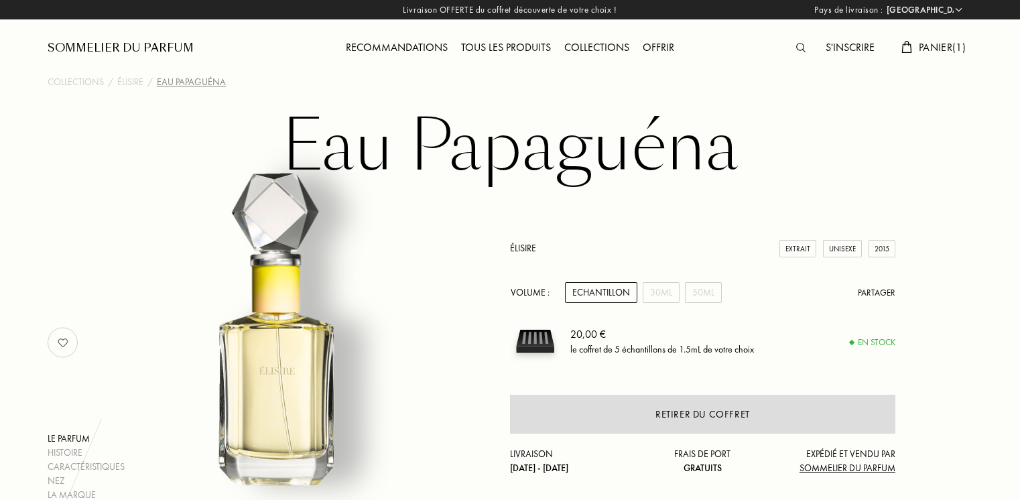
select select "FR"
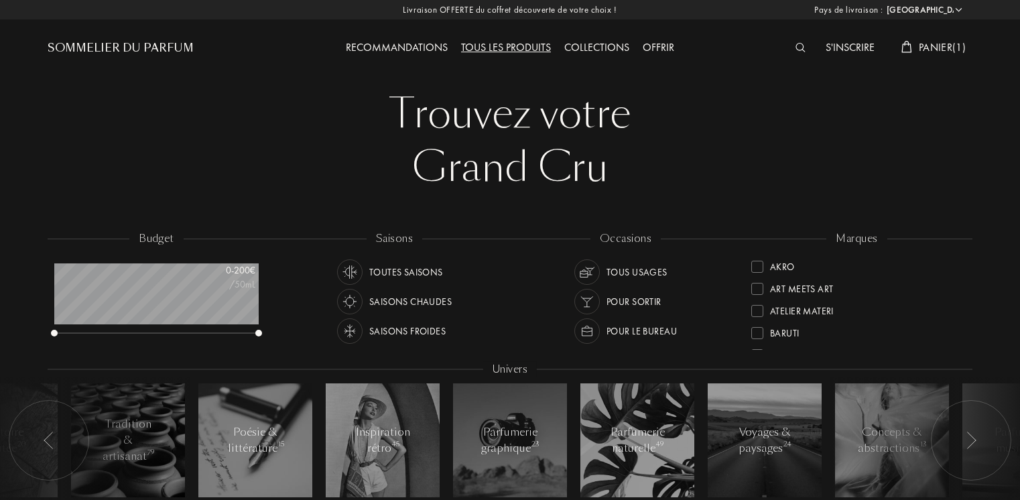
select select "FR"
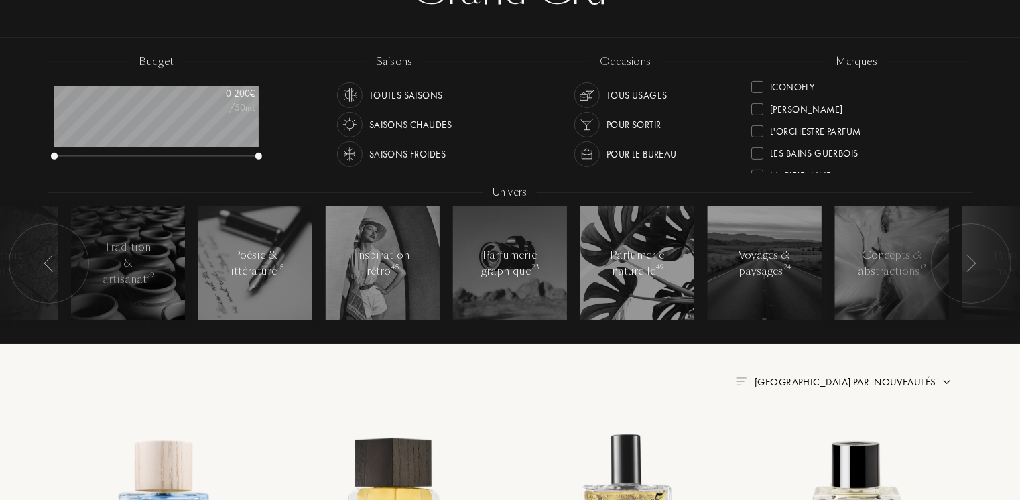
scroll to position [201, 0]
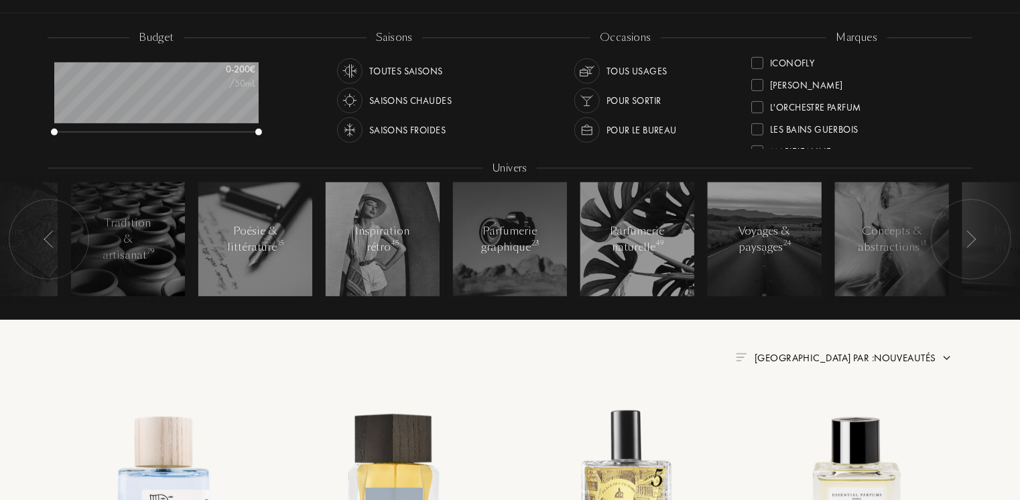
click at [47, 239] on img at bounding box center [49, 238] width 11 height 17
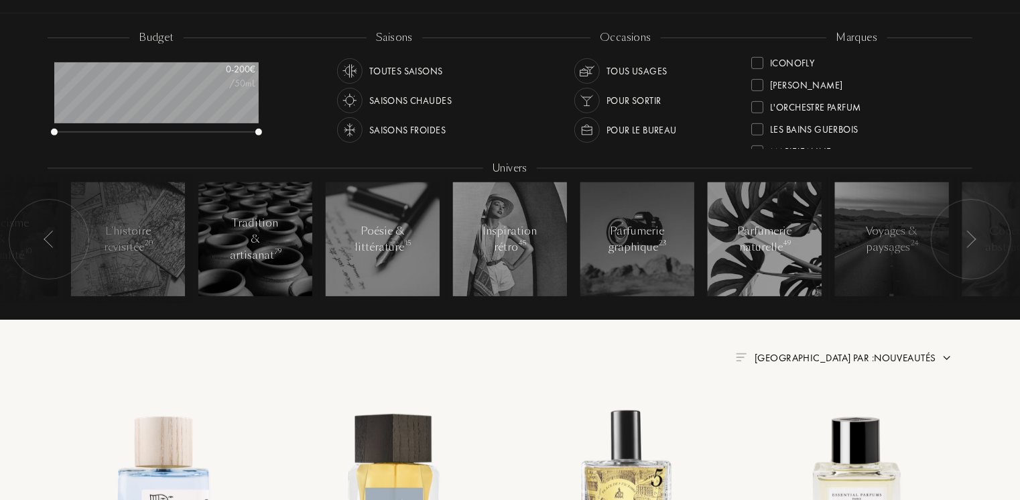
click at [47, 239] on img at bounding box center [49, 238] width 11 height 17
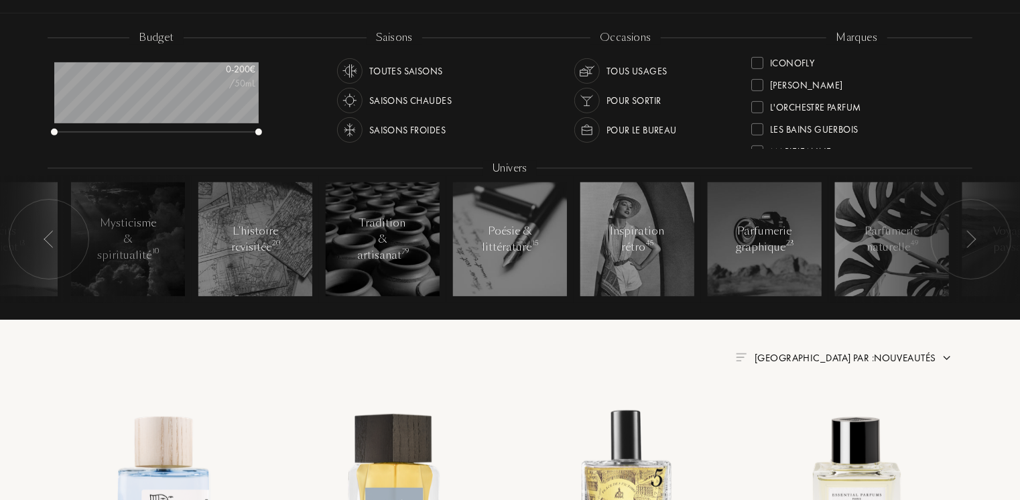
click at [47, 239] on img at bounding box center [49, 238] width 11 height 17
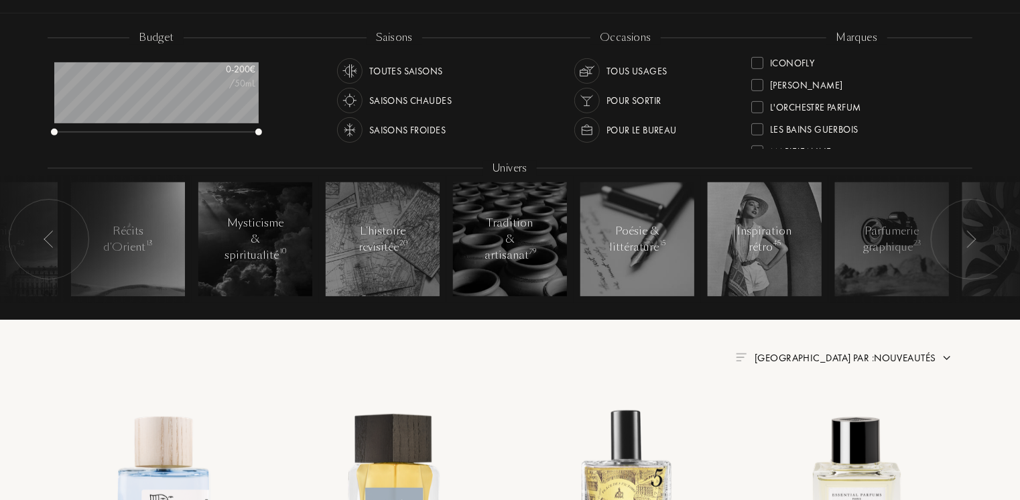
click at [47, 239] on img at bounding box center [49, 238] width 11 height 17
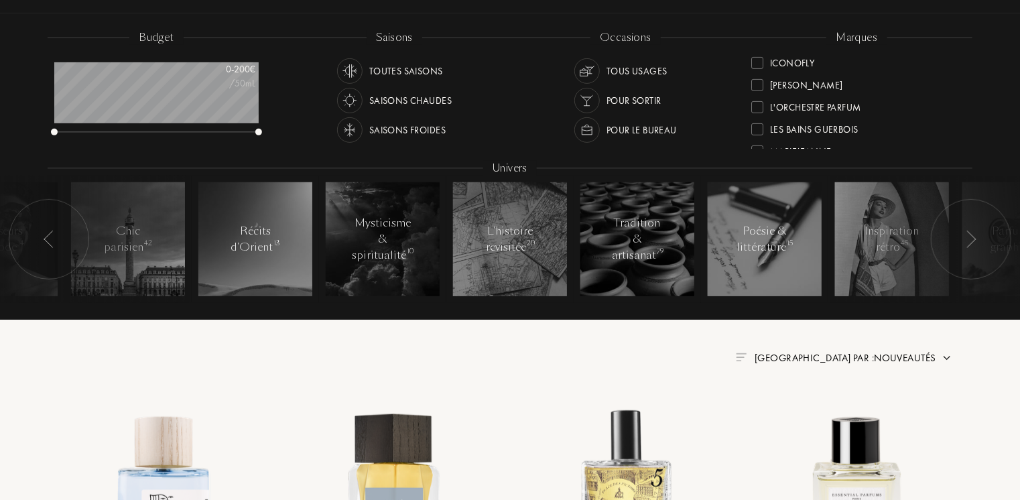
click at [47, 239] on img at bounding box center [49, 238] width 11 height 17
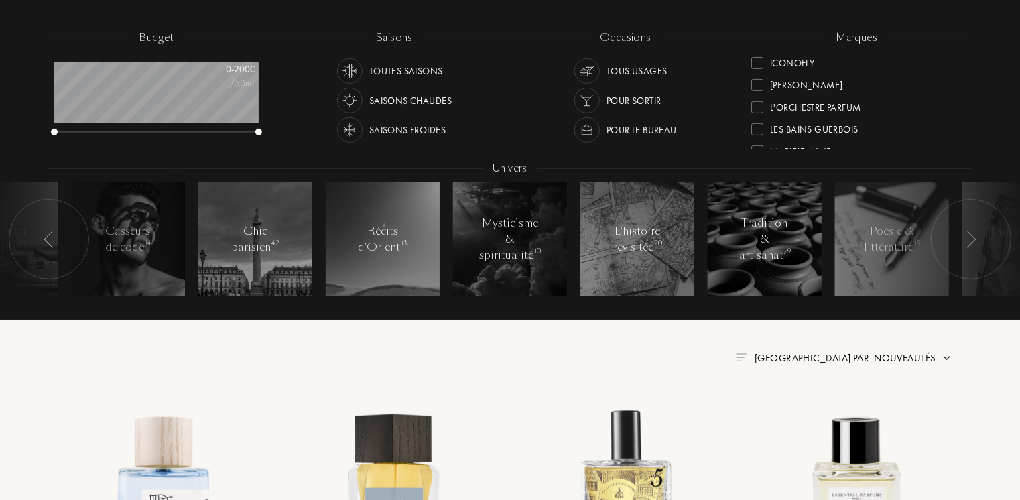
click at [47, 239] on img at bounding box center [49, 238] width 11 height 17
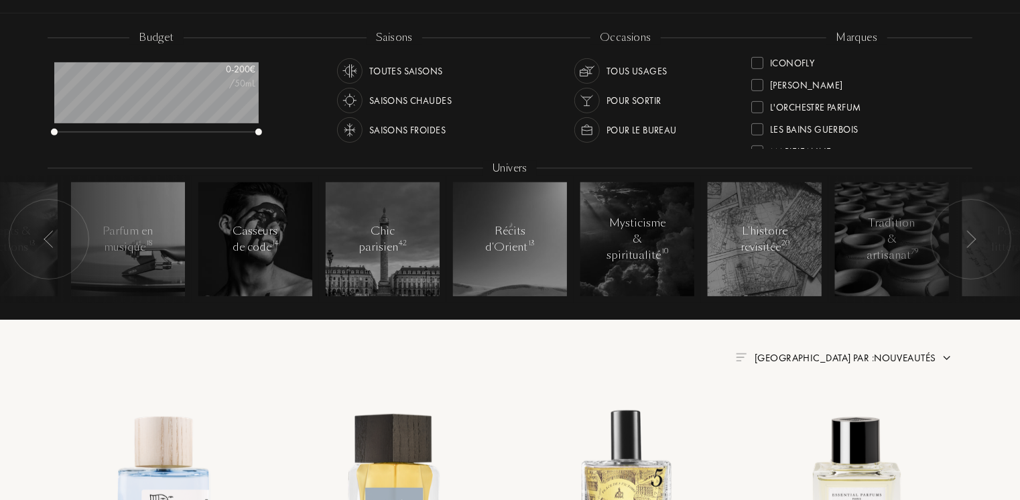
click at [47, 239] on img at bounding box center [49, 238] width 11 height 17
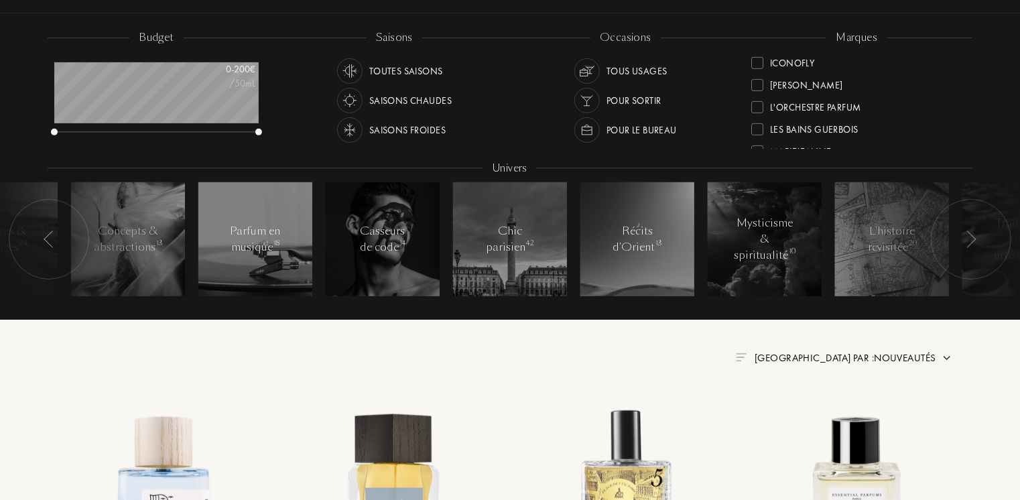
click at [47, 239] on img at bounding box center [49, 238] width 11 height 17
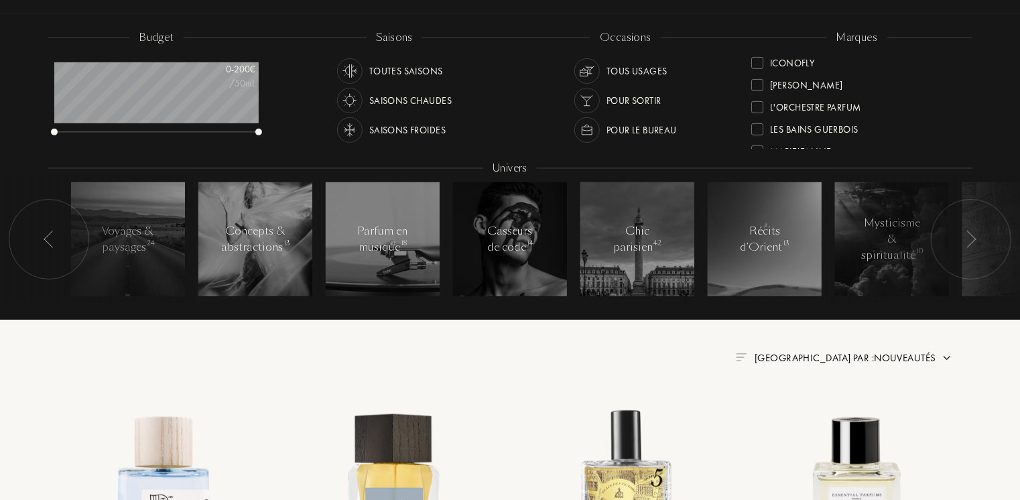
click at [47, 239] on img at bounding box center [49, 238] width 11 height 17
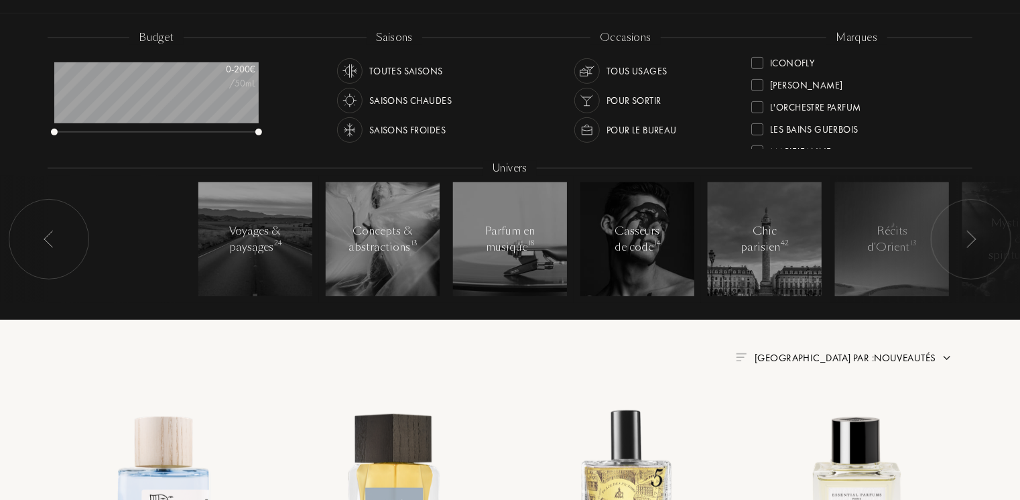
click at [47, 239] on img at bounding box center [49, 238] width 11 height 17
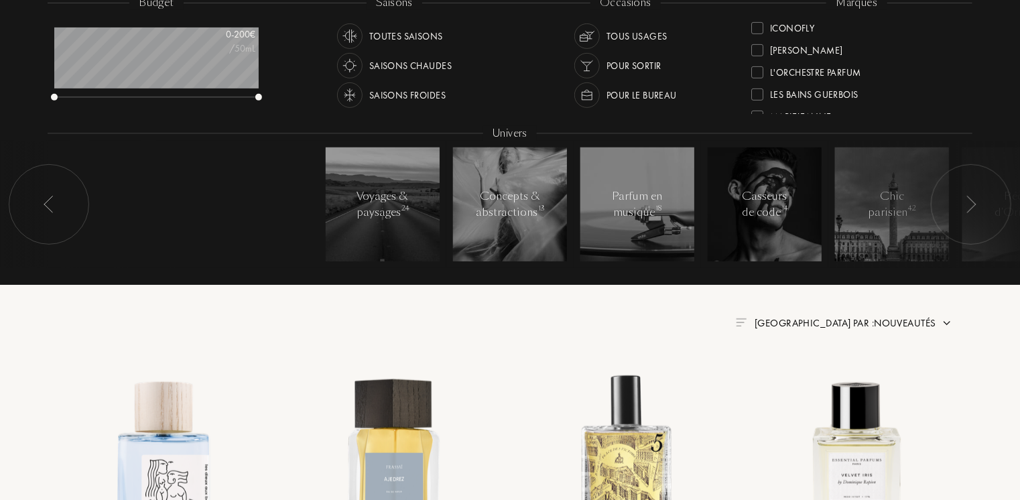
scroll to position [268, 0]
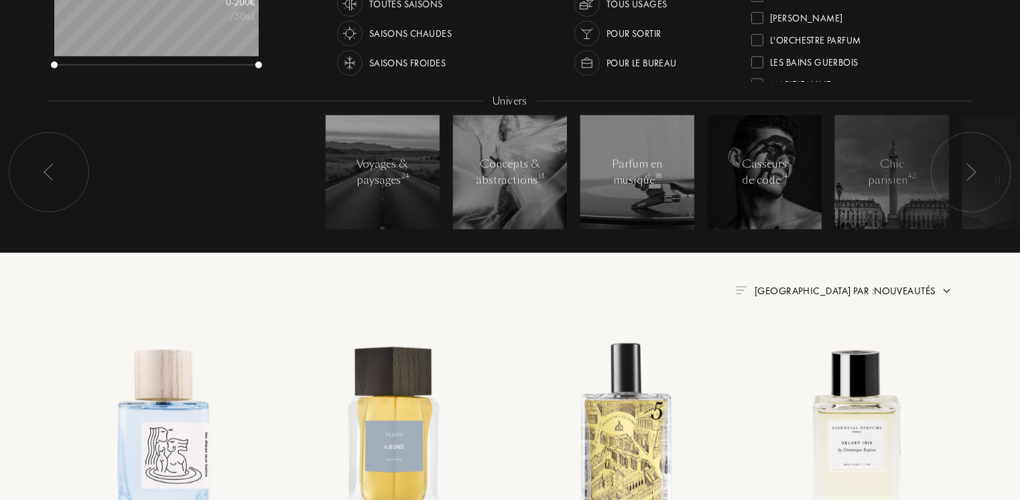
click at [815, 289] on div "Trier par : Nouveautés" at bounding box center [844, 290] width 216 height 15
click at [946, 292] on img at bounding box center [946, 290] width 11 height 11
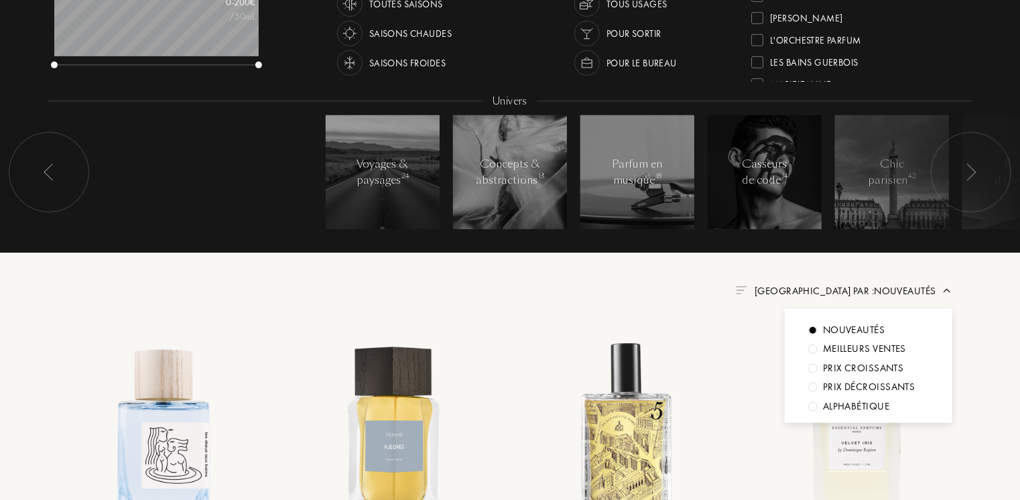
click at [969, 174] on img at bounding box center [970, 171] width 11 height 17
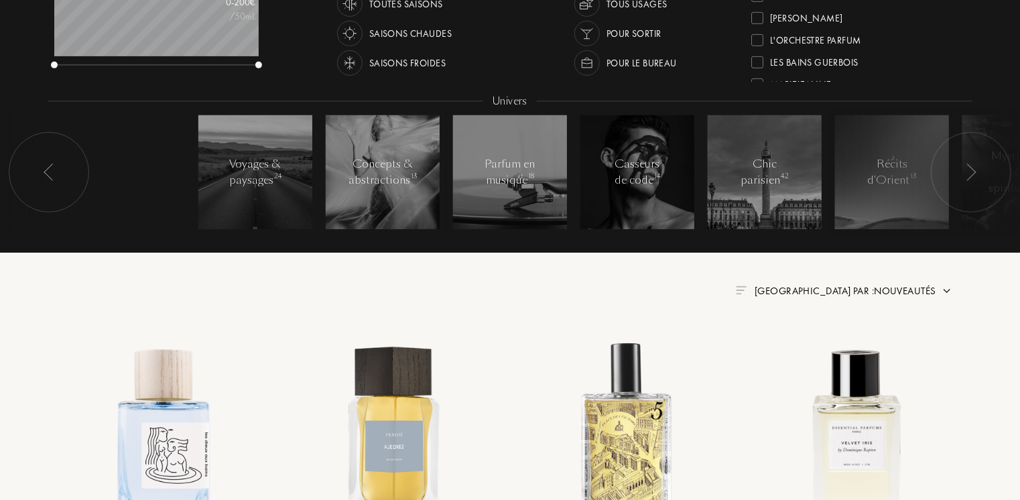
click at [969, 174] on img at bounding box center [970, 171] width 11 height 17
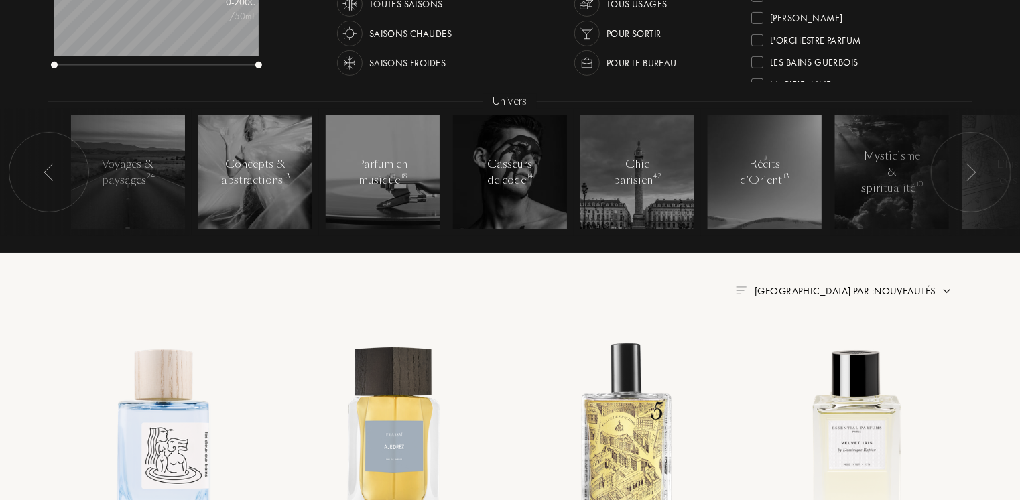
click at [969, 174] on img at bounding box center [970, 171] width 11 height 17
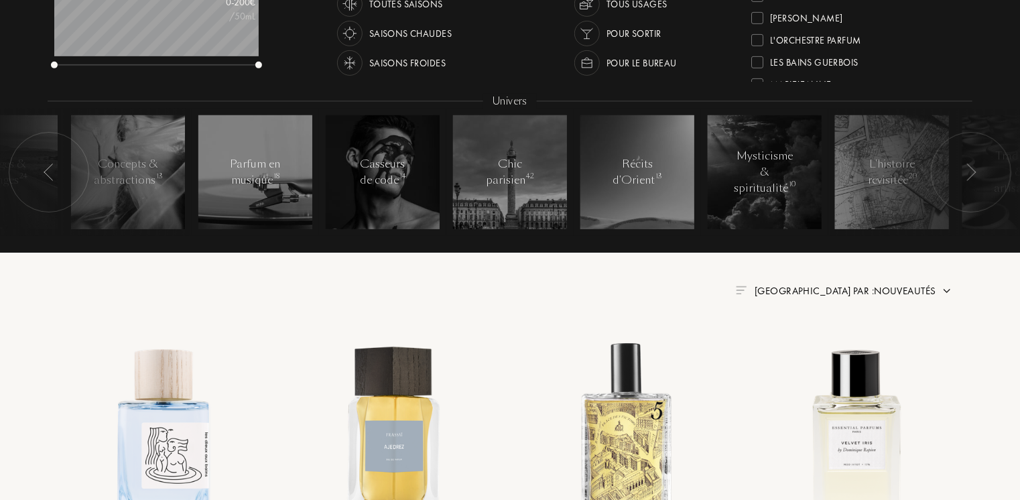
click at [969, 174] on img at bounding box center [970, 171] width 11 height 17
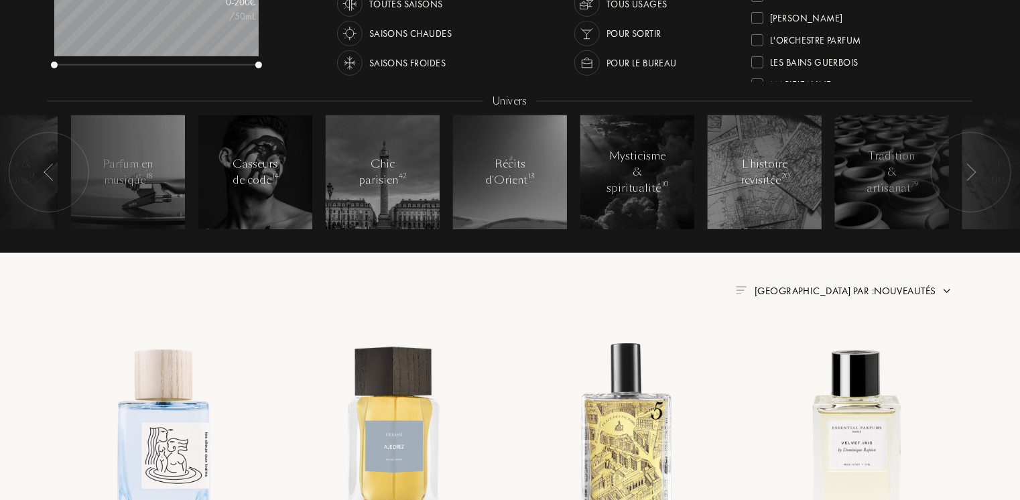
click at [969, 174] on img at bounding box center [970, 171] width 11 height 17
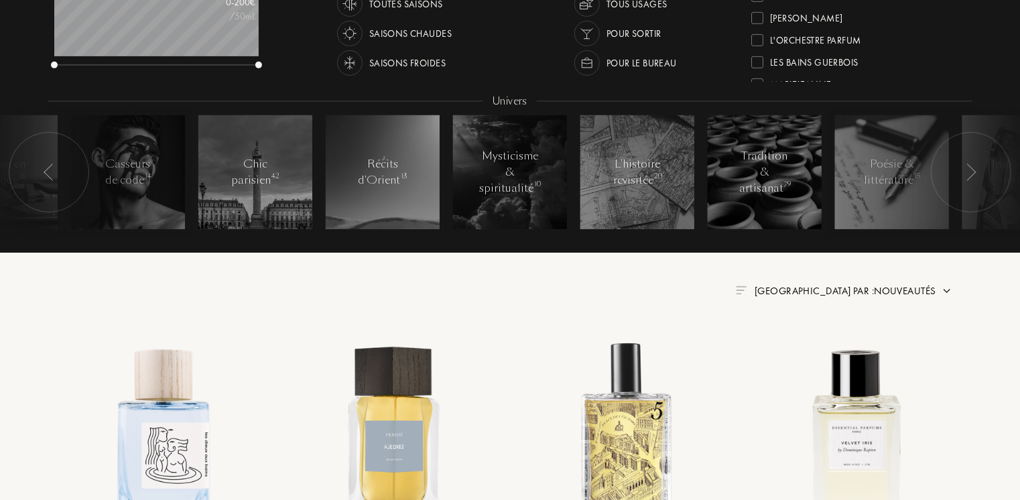
click at [969, 174] on img at bounding box center [970, 171] width 11 height 17
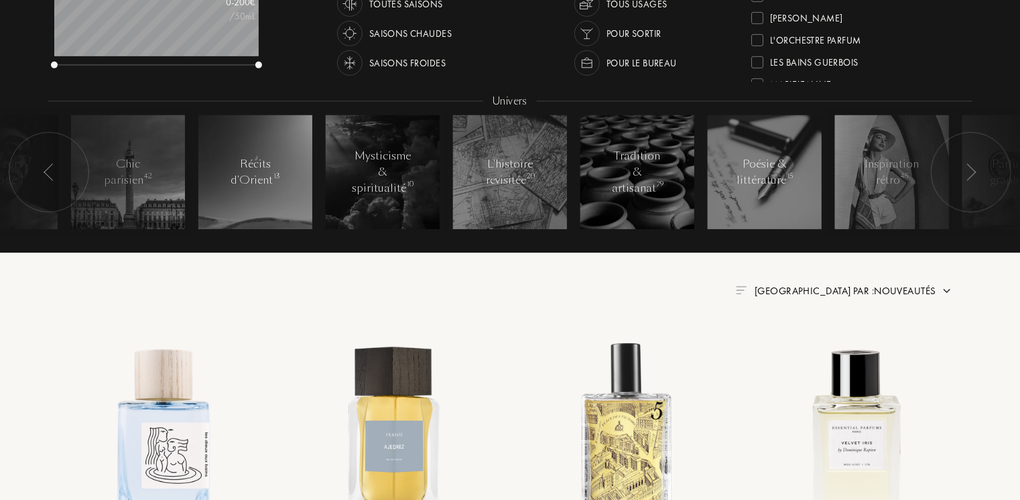
click at [969, 174] on img at bounding box center [970, 171] width 11 height 17
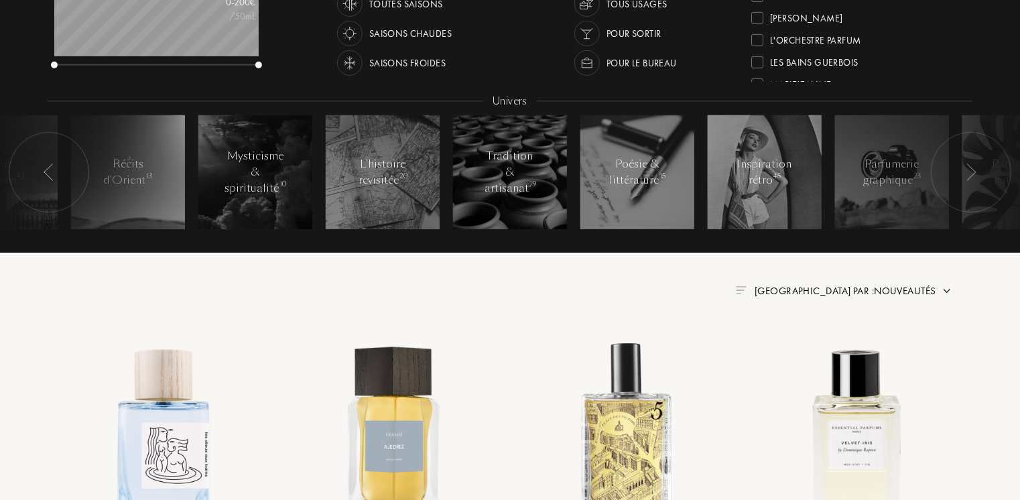
click at [969, 174] on img at bounding box center [970, 171] width 11 height 17
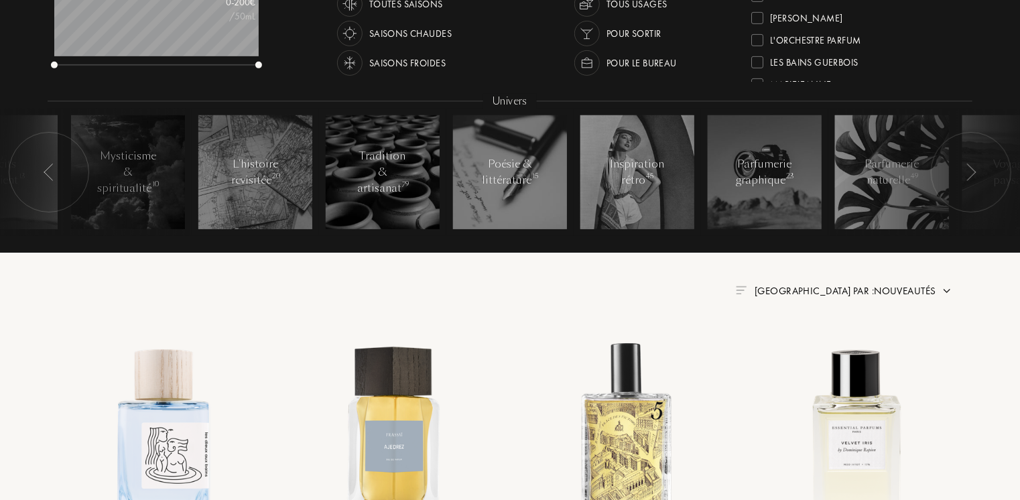
click at [969, 174] on img at bounding box center [970, 171] width 11 height 17
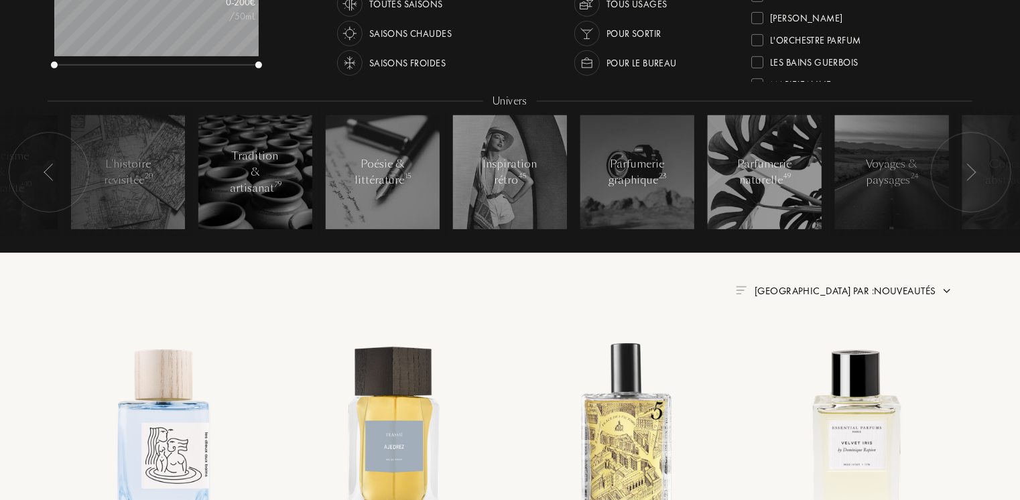
click at [969, 174] on img at bounding box center [970, 171] width 11 height 17
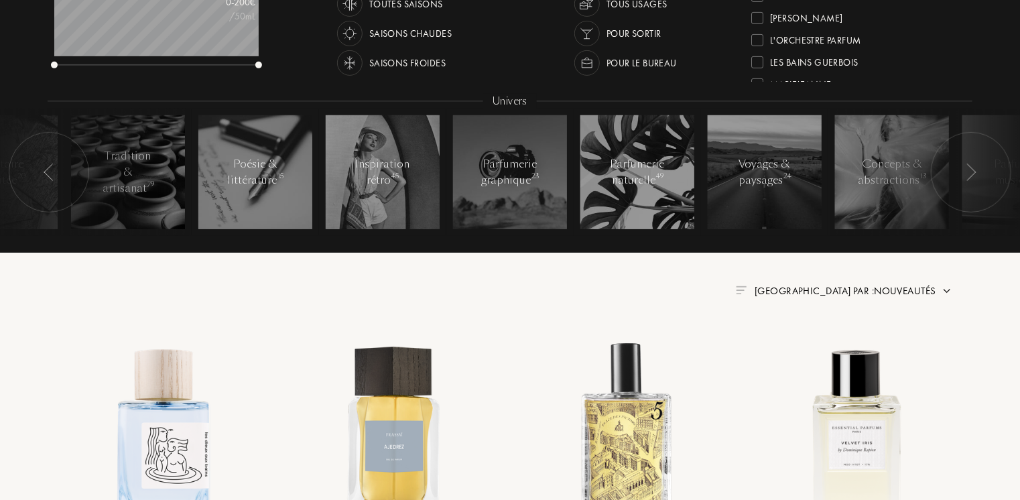
click at [969, 174] on img at bounding box center [970, 171] width 11 height 17
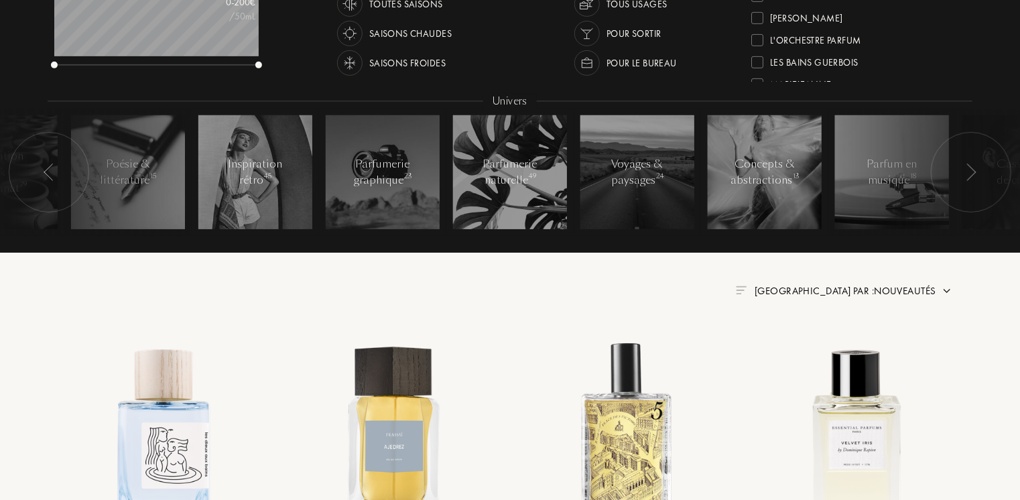
click at [969, 174] on img at bounding box center [970, 171] width 11 height 17
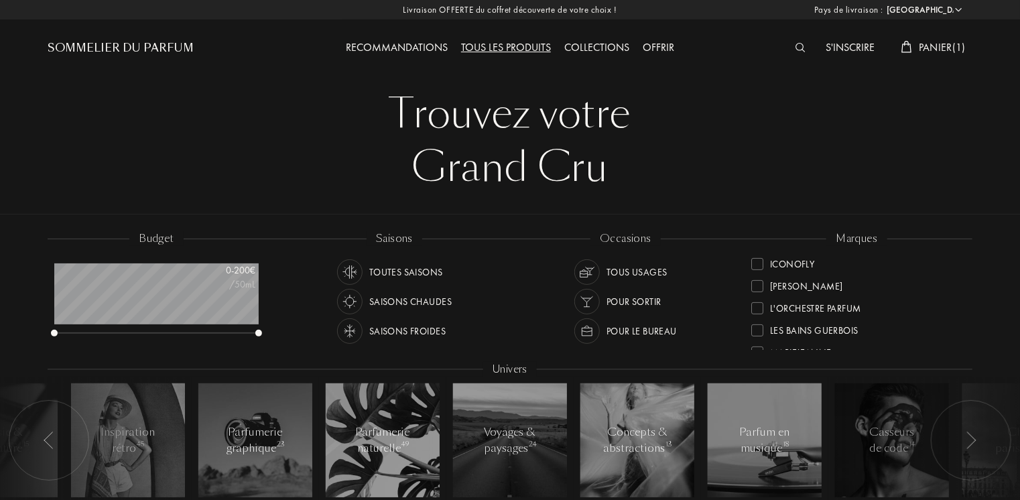
scroll to position [0, 0]
